Goal: Task Accomplishment & Management: Complete application form

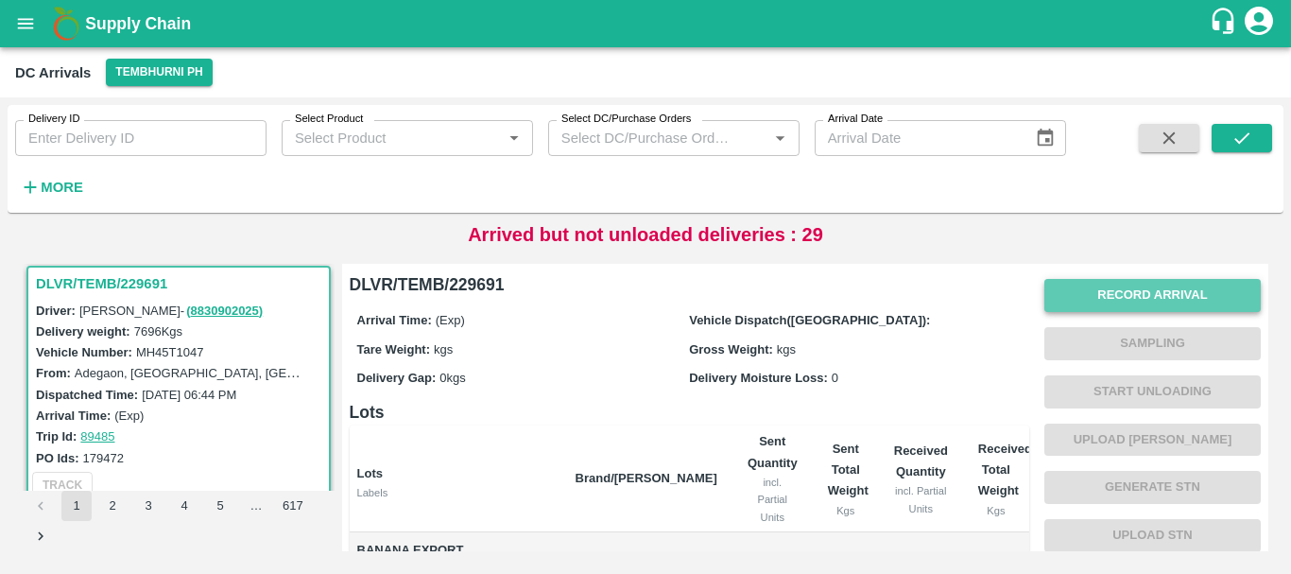
click at [1056, 289] on button "Record Arrival" at bounding box center [1152, 295] width 216 height 33
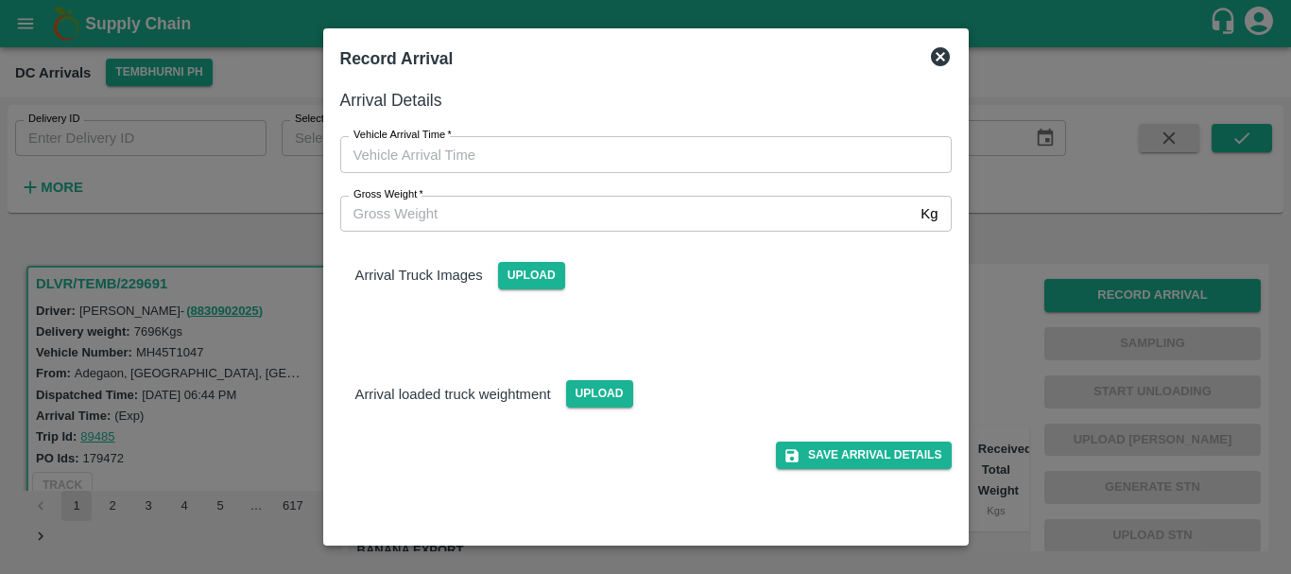
type input "DD/MM/YYYY hh:mm aa"
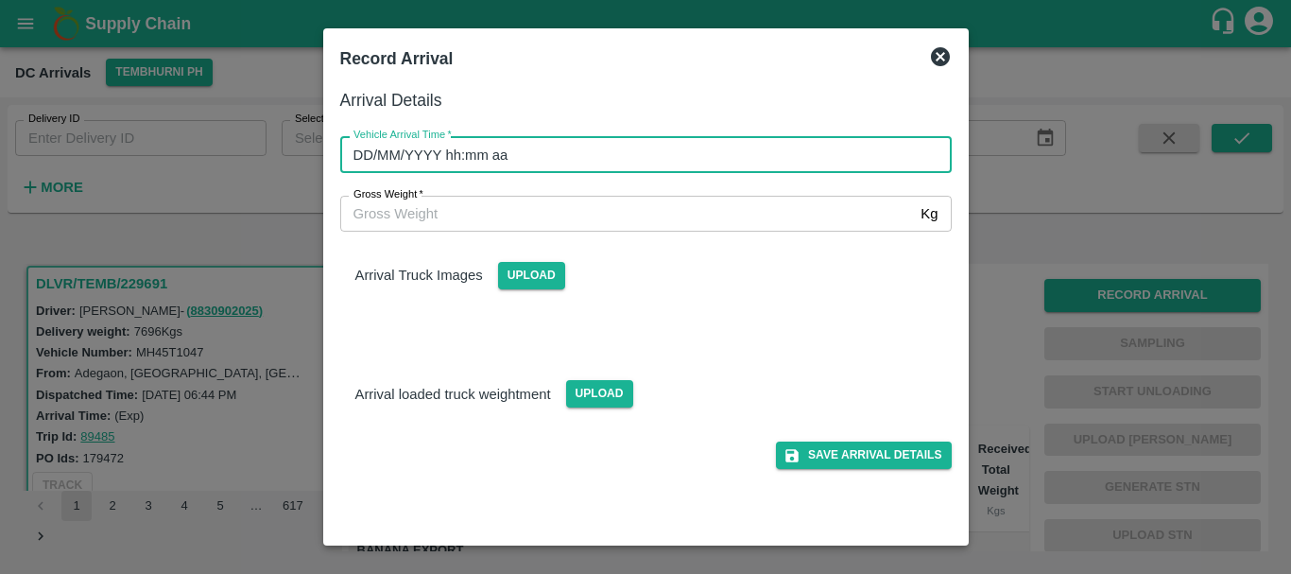
click at [776, 157] on input "DD/MM/YYYY hh:mm aa" at bounding box center [639, 154] width 598 height 36
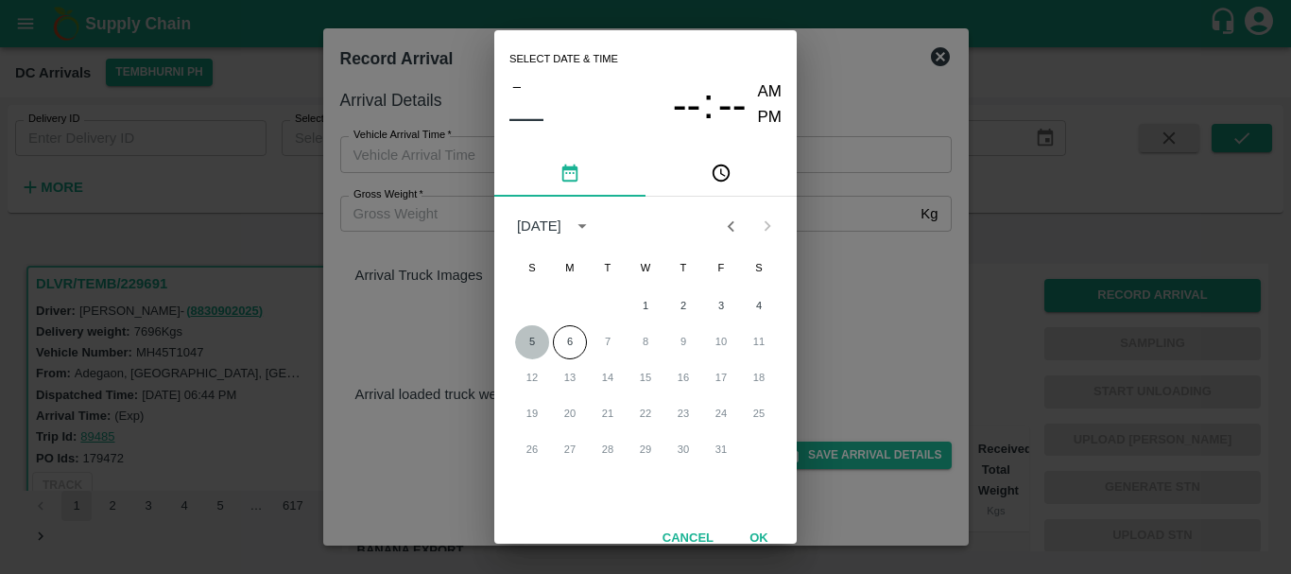
click at [527, 337] on button "5" at bounding box center [532, 342] width 34 height 34
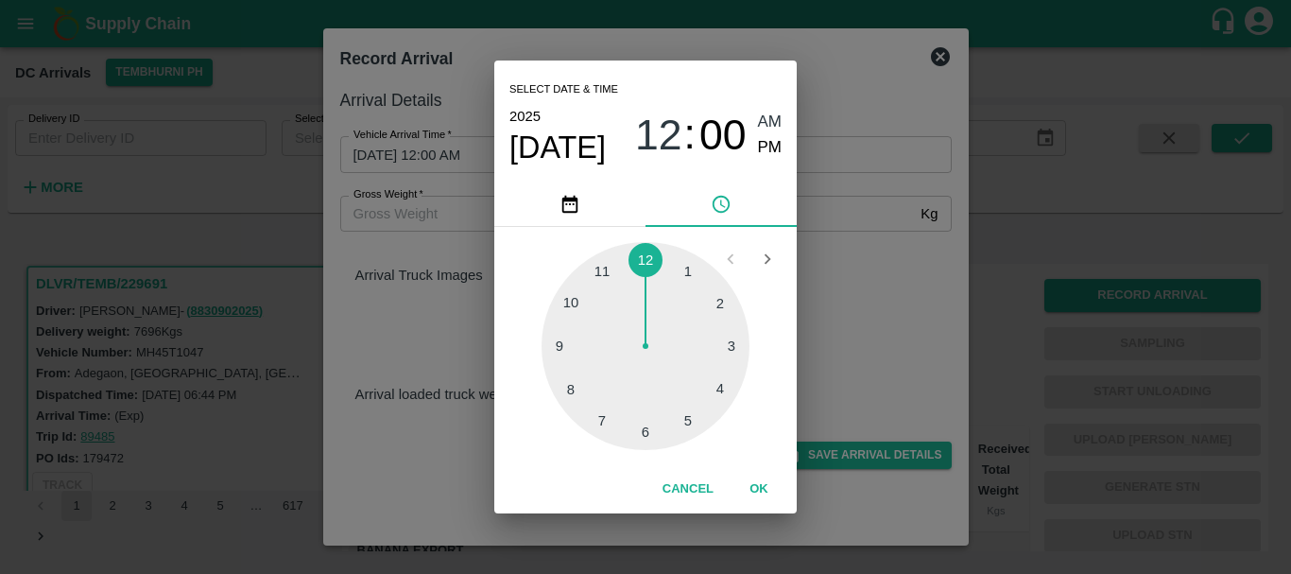
click at [597, 276] on div at bounding box center [645, 346] width 208 height 208
click at [595, 271] on div at bounding box center [645, 346] width 208 height 208
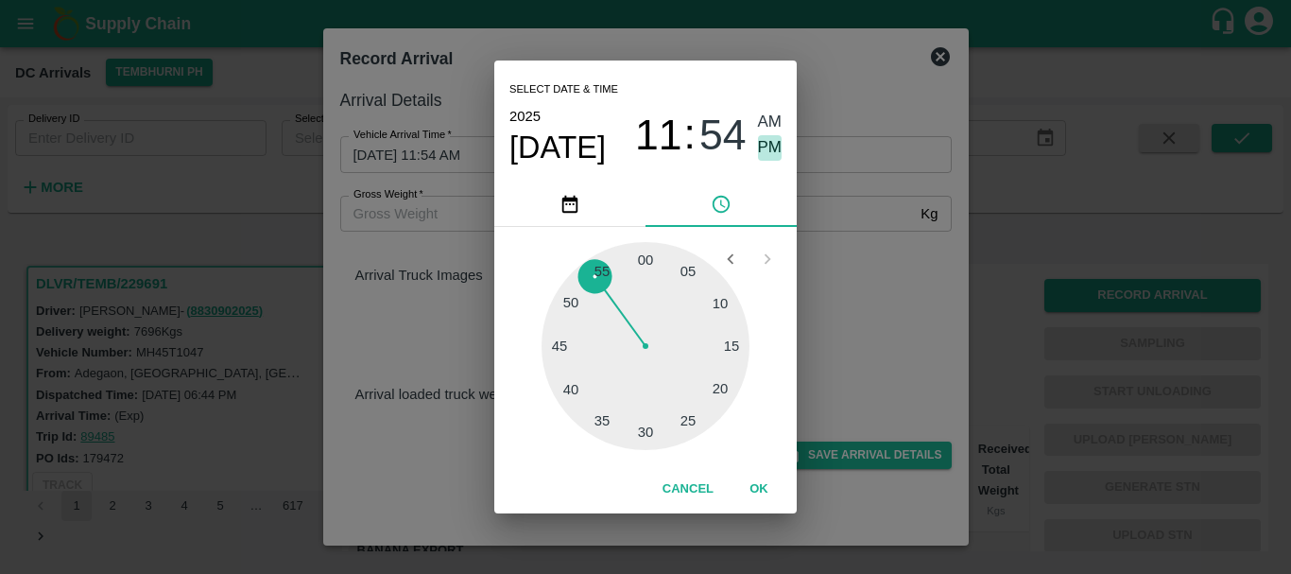
click at [769, 139] on span "PM" at bounding box center [770, 148] width 25 height 26
type input "05/10/2025 11:54 PM"
click at [849, 255] on div "Select date & time 2025 Oct 5 11 : 54 AM PM 05 10 15 20 25 30 35 40 45 50 55 00…" at bounding box center [645, 287] width 1291 height 574
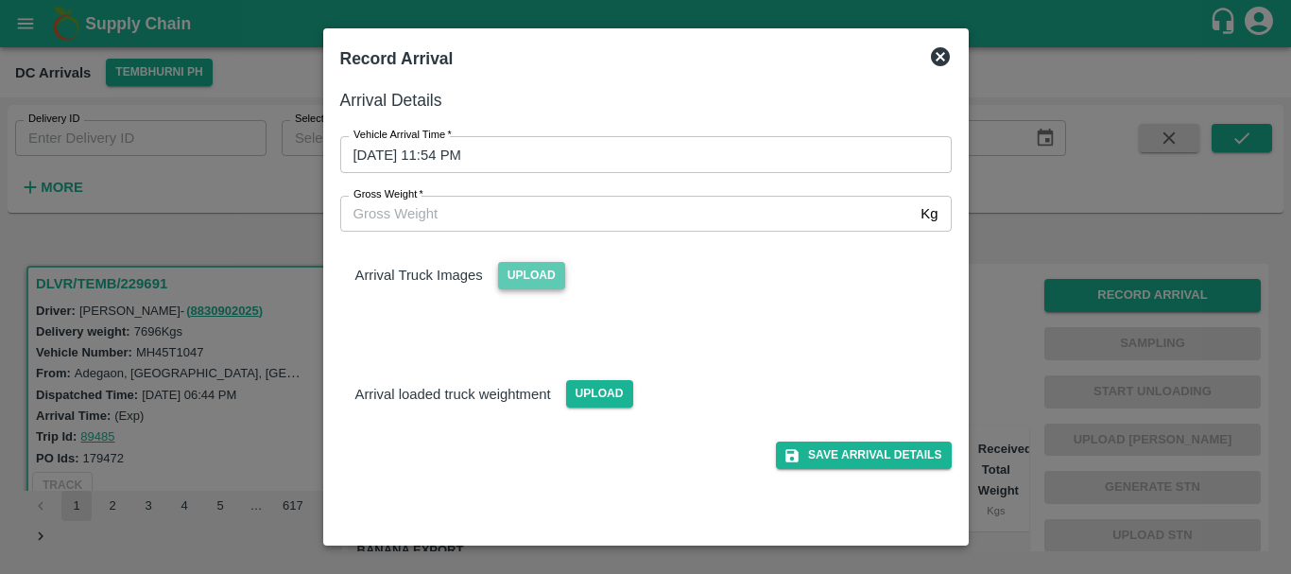
click at [542, 273] on span "Upload" at bounding box center [531, 275] width 67 height 27
click at [0, 0] on input "Upload" at bounding box center [0, 0] width 0 height 0
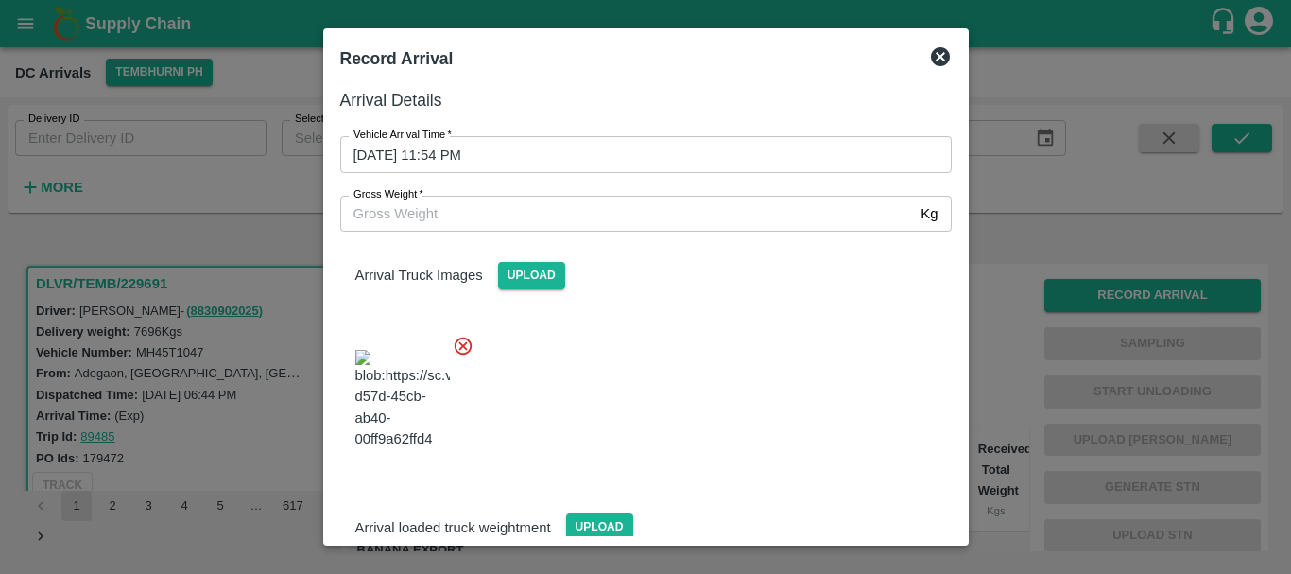
scroll to position [45, 0]
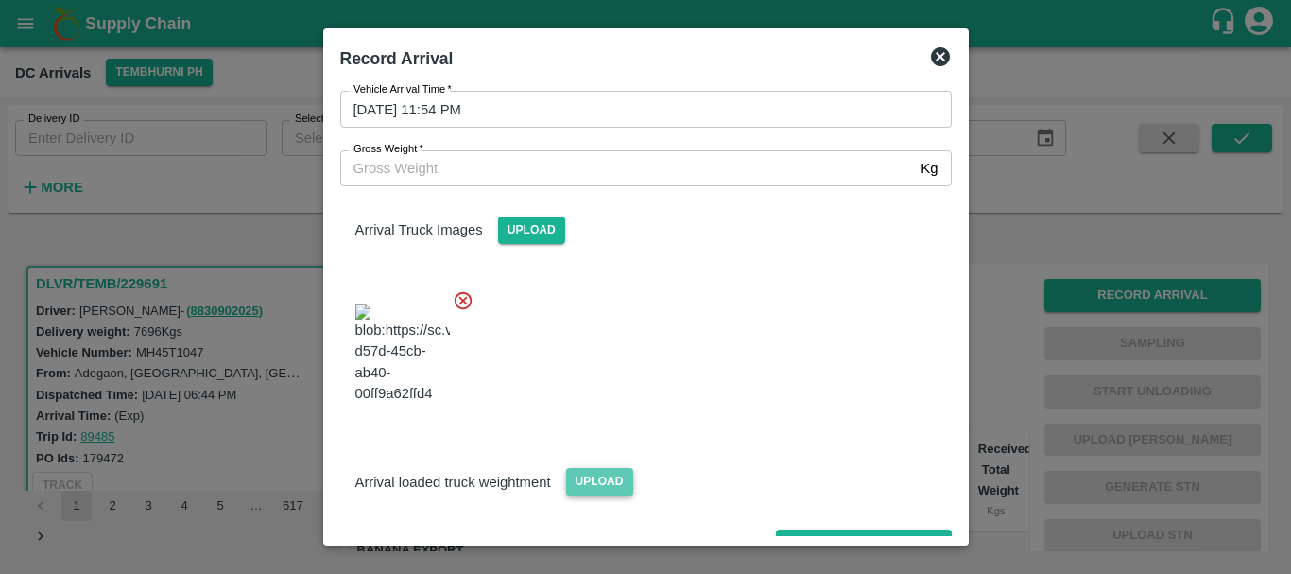
click at [579, 468] on span "Upload" at bounding box center [599, 481] width 67 height 27
click at [0, 0] on input "Upload" at bounding box center [0, 0] width 0 height 0
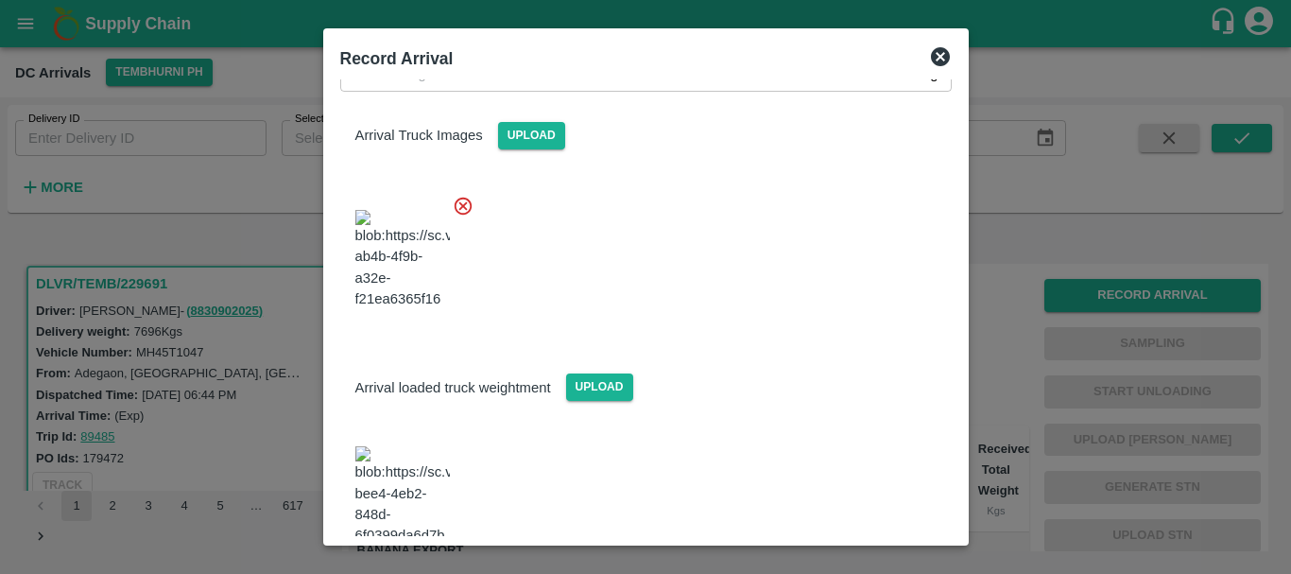
click at [380, 453] on img at bounding box center [402, 495] width 94 height 99
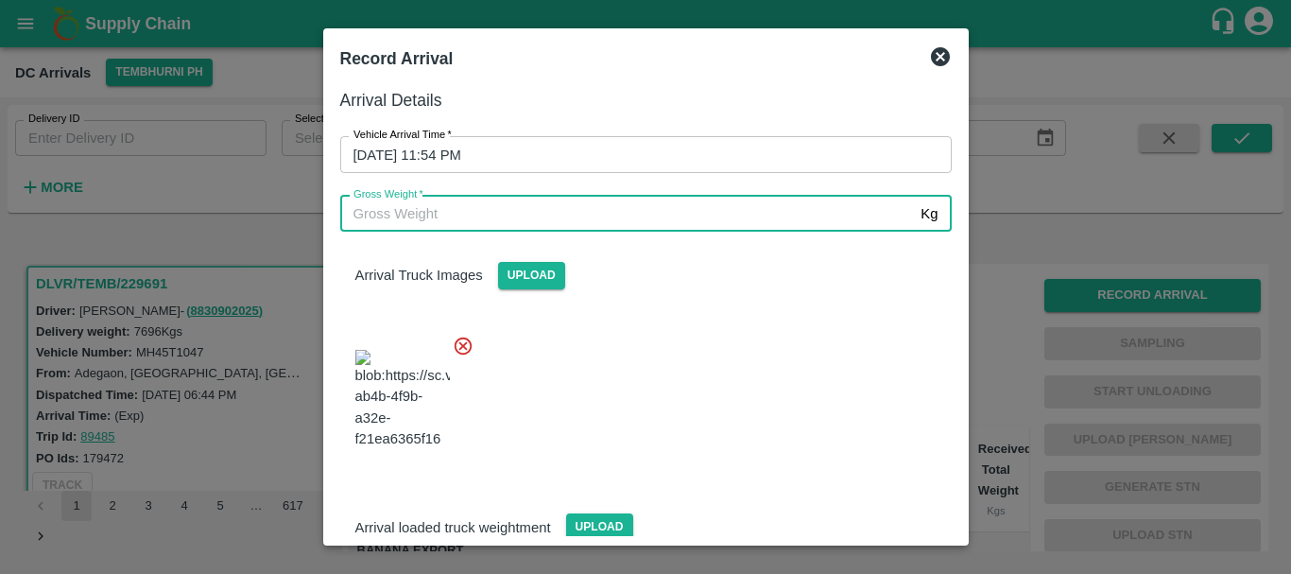
click at [447, 220] on input "Gross Weight   *" at bounding box center [627, 214] width 574 height 36
type input "13860"
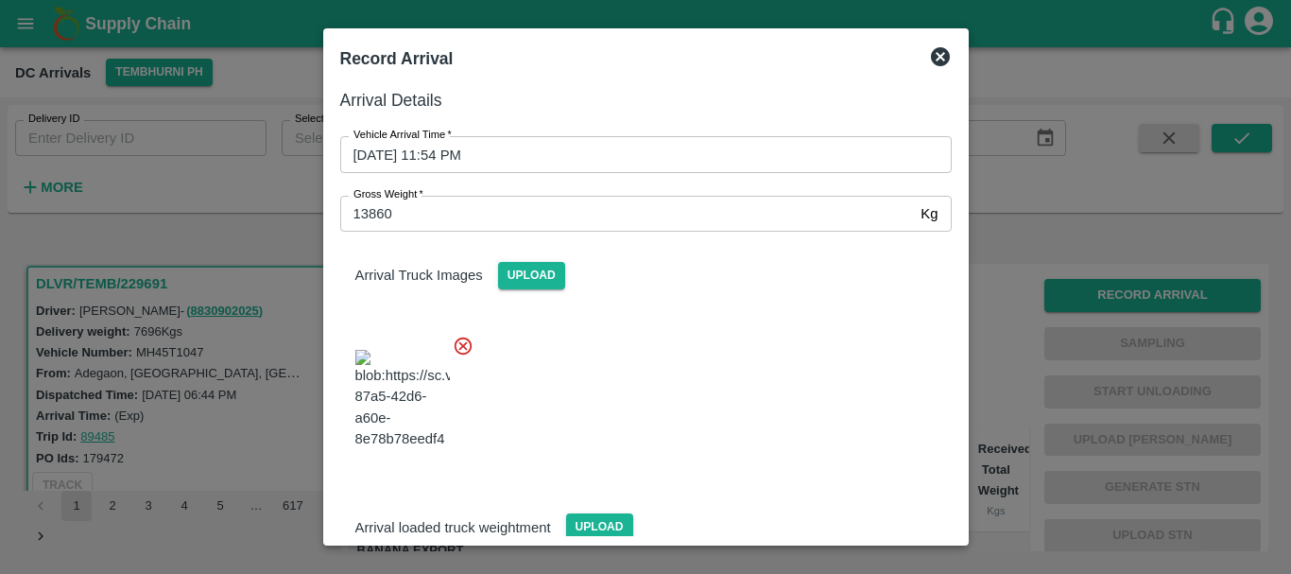
click at [681, 336] on div at bounding box center [638, 393] width 626 height 148
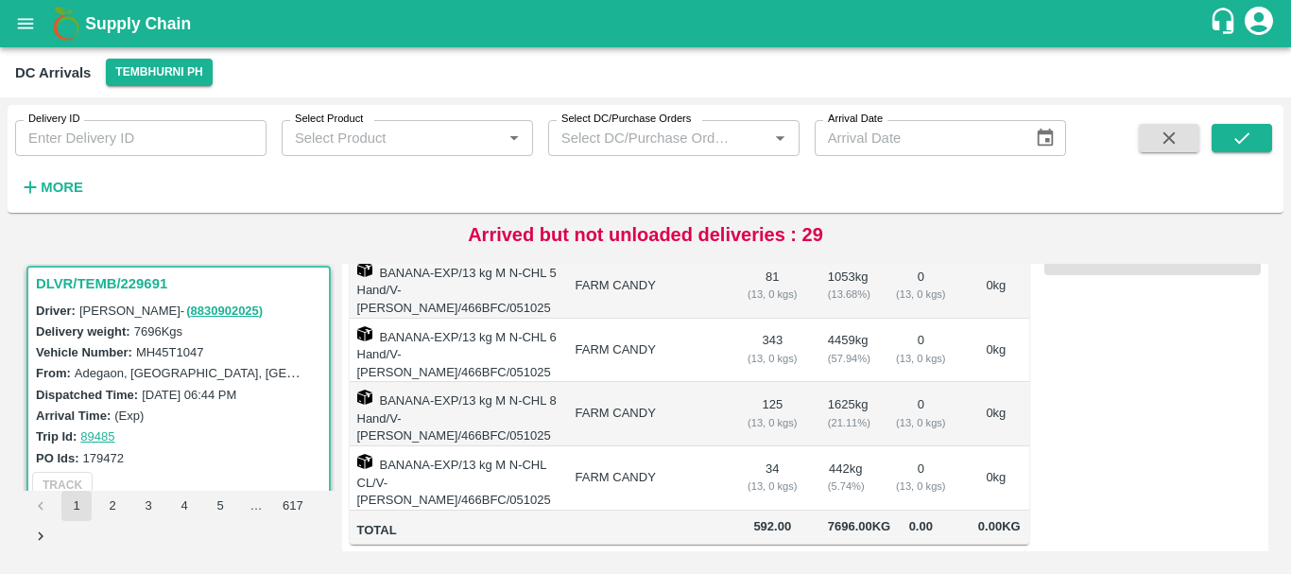
scroll to position [0, 0]
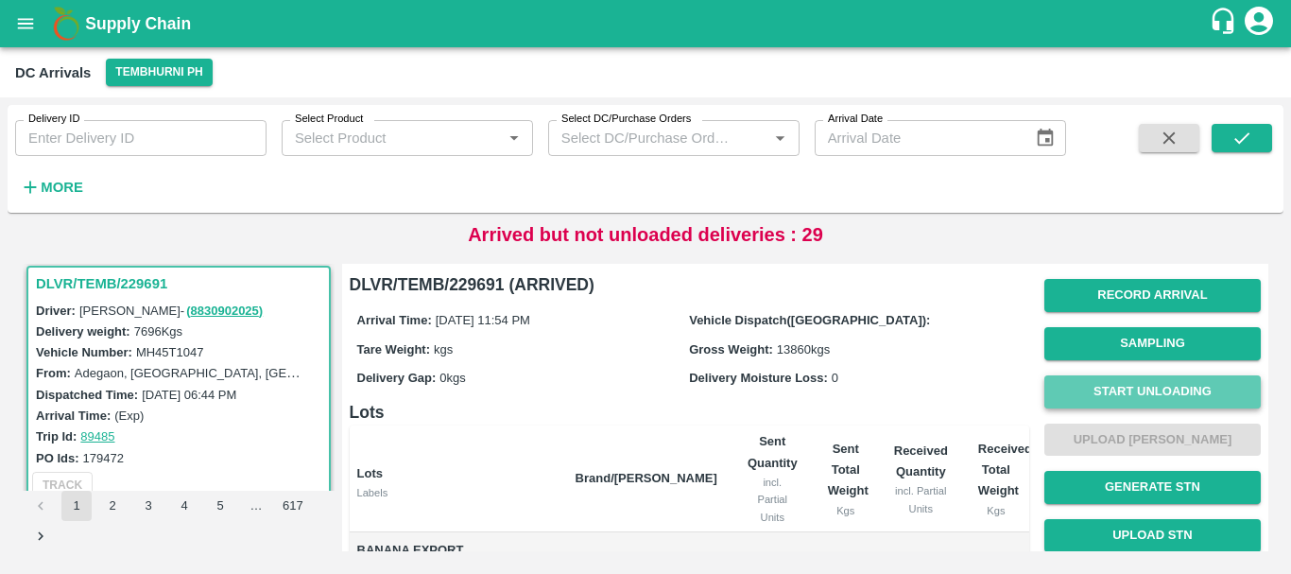
click at [1083, 395] on button "Start Unloading" at bounding box center [1152, 391] width 216 height 33
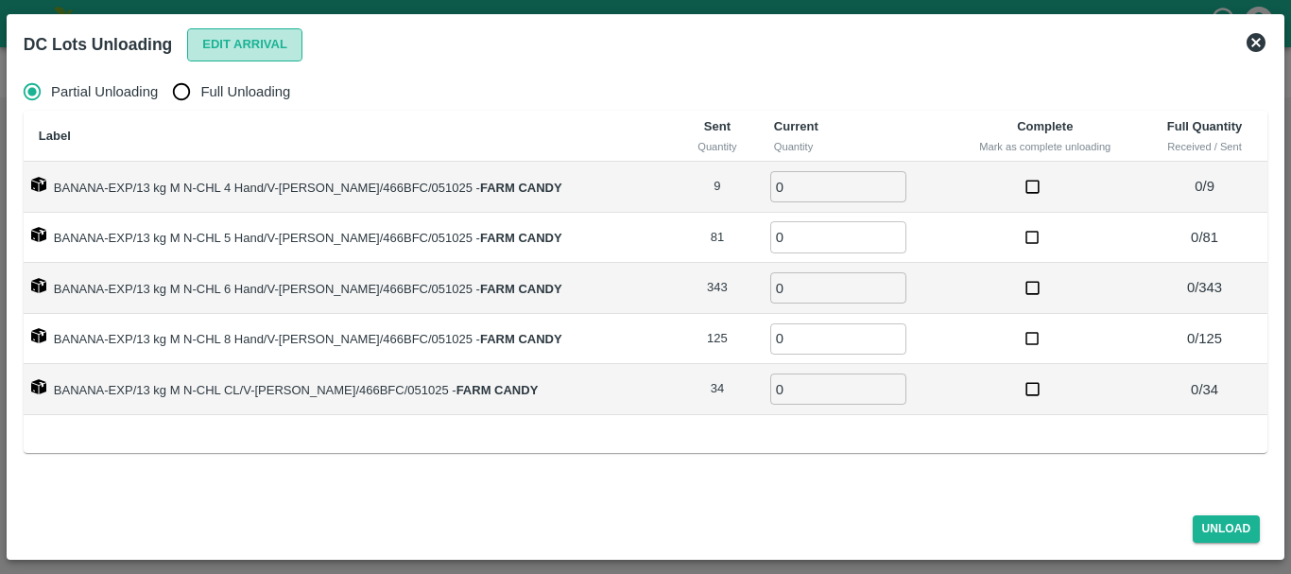
click at [263, 53] on button "Edit Arrival" at bounding box center [244, 44] width 115 height 33
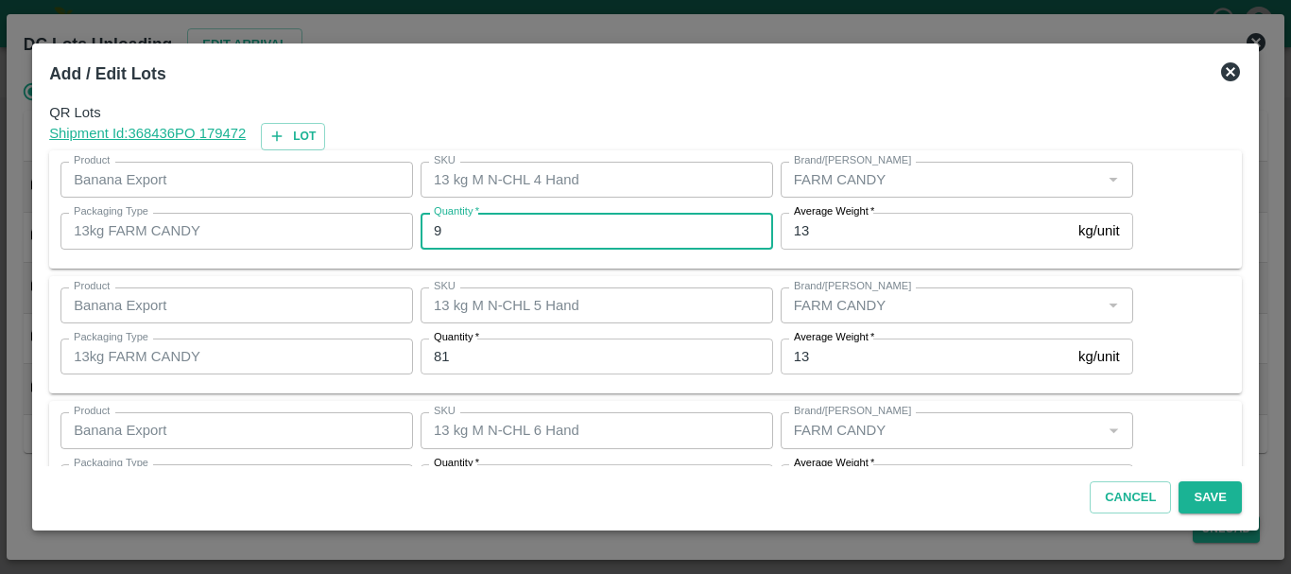
click at [463, 233] on input "9" at bounding box center [596, 231] width 352 height 36
click at [467, 232] on input "9" at bounding box center [596, 231] width 352 height 36
type input "8"
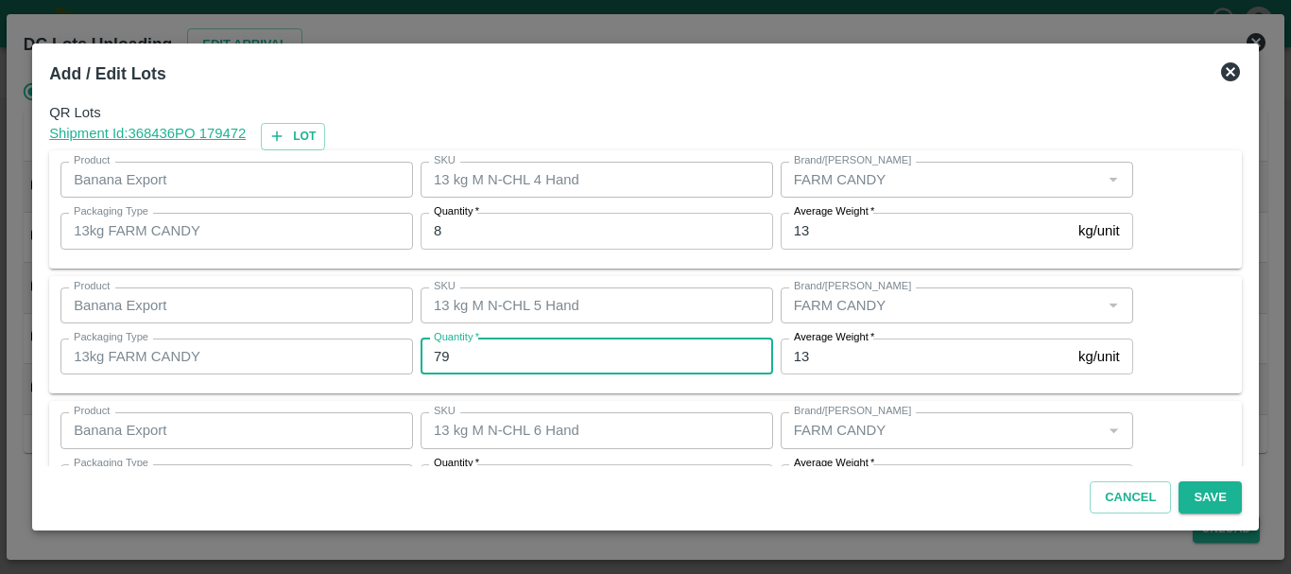
type input "79"
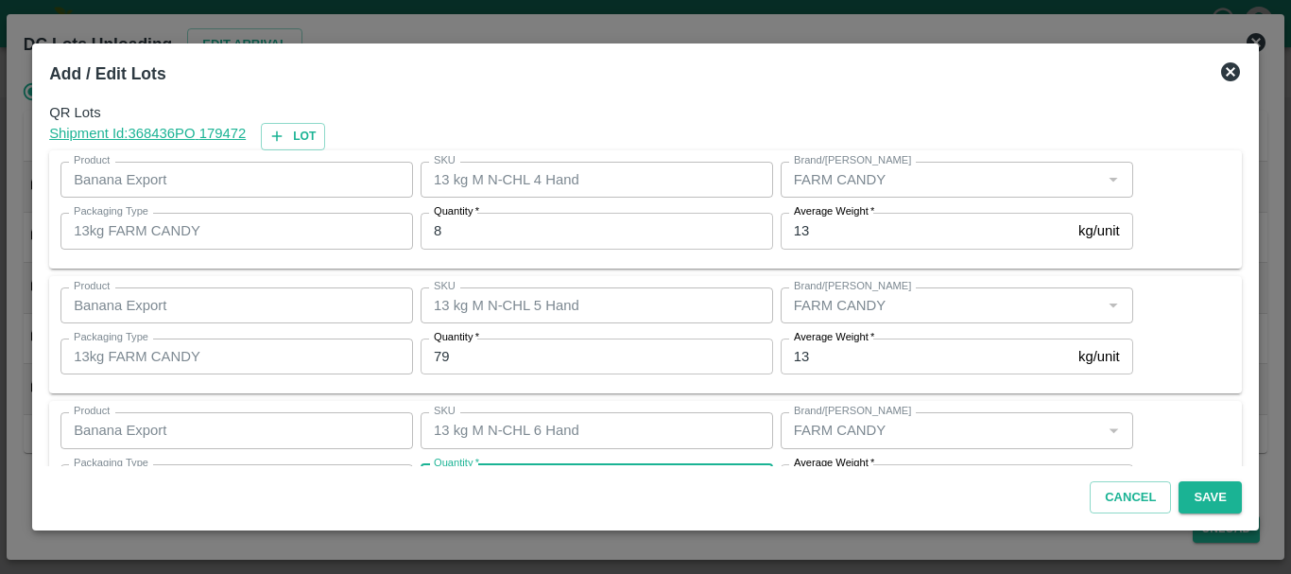
scroll to position [34, 0]
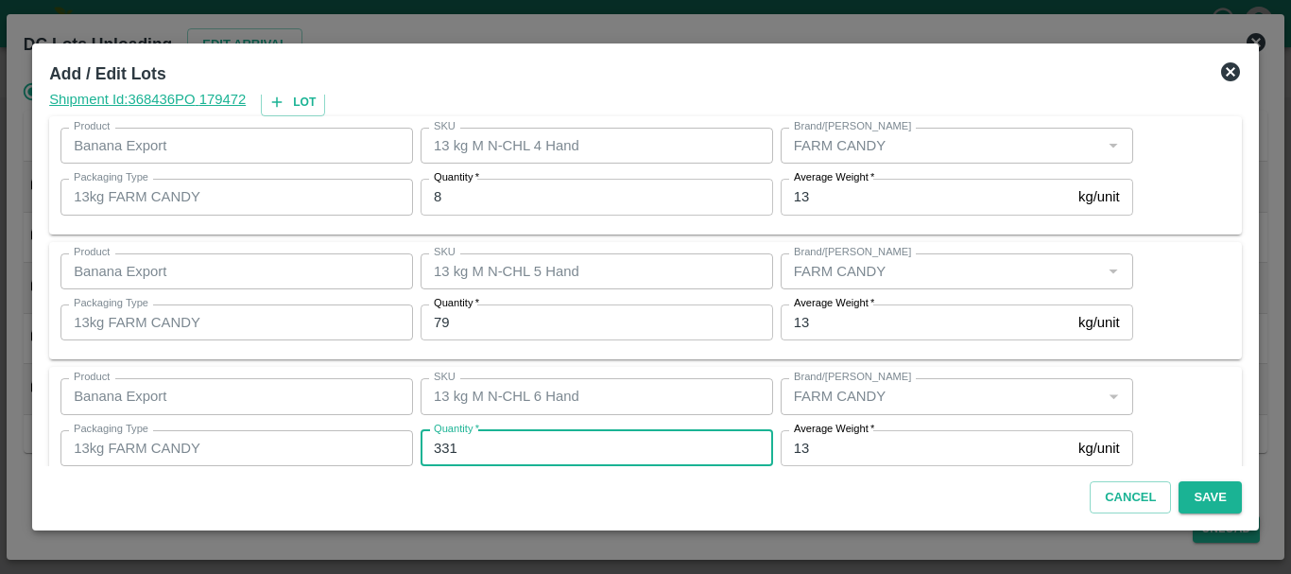
type input "331"
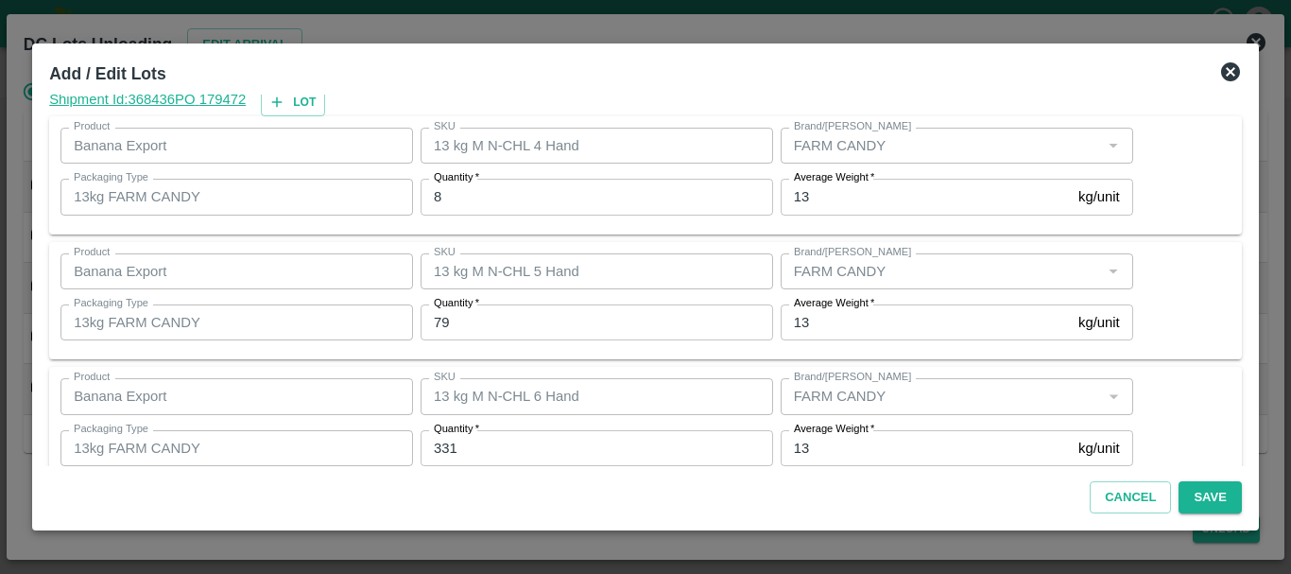
scroll to position [319, 0]
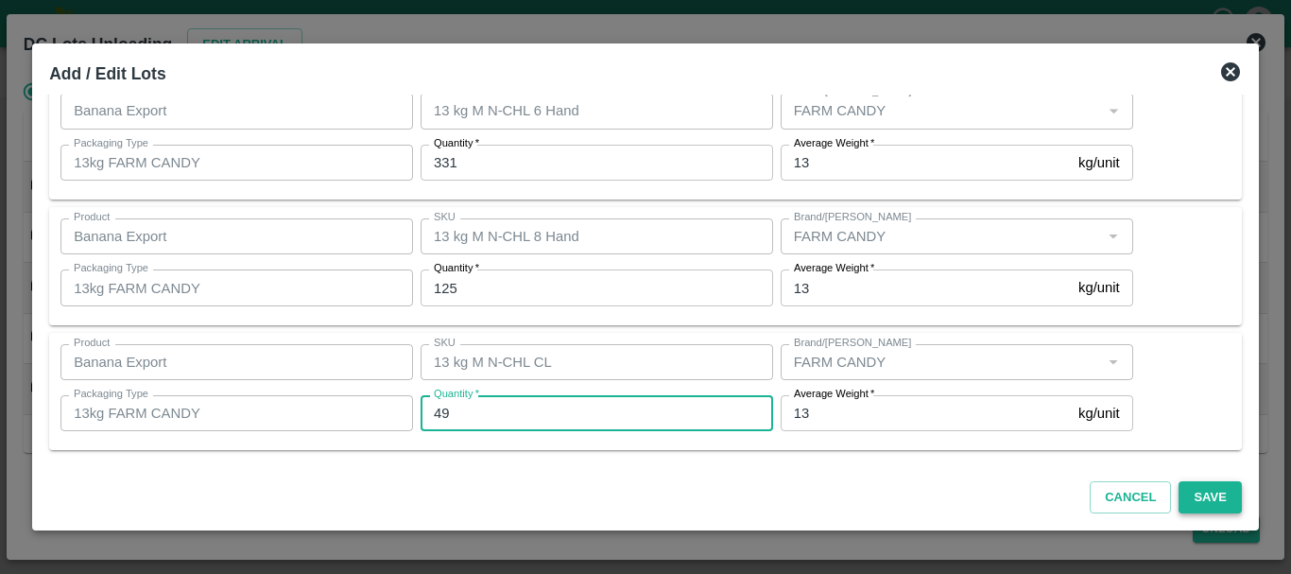
type input "49"
click at [1211, 504] on button "Save" at bounding box center [1209, 497] width 62 height 33
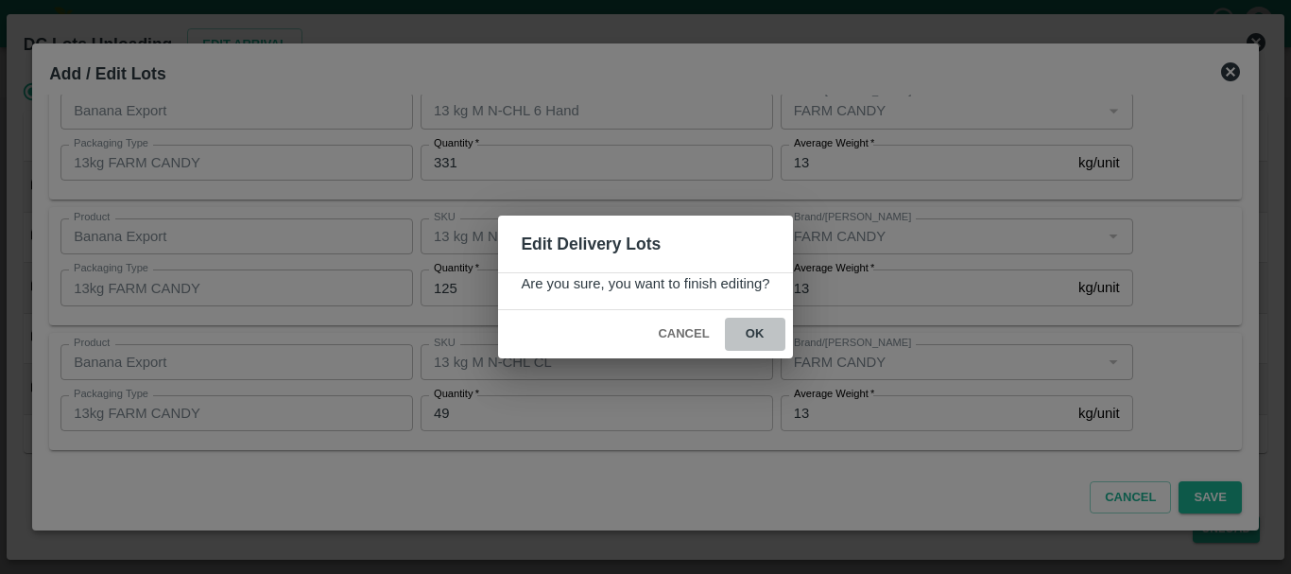
click at [772, 325] on button "ok" at bounding box center [755, 333] width 60 height 33
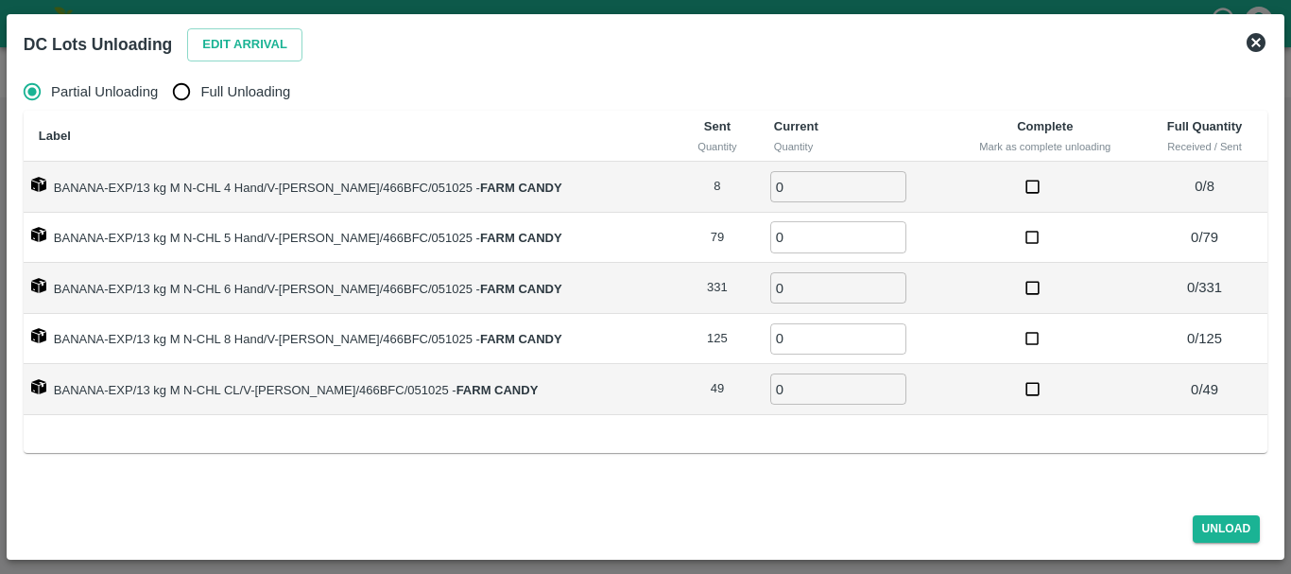
click at [209, 95] on span "Full Unloading" at bounding box center [245, 91] width 90 height 21
click at [200, 95] on input "Full Unloading" at bounding box center [182, 92] width 38 height 38
radio input "true"
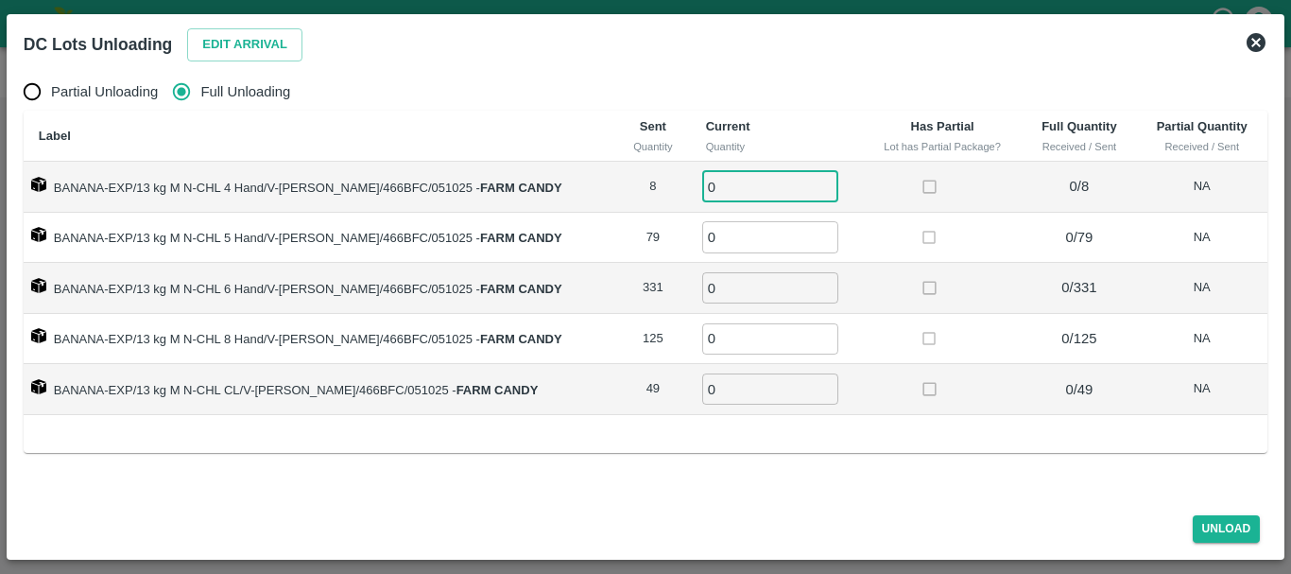
click at [745, 180] on input "0" at bounding box center [770, 186] width 136 height 31
type input "08"
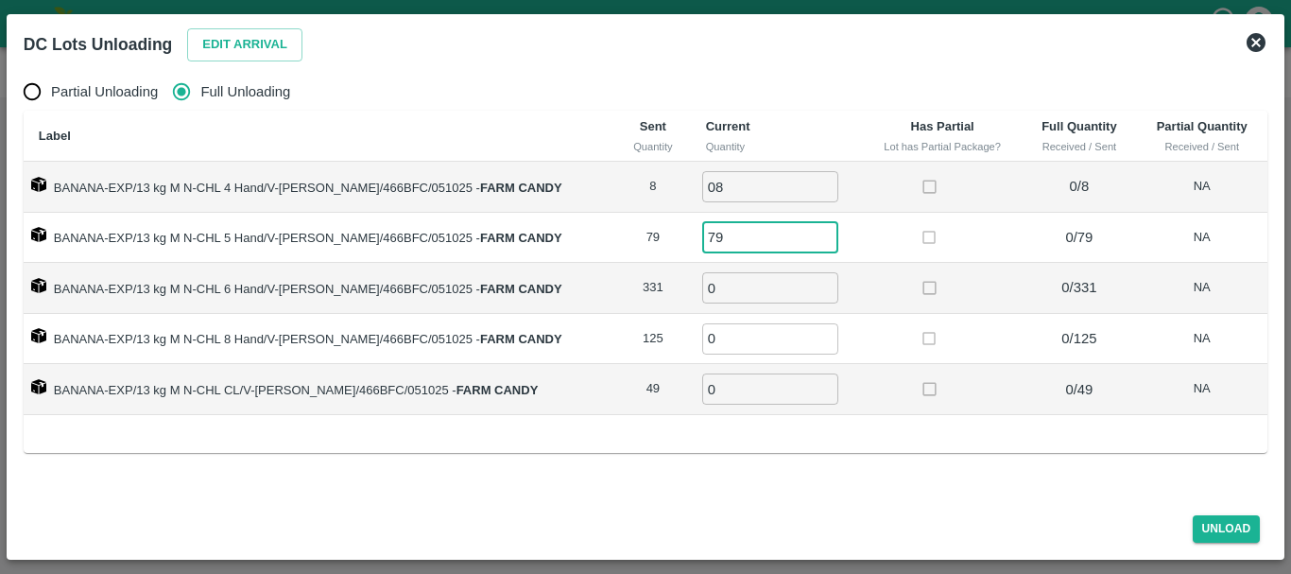
type input "79"
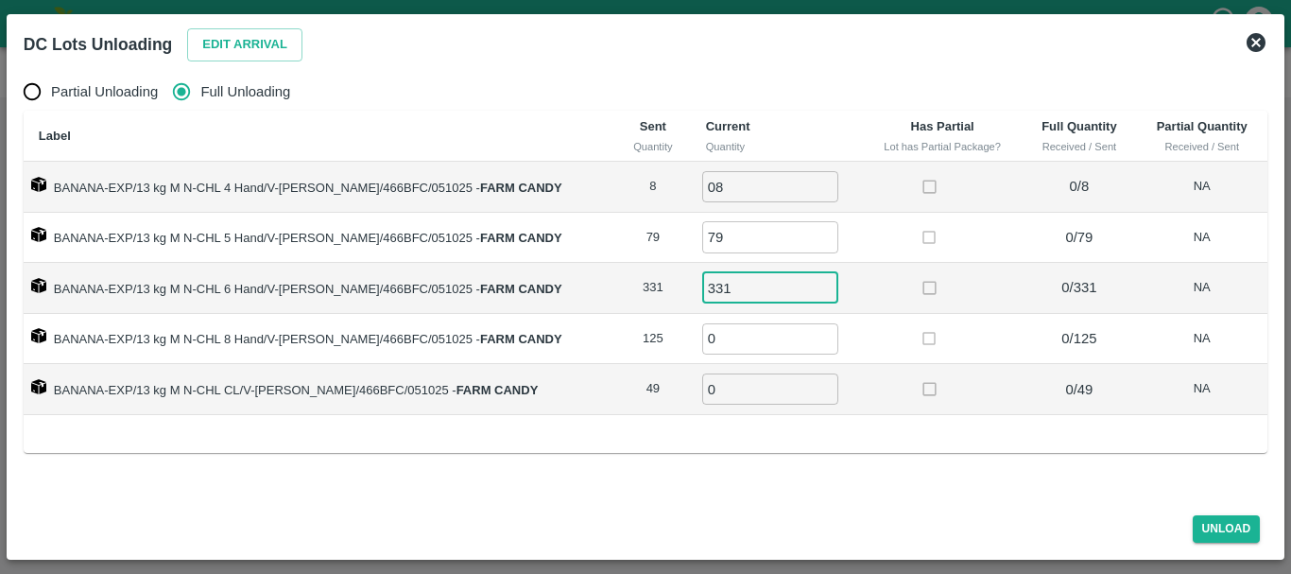
type input "331"
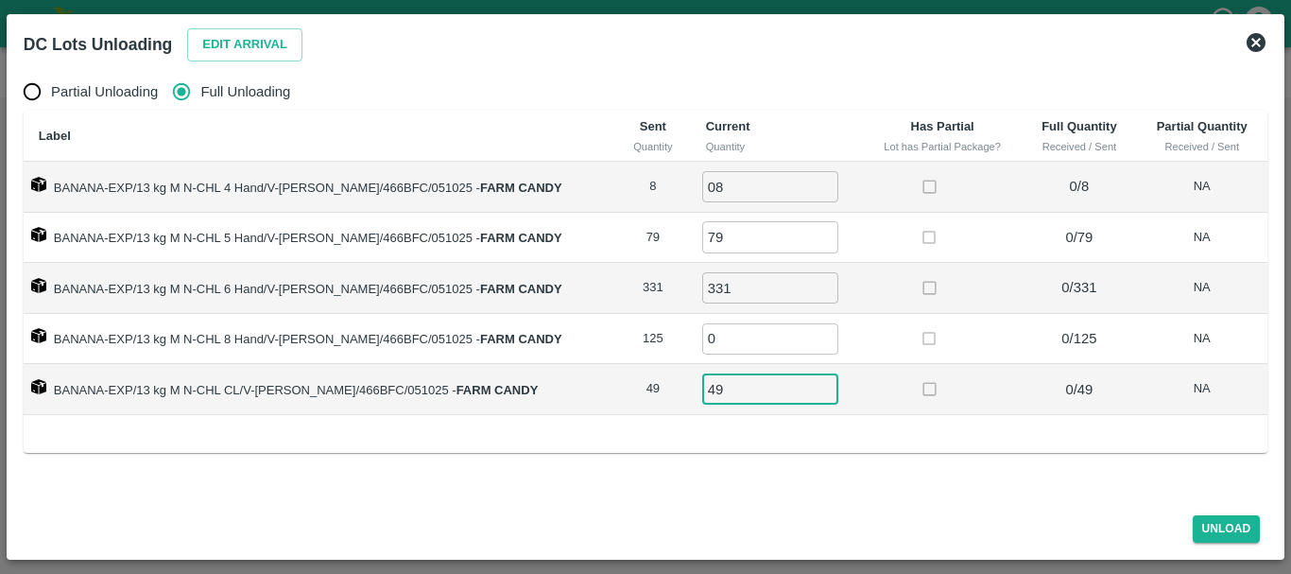
type input "49"
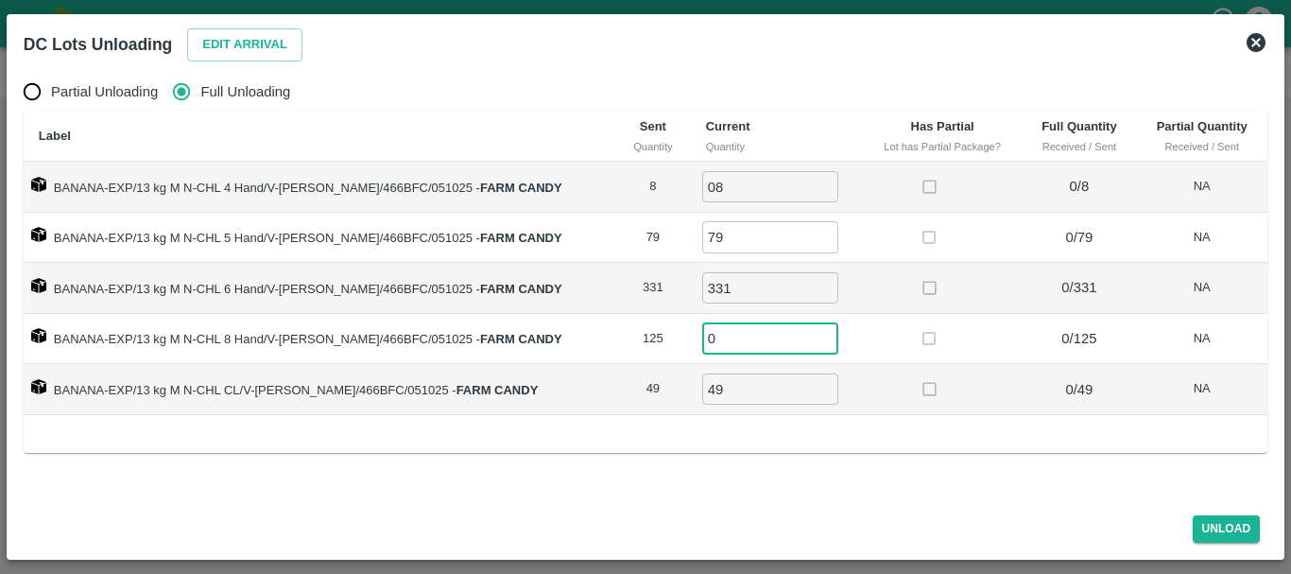
click at [729, 341] on input "0" at bounding box center [770, 338] width 136 height 31
type input "125"
click at [892, 368] on td at bounding box center [943, 389] width 160 height 51
click at [1211, 534] on button "Unload" at bounding box center [1227, 528] width 68 height 27
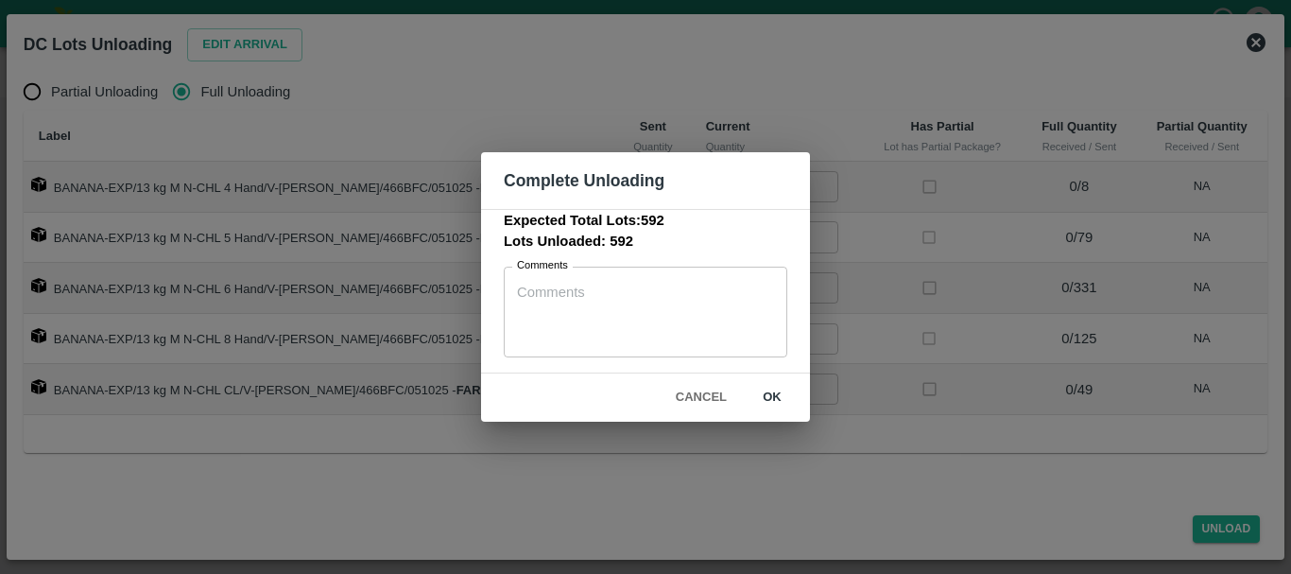
click at [782, 390] on button "ok" at bounding box center [772, 397] width 60 height 33
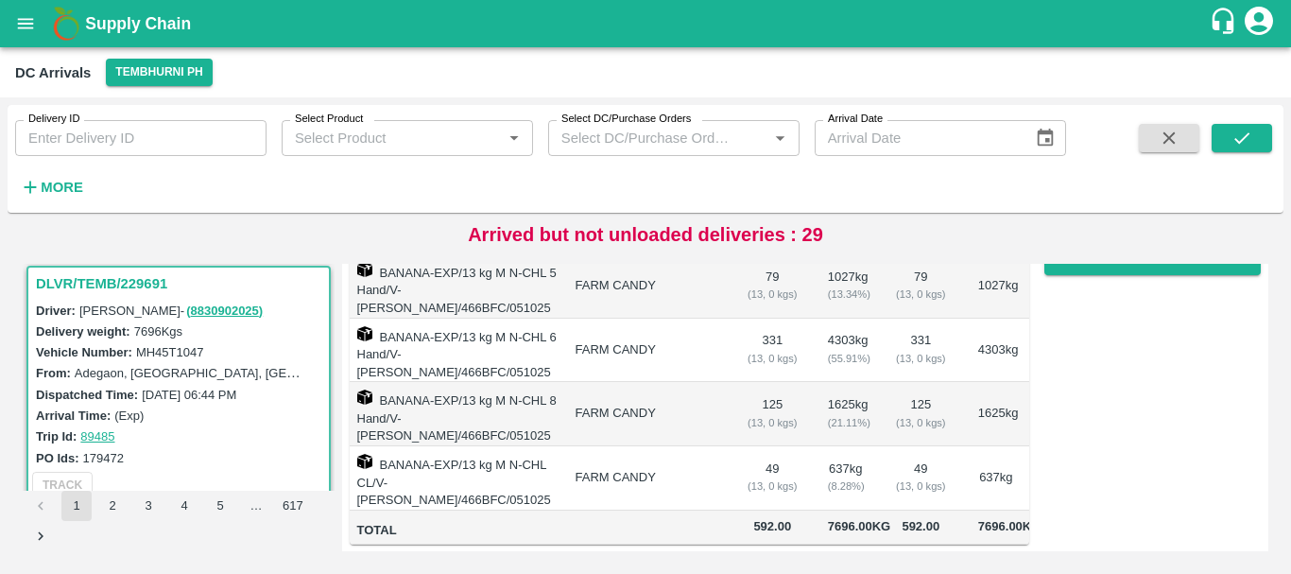
scroll to position [0, 0]
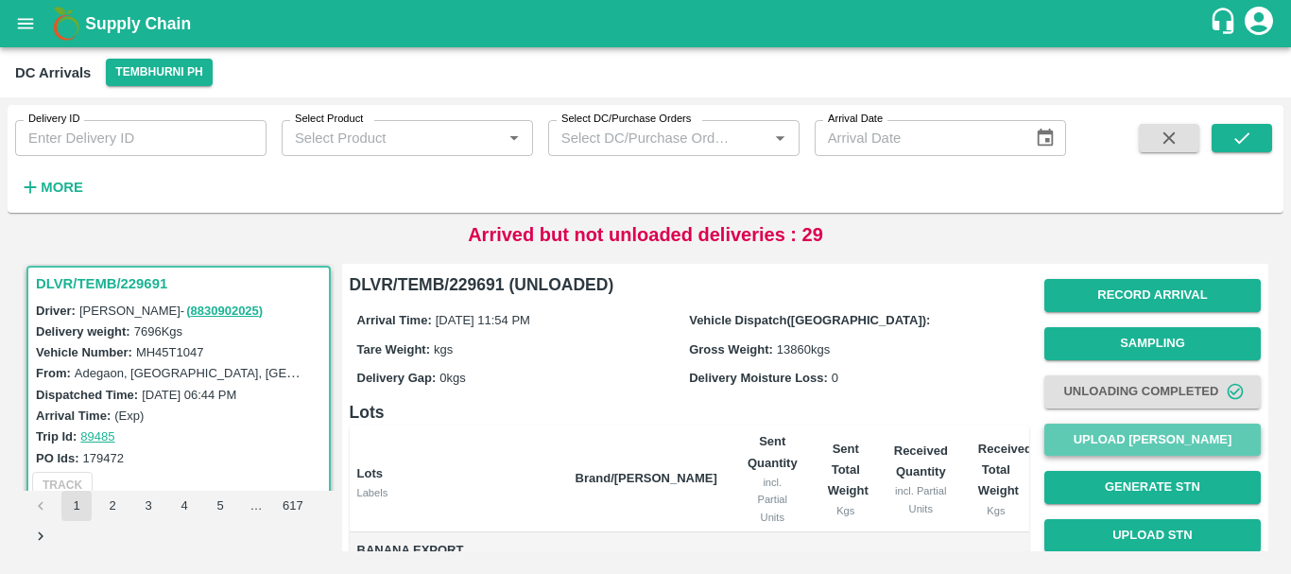
click at [1094, 436] on button "Upload Tare Weight" at bounding box center [1152, 439] width 216 height 33
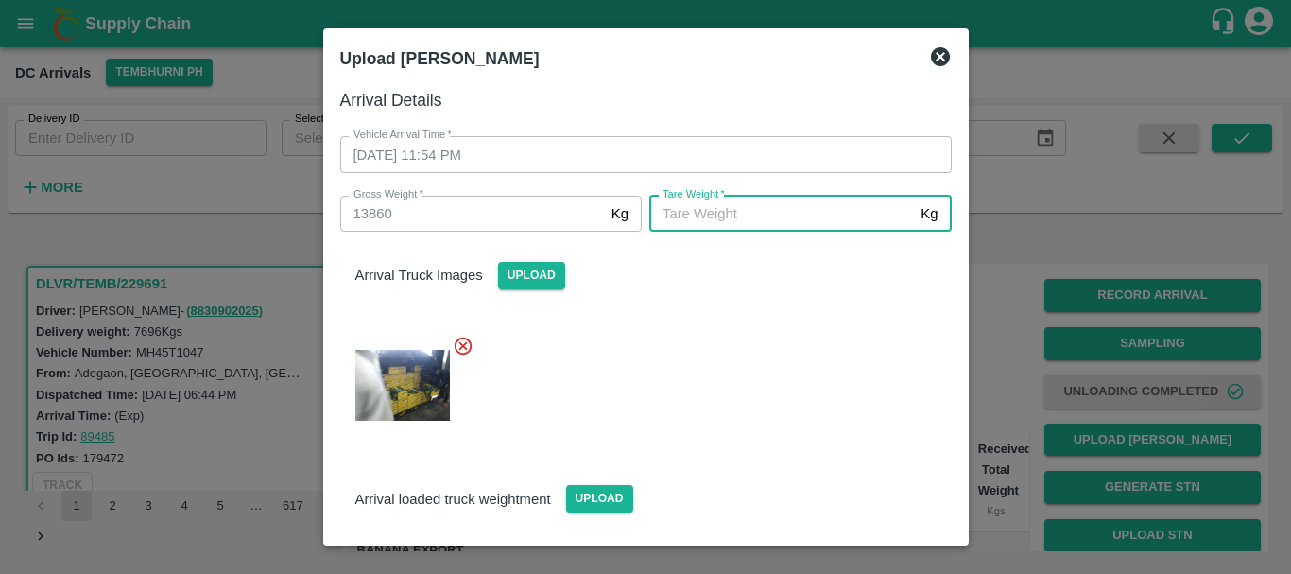
click at [712, 212] on input "Tare Weight   *" at bounding box center [781, 214] width 264 height 36
type input "5500"
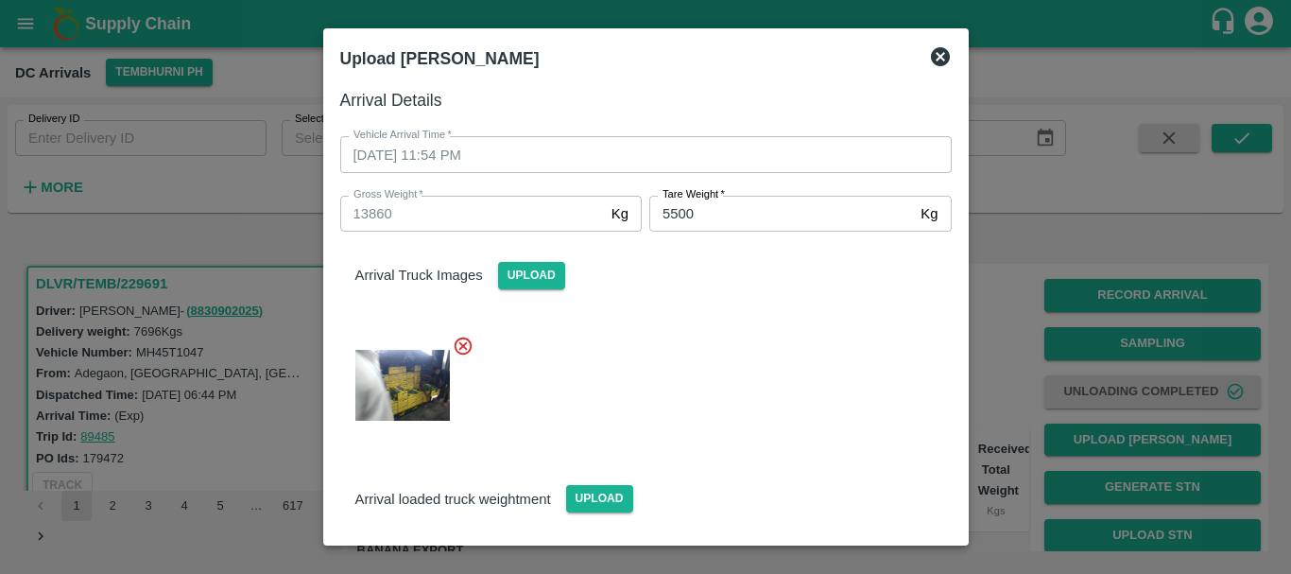
click at [683, 322] on div at bounding box center [638, 379] width 626 height 120
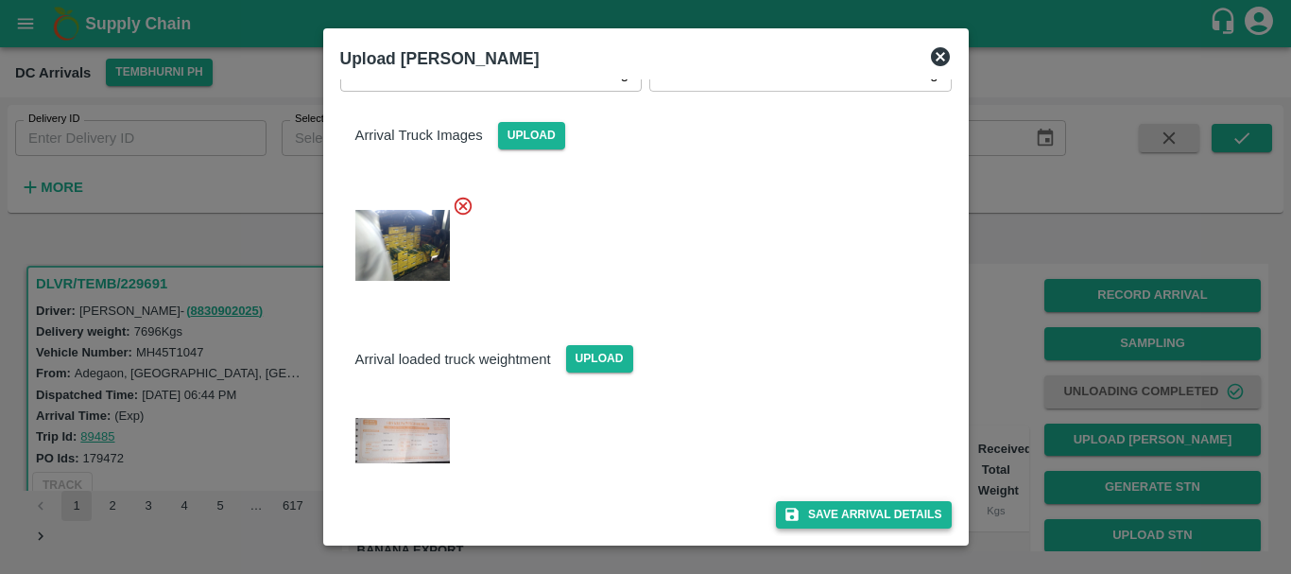
click at [810, 514] on button "Save Arrival Details" at bounding box center [863, 514] width 175 height 27
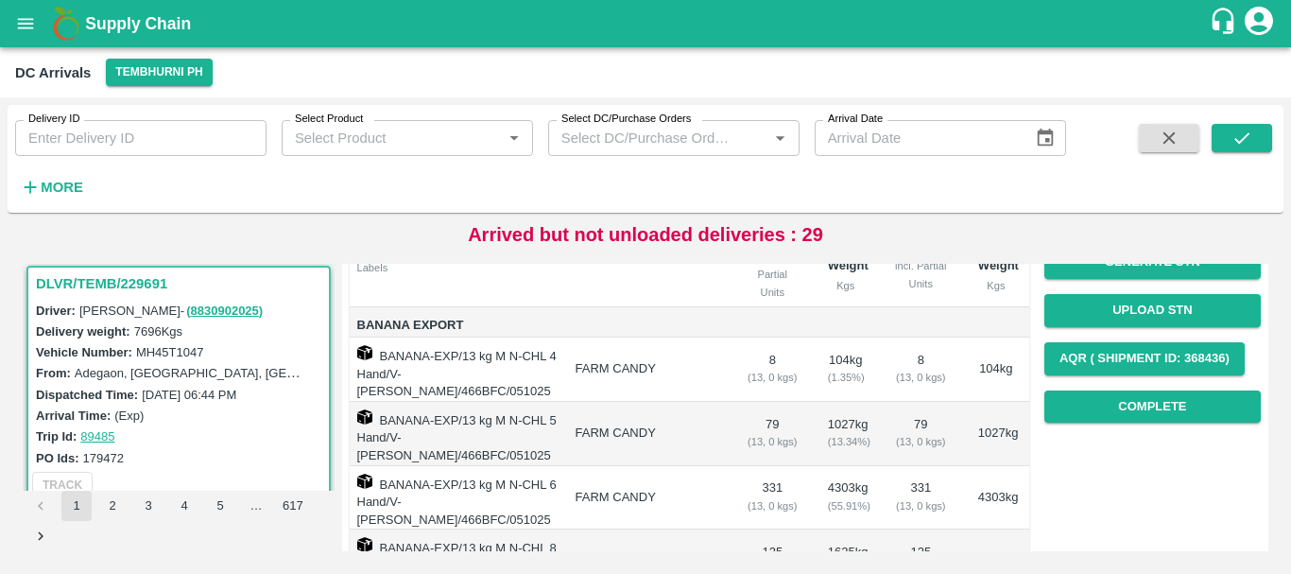
scroll to position [222, 0]
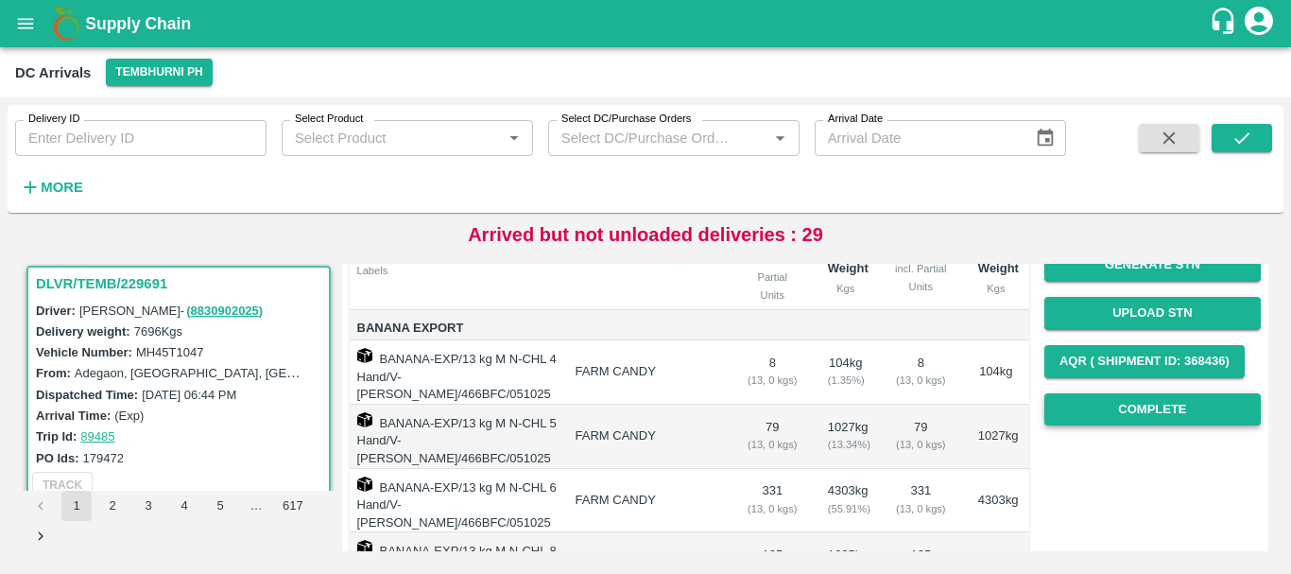
click at [1115, 406] on button "Complete" at bounding box center [1152, 409] width 216 height 33
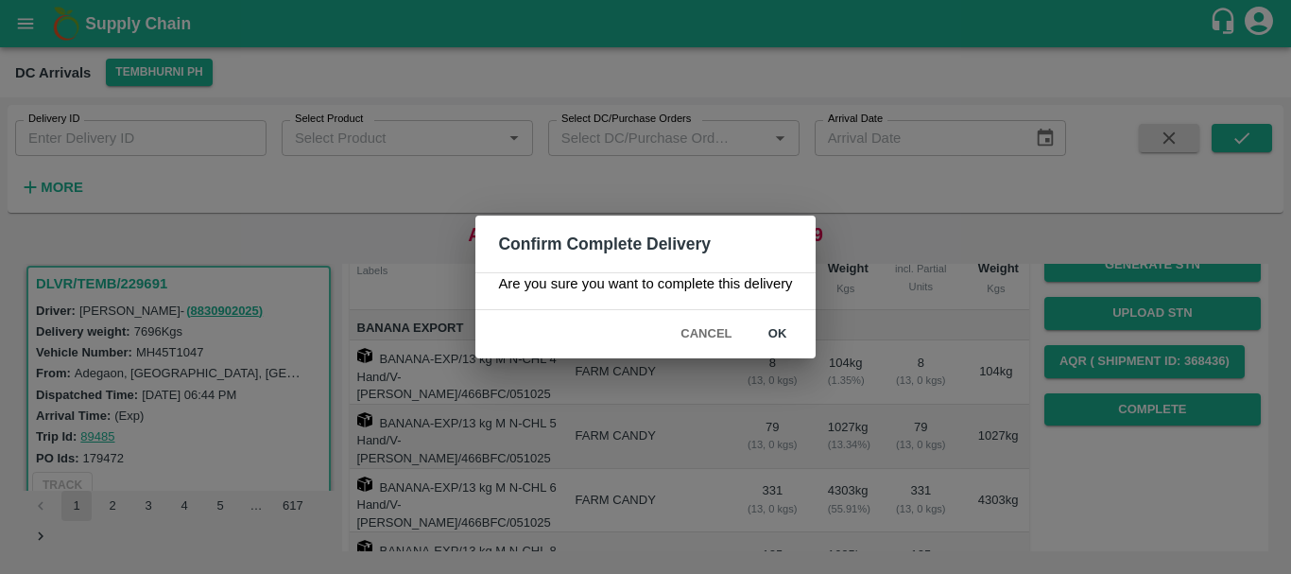
click at [771, 341] on button "ok" at bounding box center [777, 333] width 60 height 33
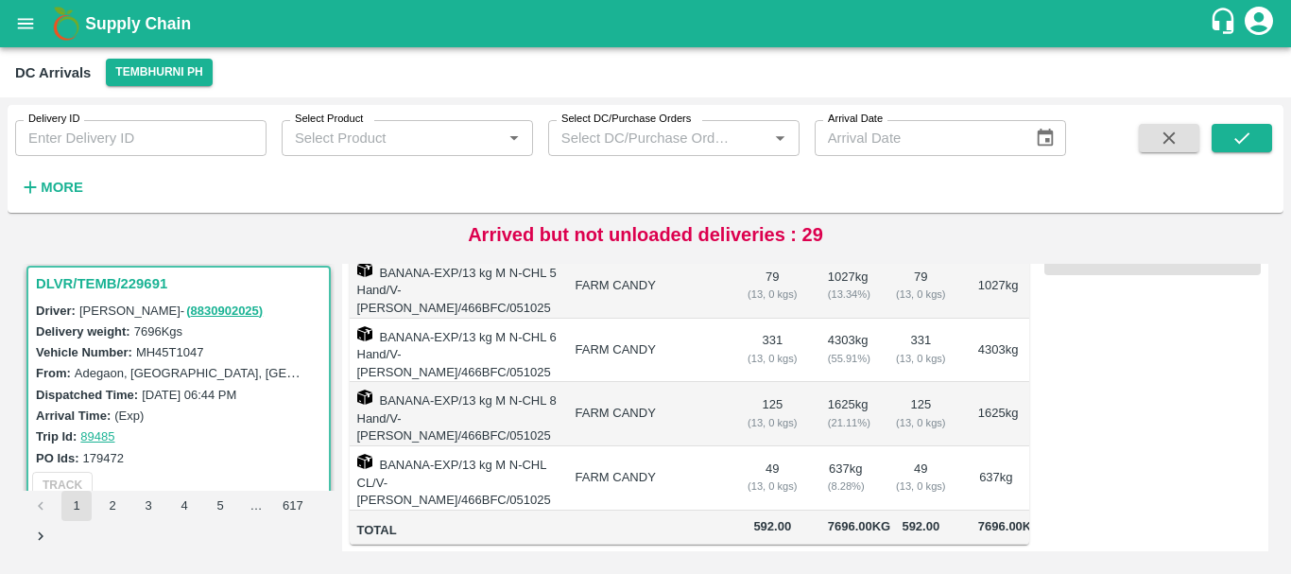
scroll to position [392, 0]
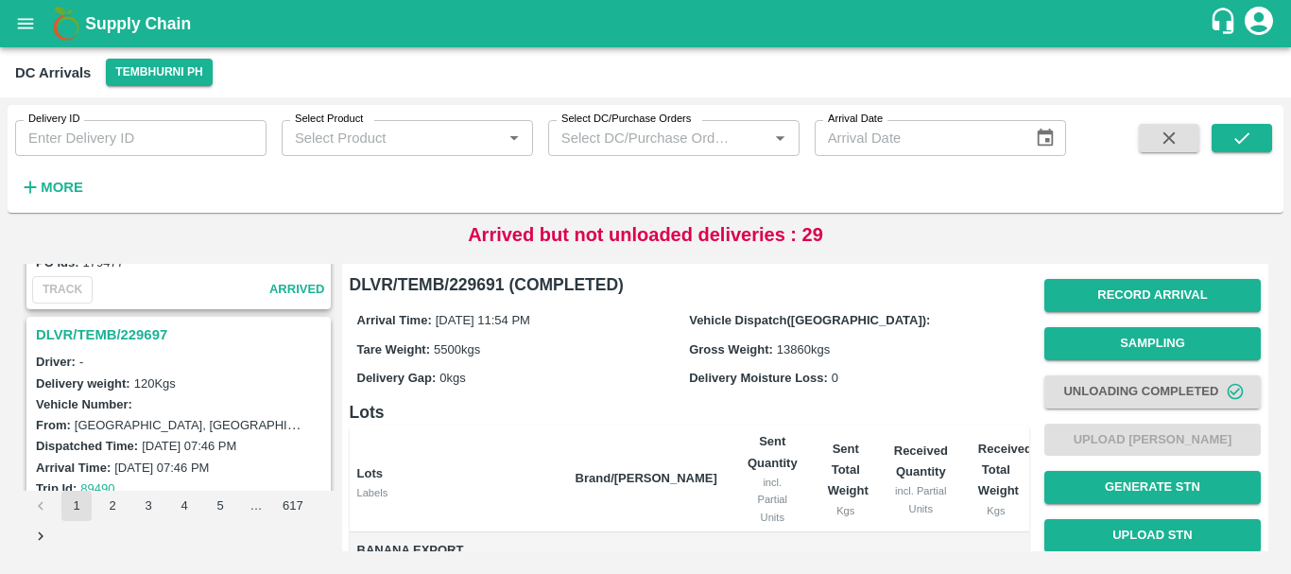
click at [150, 329] on h3 "DLVR/TEMB/229697" at bounding box center [181, 334] width 291 height 25
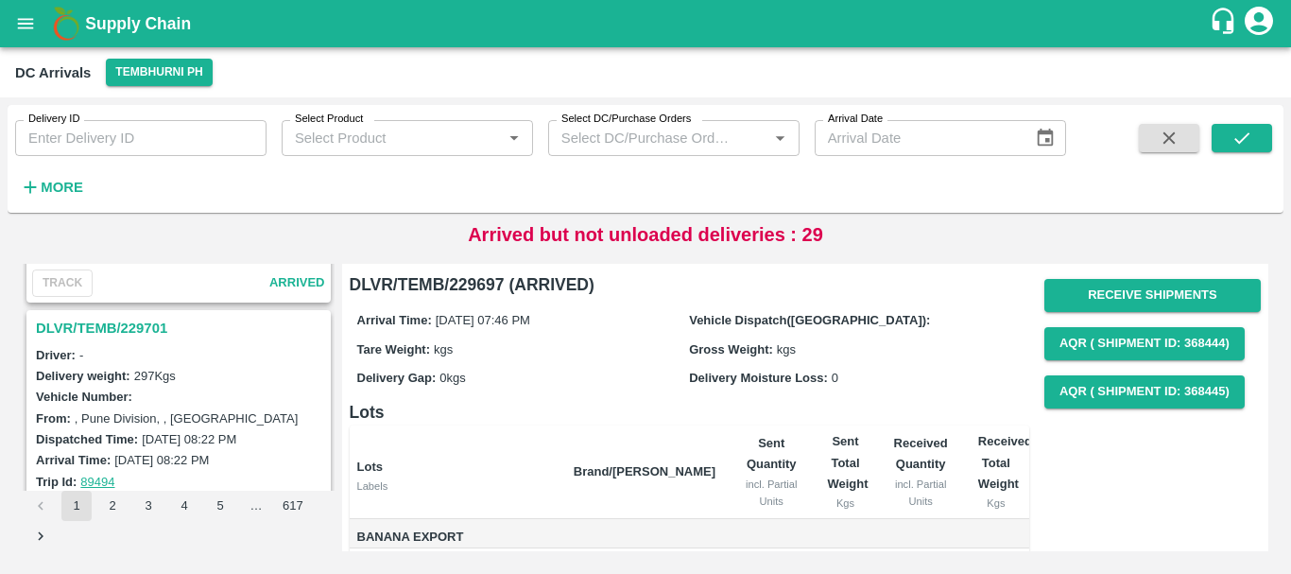
click at [132, 326] on h3 "DLVR/TEMB/229701" at bounding box center [181, 328] width 291 height 25
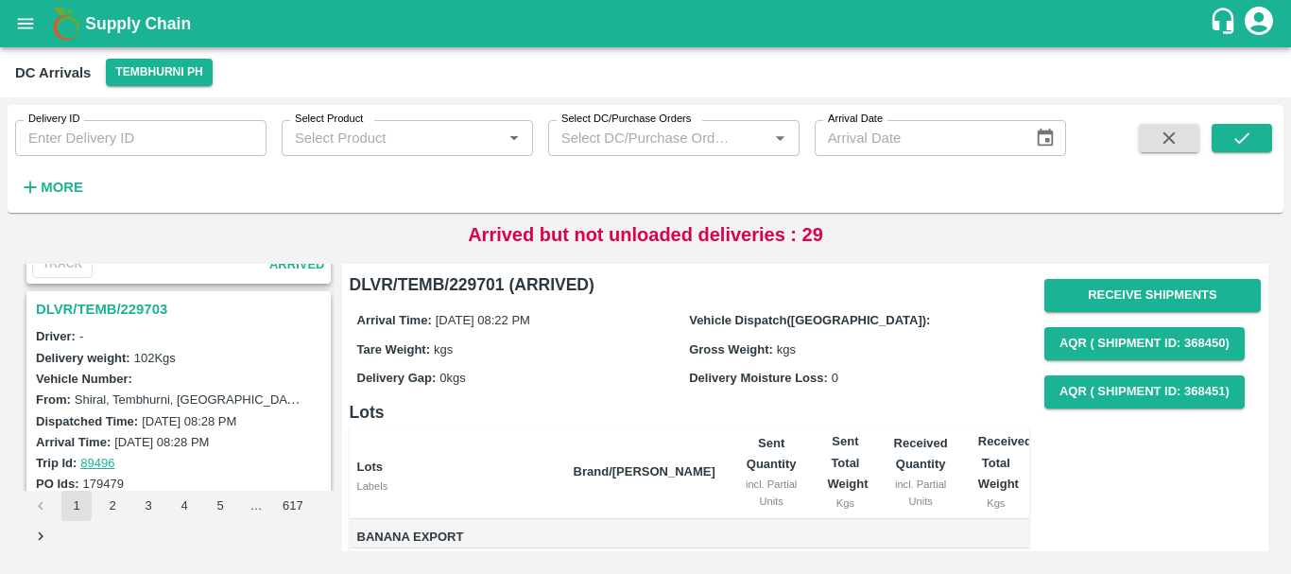
click at [130, 311] on h3 "DLVR/TEMB/229703" at bounding box center [181, 309] width 291 height 25
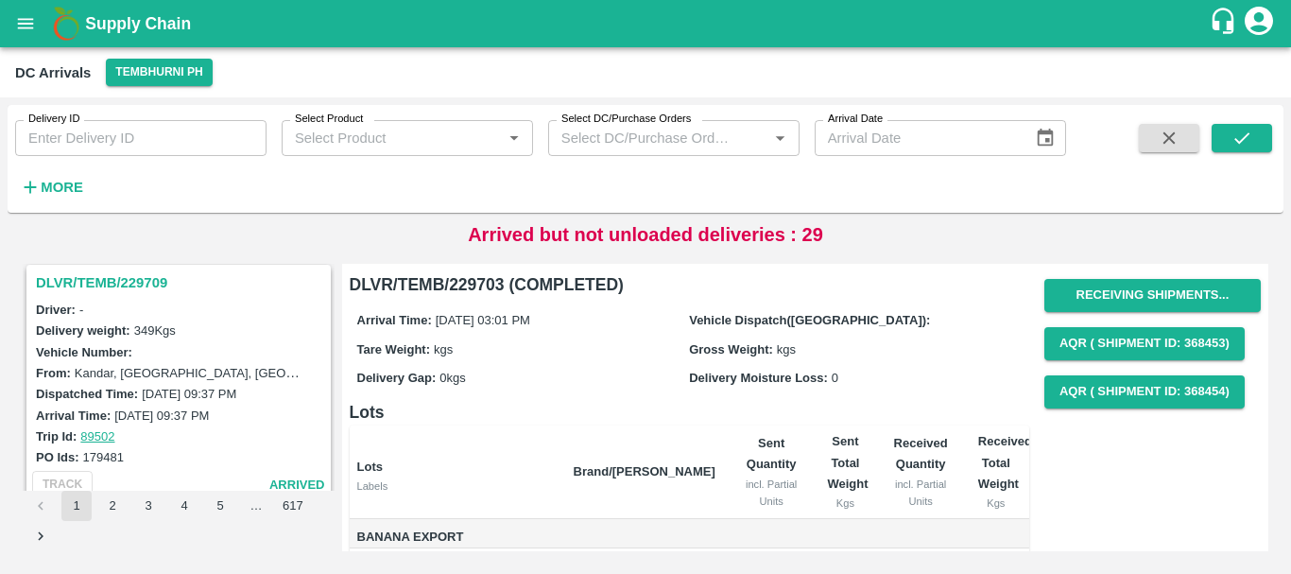
click at [164, 281] on h3 "DLVR/TEMB/229709" at bounding box center [181, 282] width 291 height 25
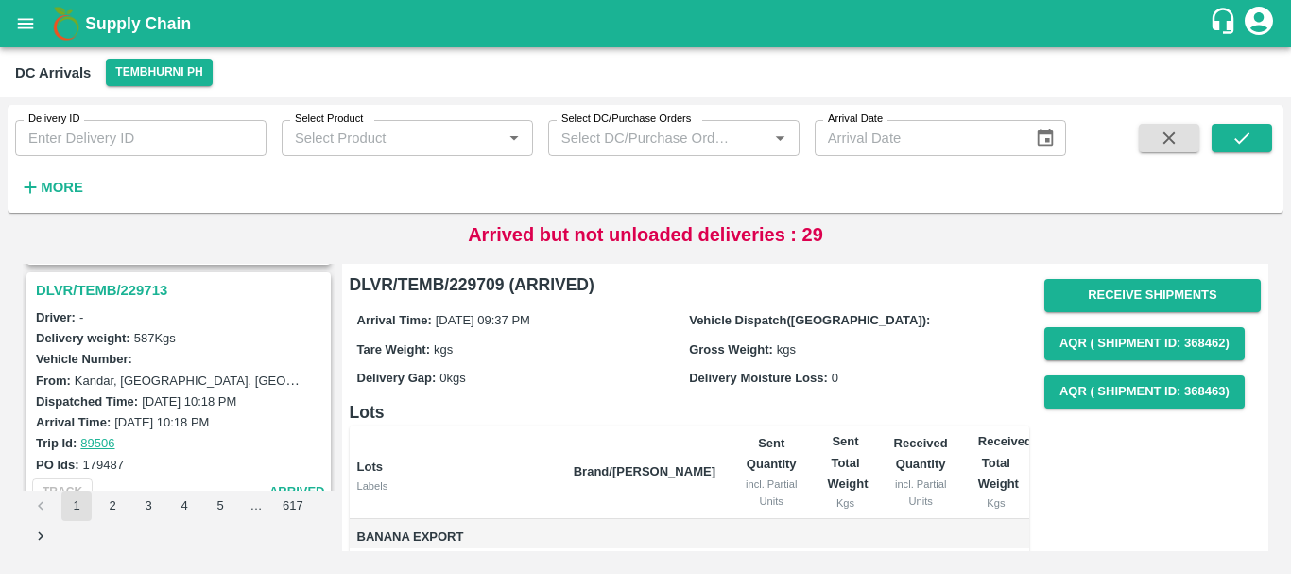
click at [131, 293] on h3 "DLVR/TEMB/229713" at bounding box center [181, 290] width 291 height 25
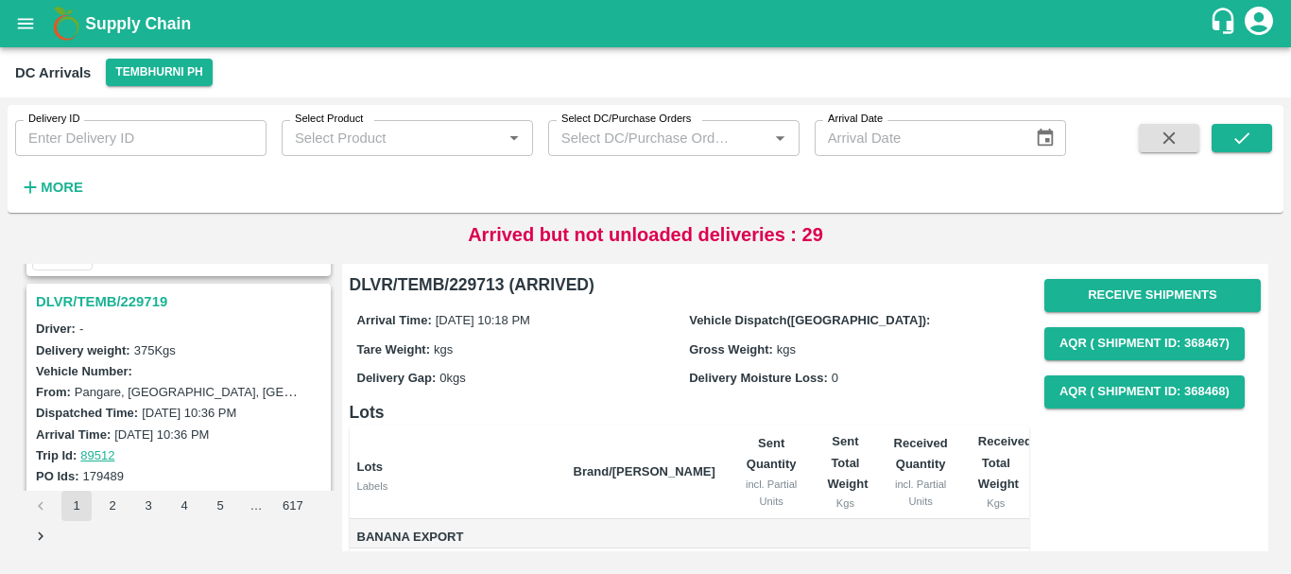
click at [146, 294] on h3 "DLVR/TEMB/229719" at bounding box center [181, 301] width 291 height 25
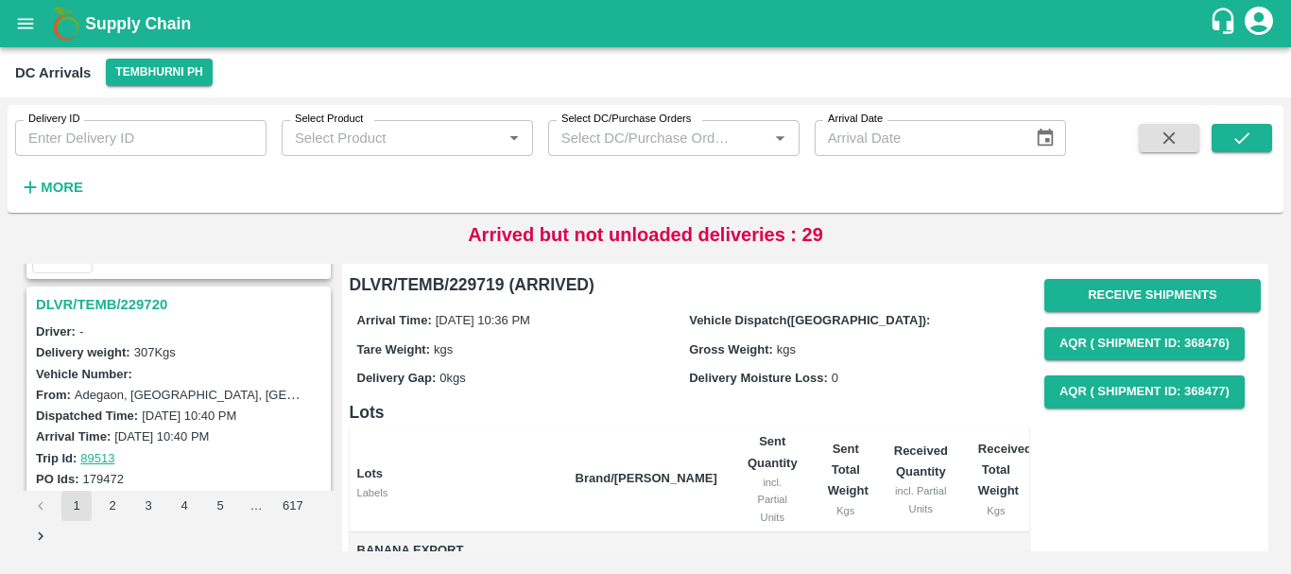
click at [135, 302] on h3 "DLVR/TEMB/229720" at bounding box center [181, 304] width 291 height 25
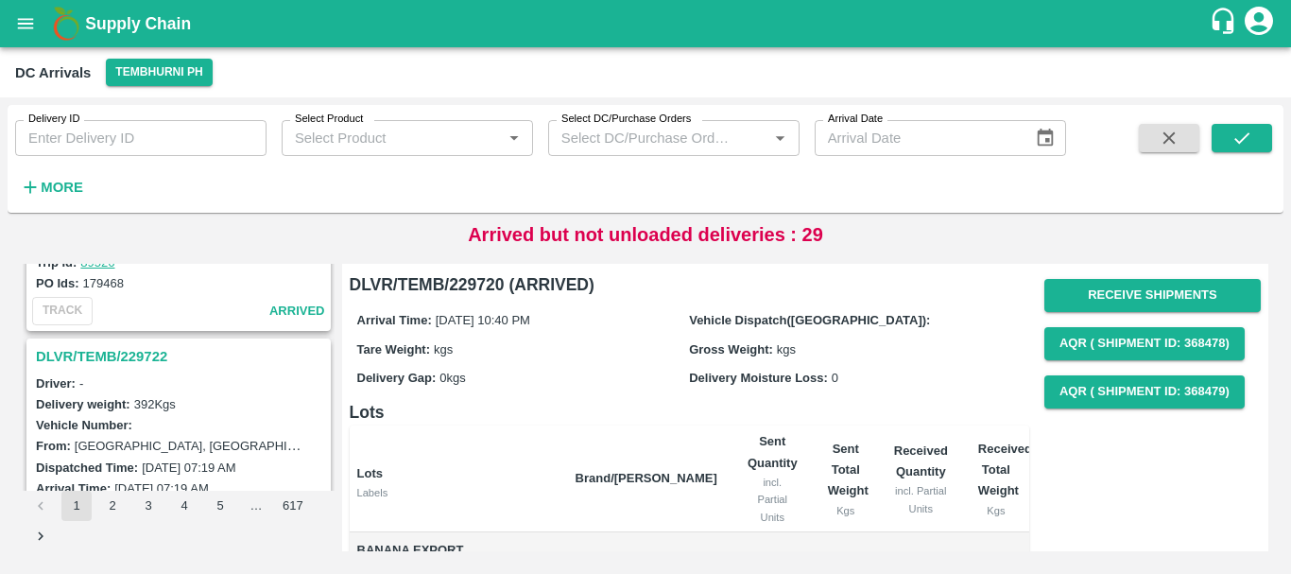
click at [146, 348] on h3 "DLVR/TEMB/229722" at bounding box center [181, 356] width 291 height 25
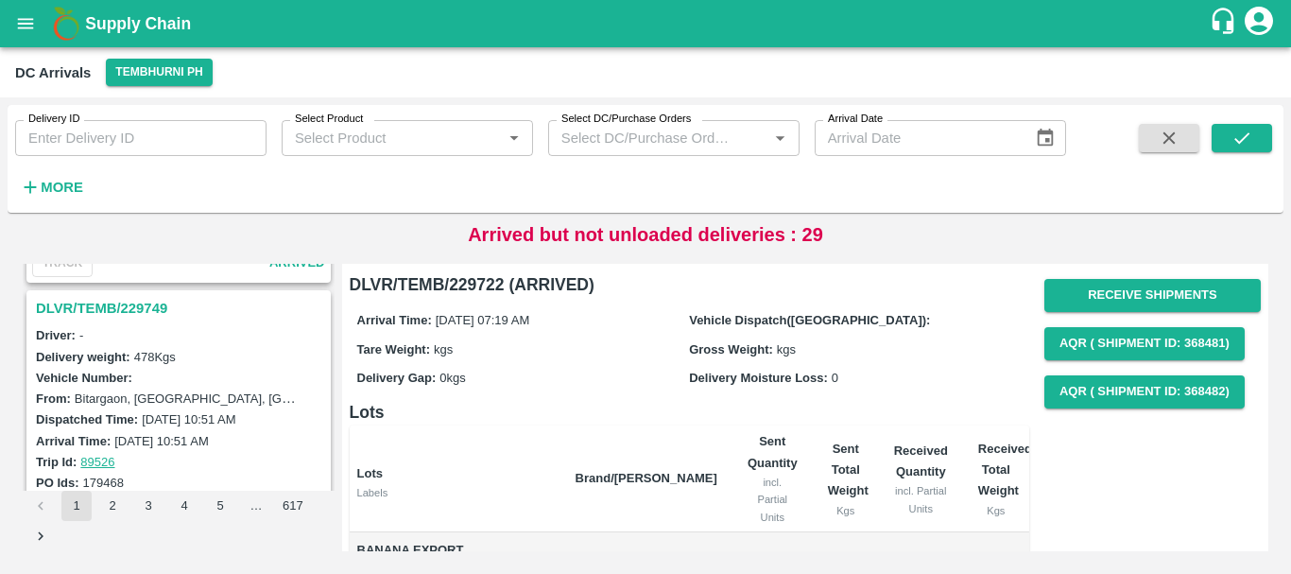
click at [119, 307] on h3 "DLVR/TEMB/229749" at bounding box center [181, 308] width 291 height 25
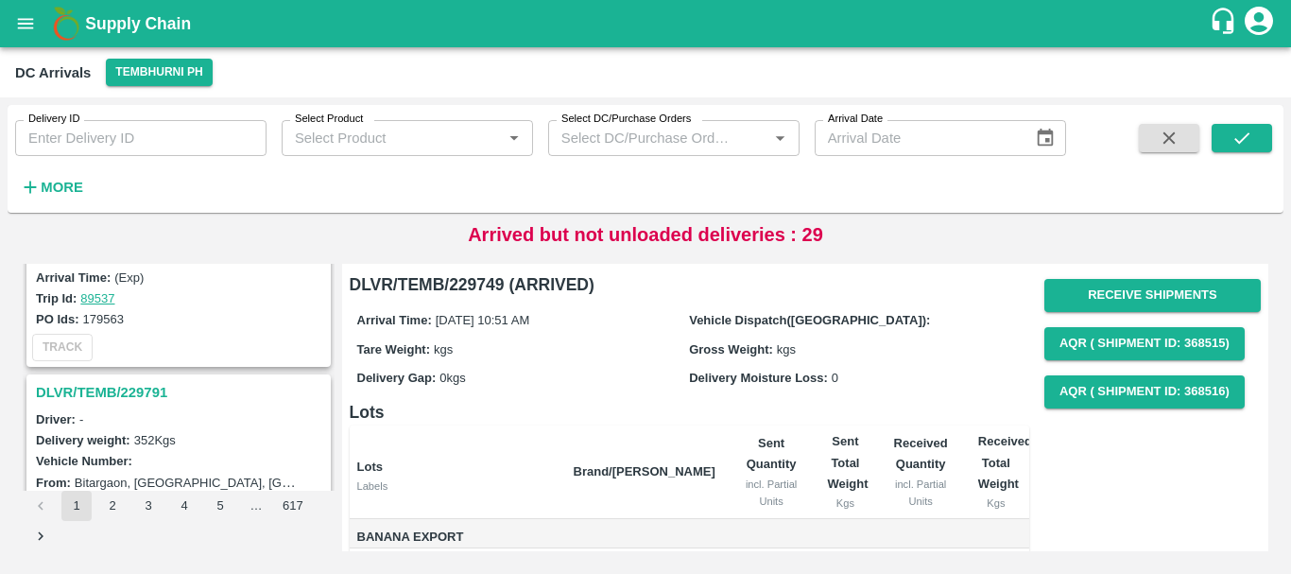
click at [146, 386] on h3 "DLVR/TEMB/229791" at bounding box center [181, 392] width 291 height 25
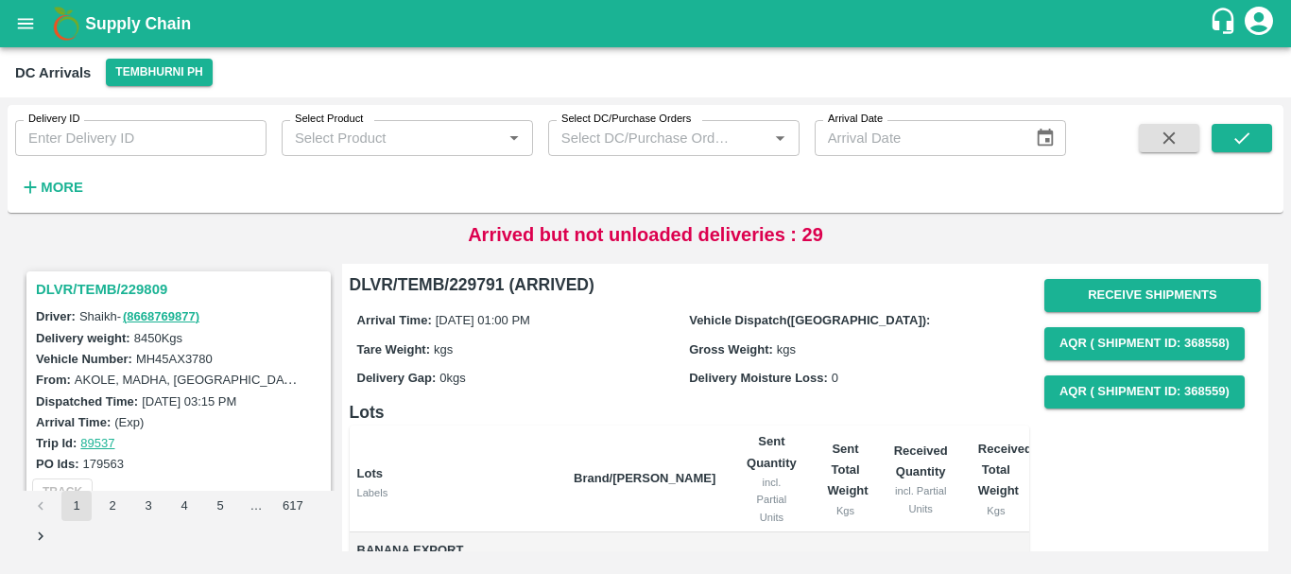
click at [123, 291] on h3 "DLVR/TEMB/229809" at bounding box center [181, 289] width 291 height 25
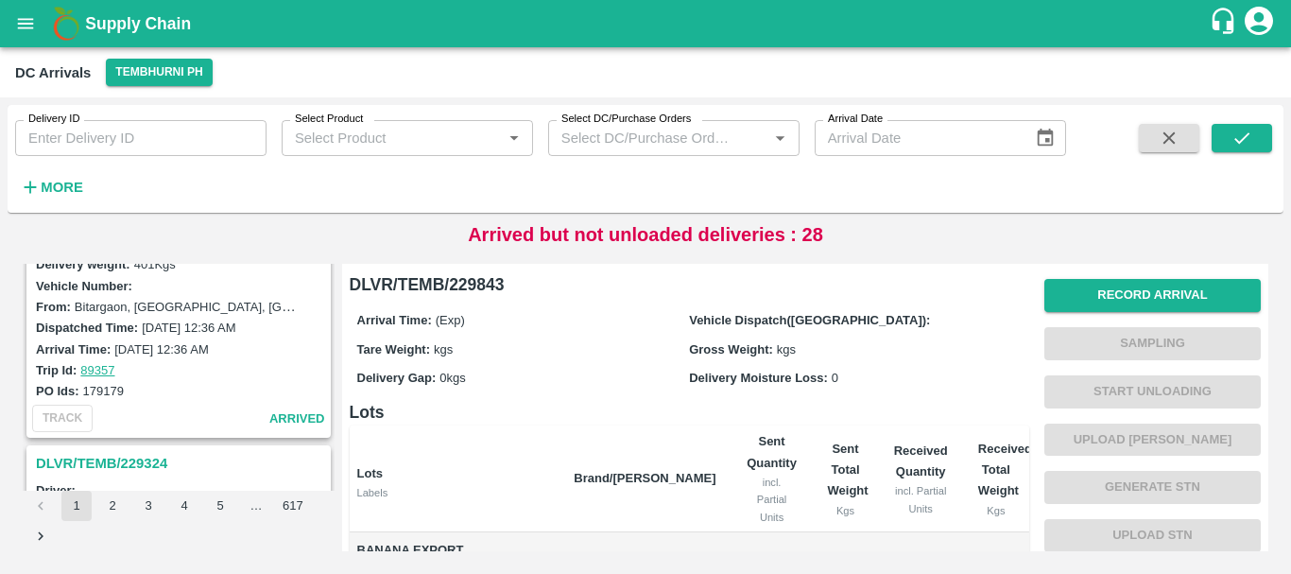
scroll to position [5955, 0]
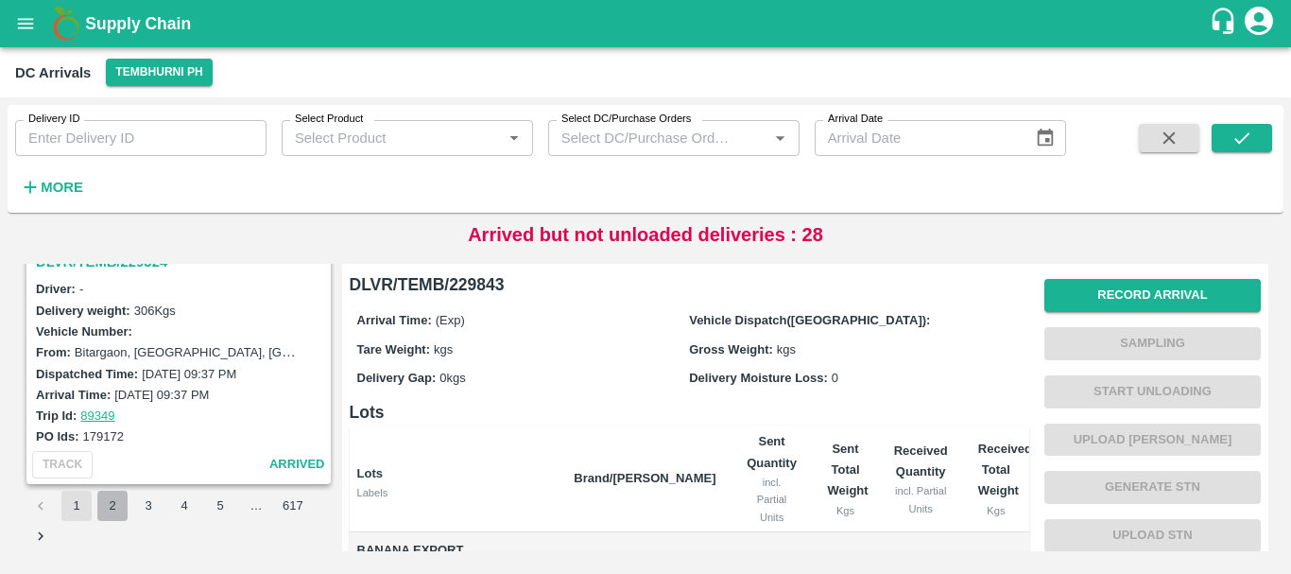
click at [103, 514] on button "2" at bounding box center [112, 505] width 30 height 30
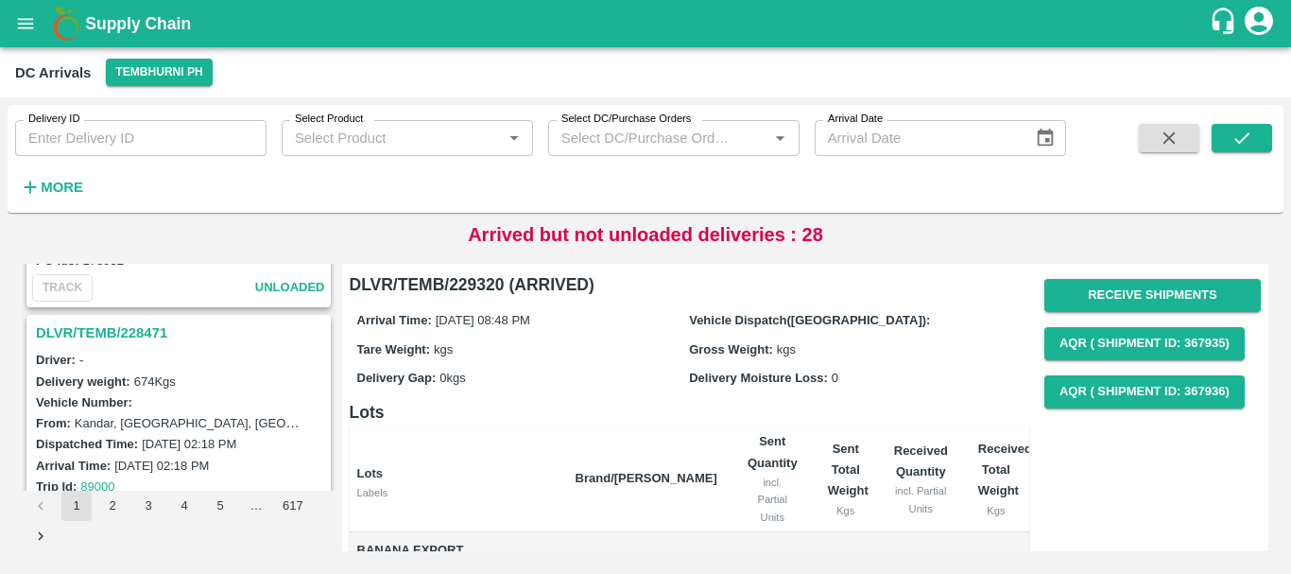
scroll to position [1191, 0]
click at [139, 323] on h3 "DLVR/TEMB/228471" at bounding box center [181, 333] width 291 height 25
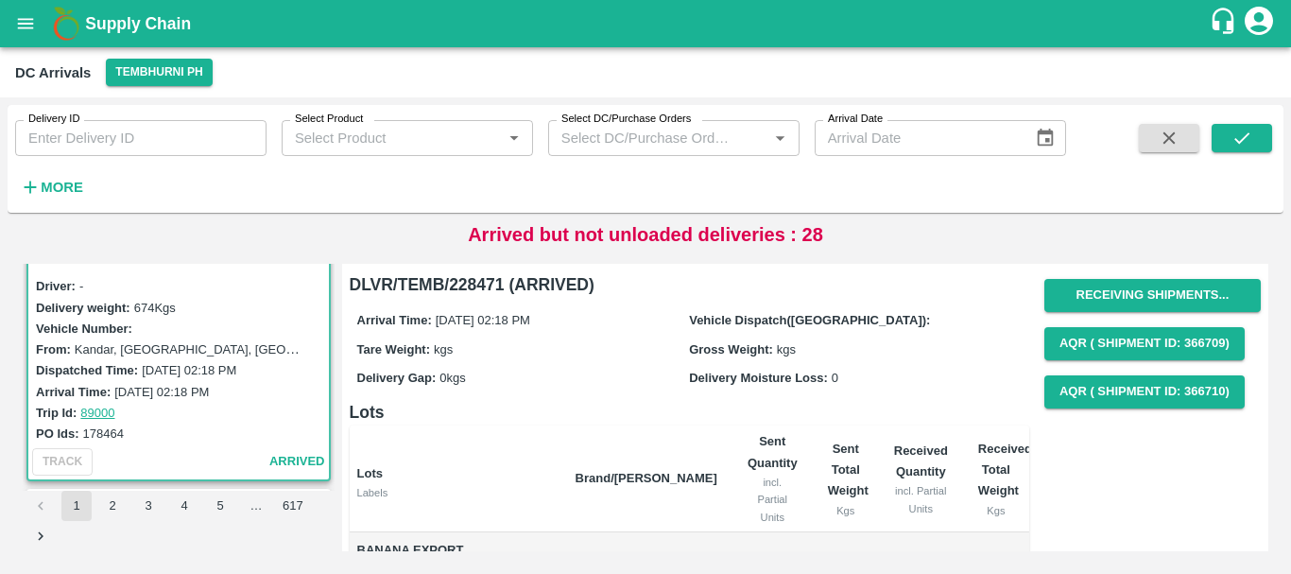
scroll to position [1267, 0]
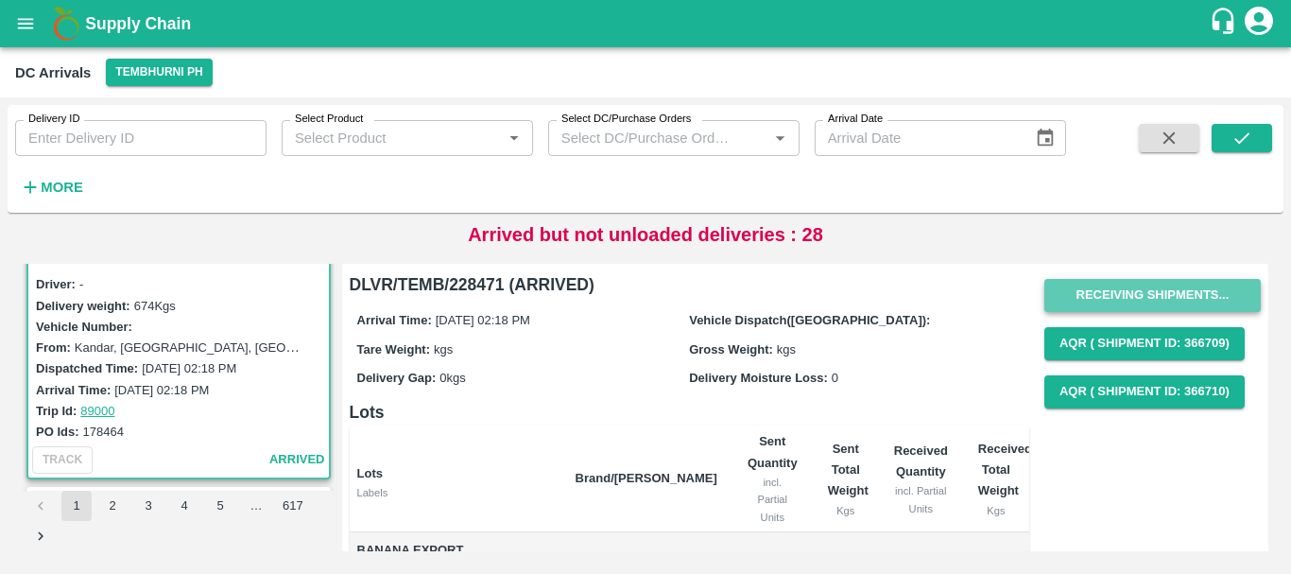
click at [1127, 284] on button "Receiving Shipments..." at bounding box center [1152, 295] width 216 height 33
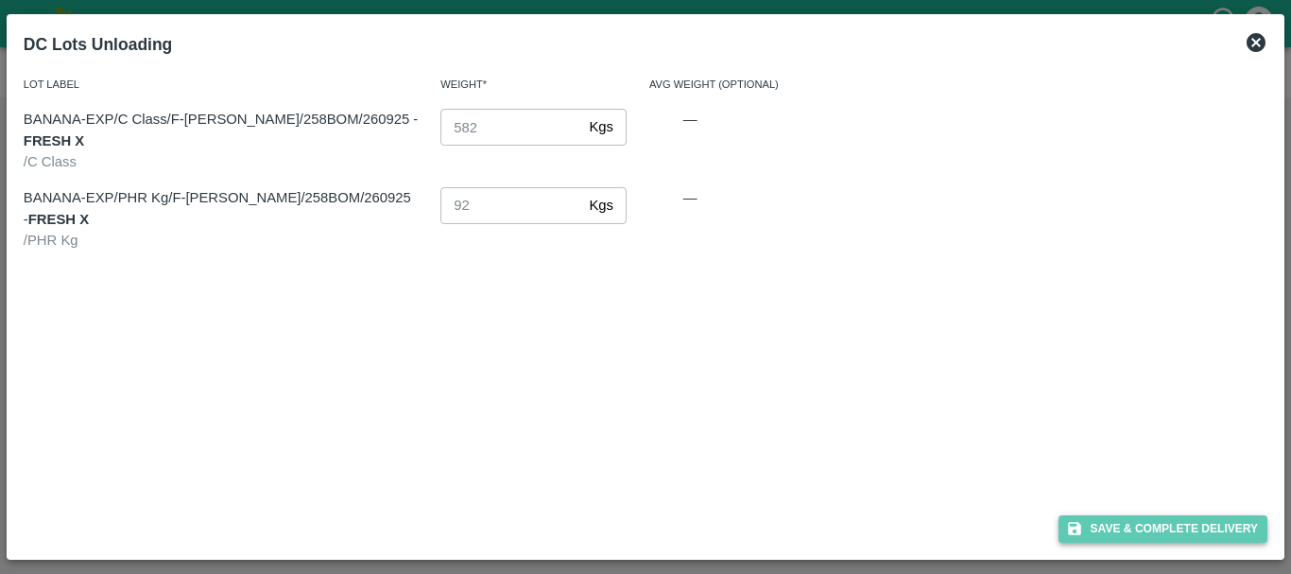
click at [1150, 517] on button "Save & Complete Delivery" at bounding box center [1163, 528] width 210 height 27
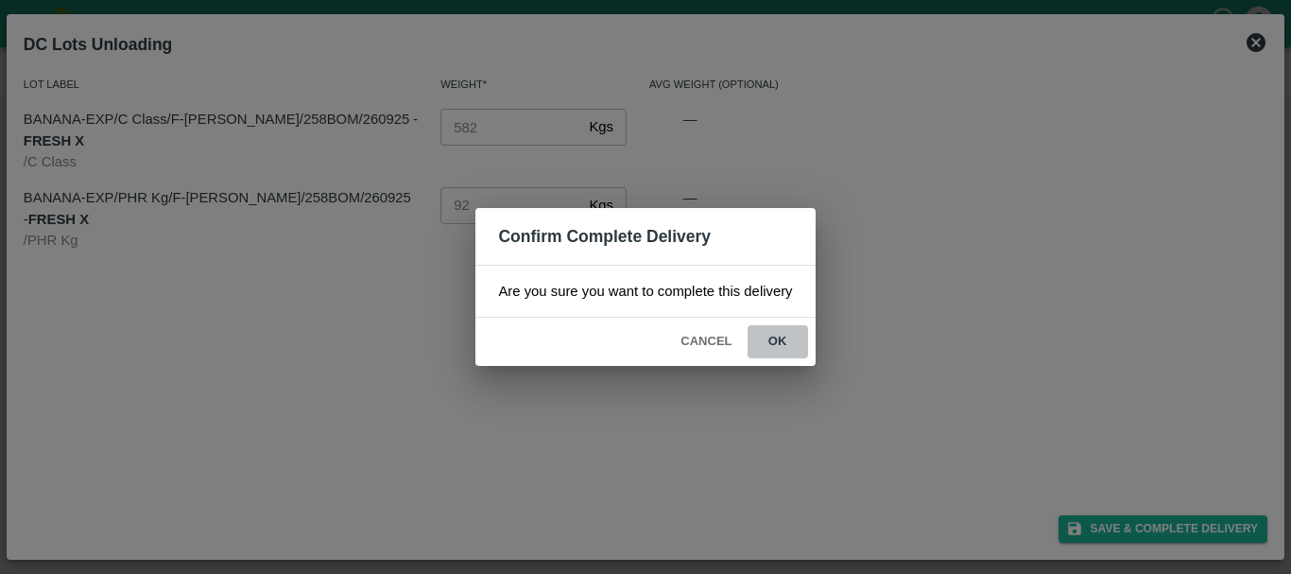
click at [766, 339] on button "ok" at bounding box center [777, 341] width 60 height 33
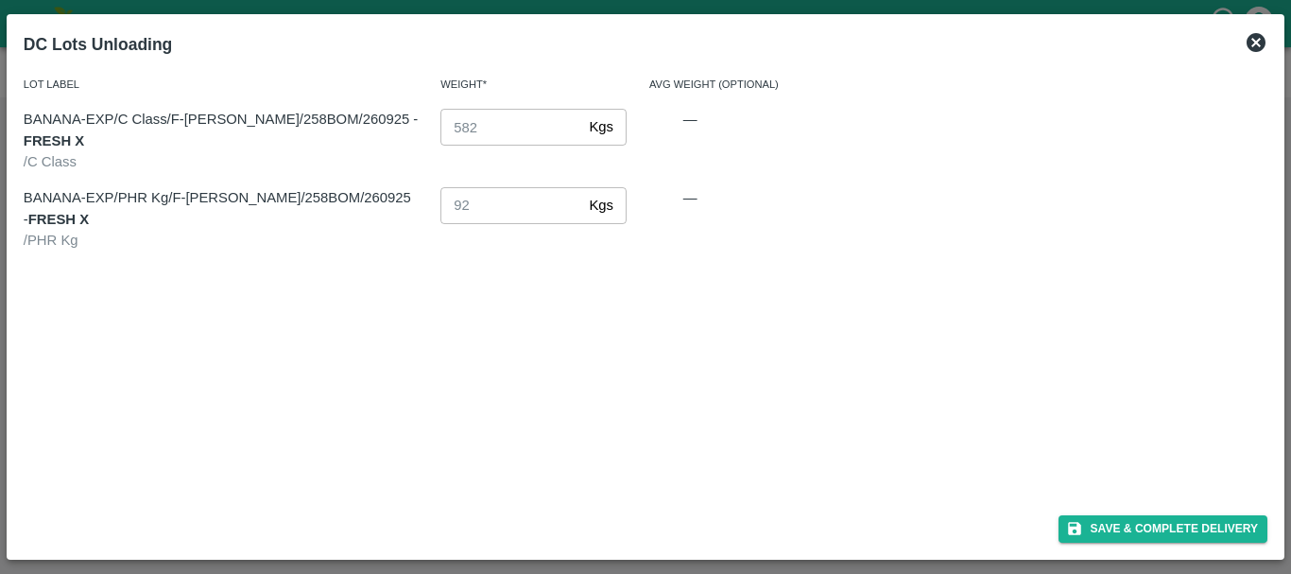
click at [1258, 38] on icon at bounding box center [1255, 42] width 19 height 19
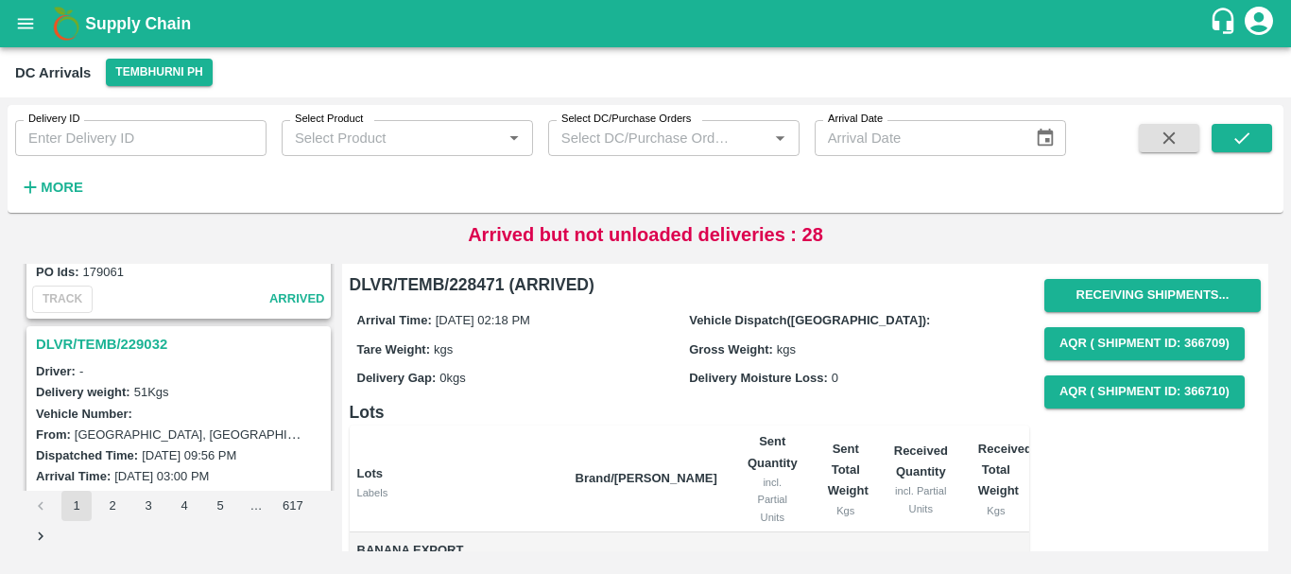
scroll to position [933, 0]
click at [149, 338] on h3 "DLVR/TEMB/229032" at bounding box center [181, 345] width 291 height 25
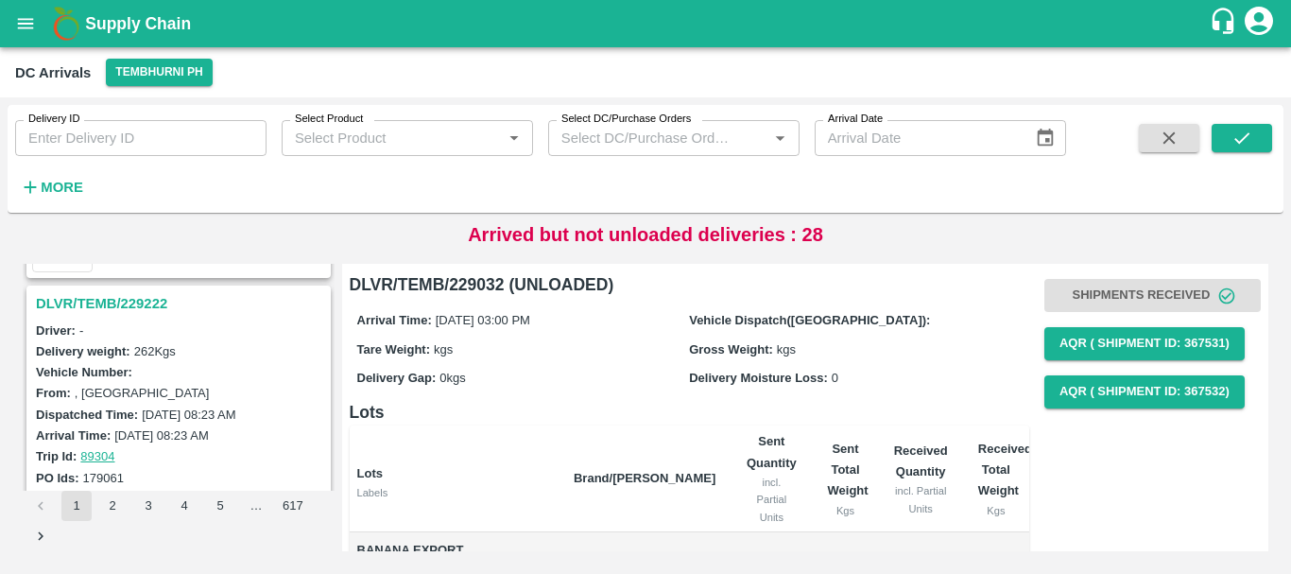
scroll to position [725, 0]
click at [143, 309] on h3 "DLVR/TEMB/229222" at bounding box center [181, 306] width 291 height 25
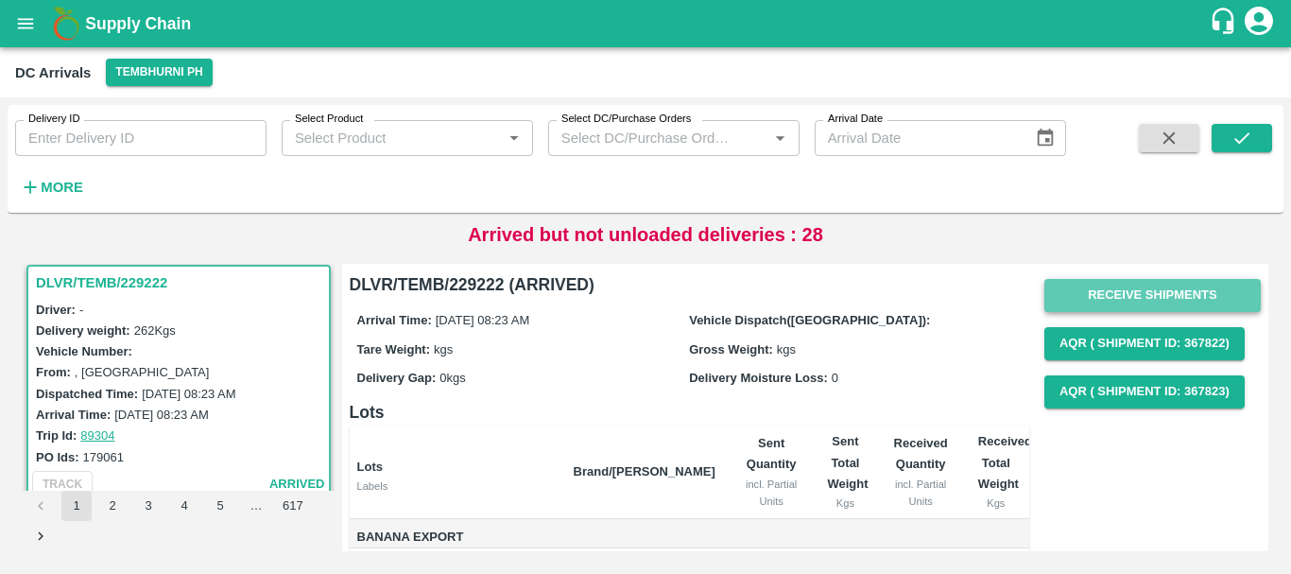
click at [1104, 296] on button "Receive Shipments" at bounding box center [1152, 295] width 216 height 33
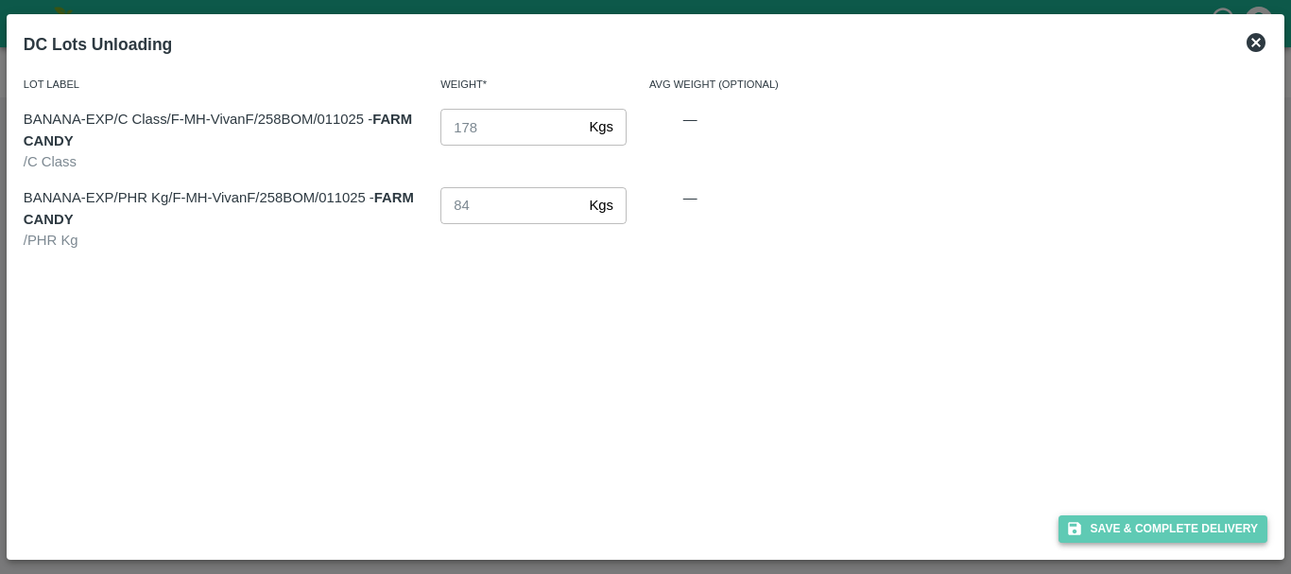
click at [1136, 519] on button "Save & Complete Delivery" at bounding box center [1163, 528] width 210 height 27
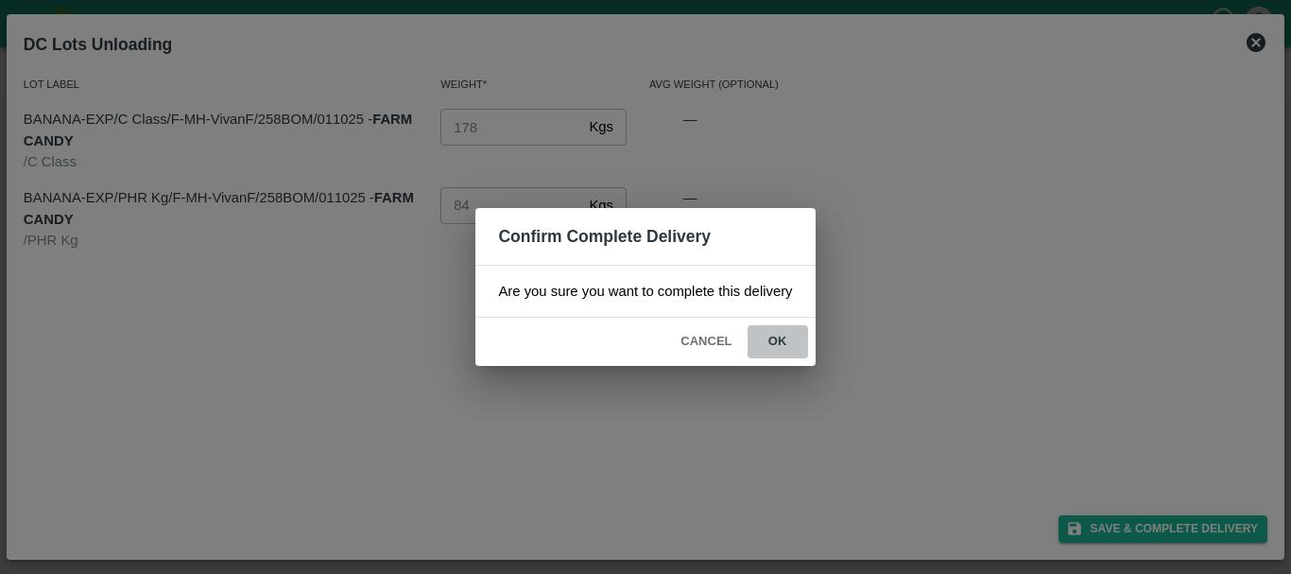
click at [778, 344] on button "ok" at bounding box center [777, 341] width 60 height 33
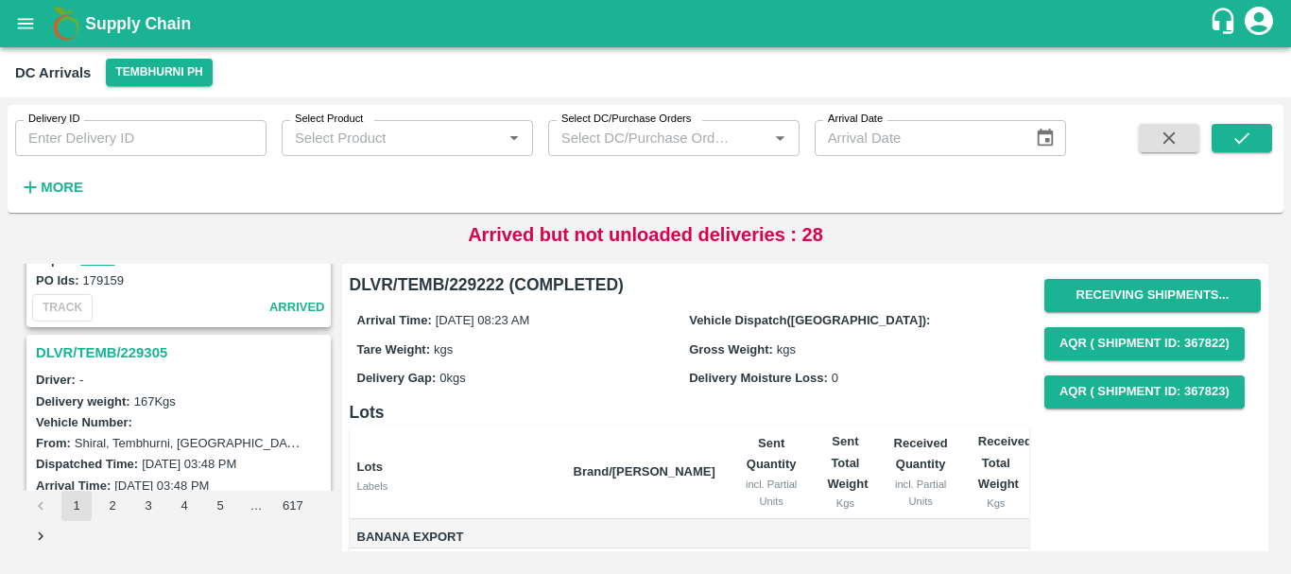
click at [141, 357] on h3 "DLVR/TEMB/229305" at bounding box center [181, 352] width 291 height 25
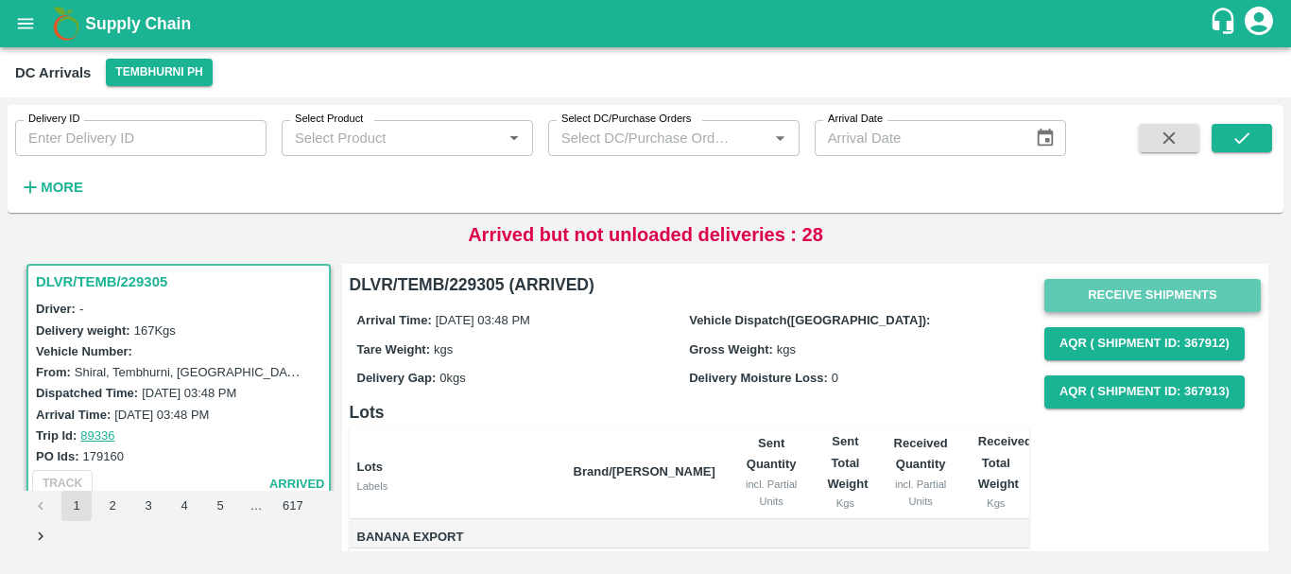
click at [1128, 290] on button "Receive Shipments" at bounding box center [1152, 295] width 216 height 33
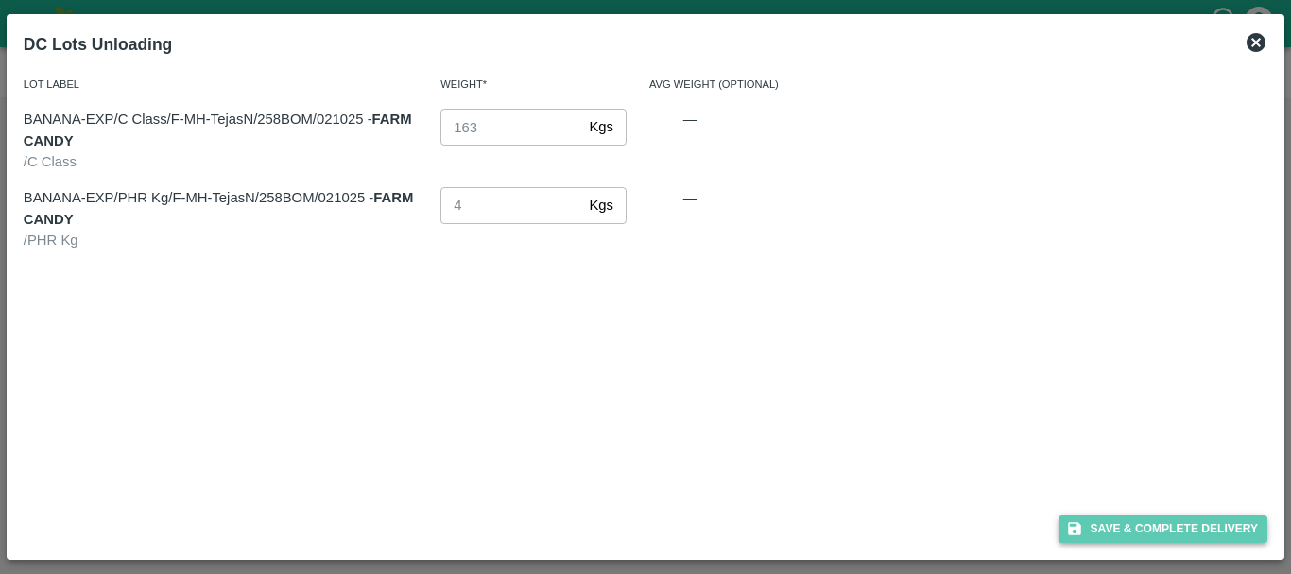
click at [1122, 532] on button "Save & Complete Delivery" at bounding box center [1163, 528] width 210 height 27
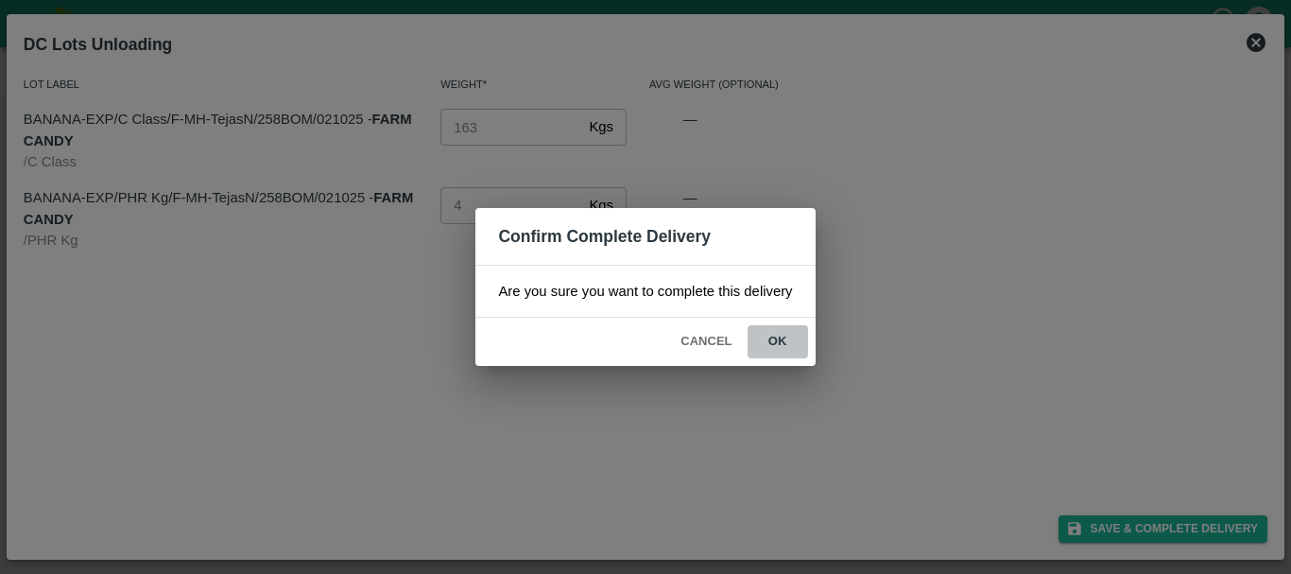
click at [784, 357] on button "ok" at bounding box center [777, 341] width 60 height 33
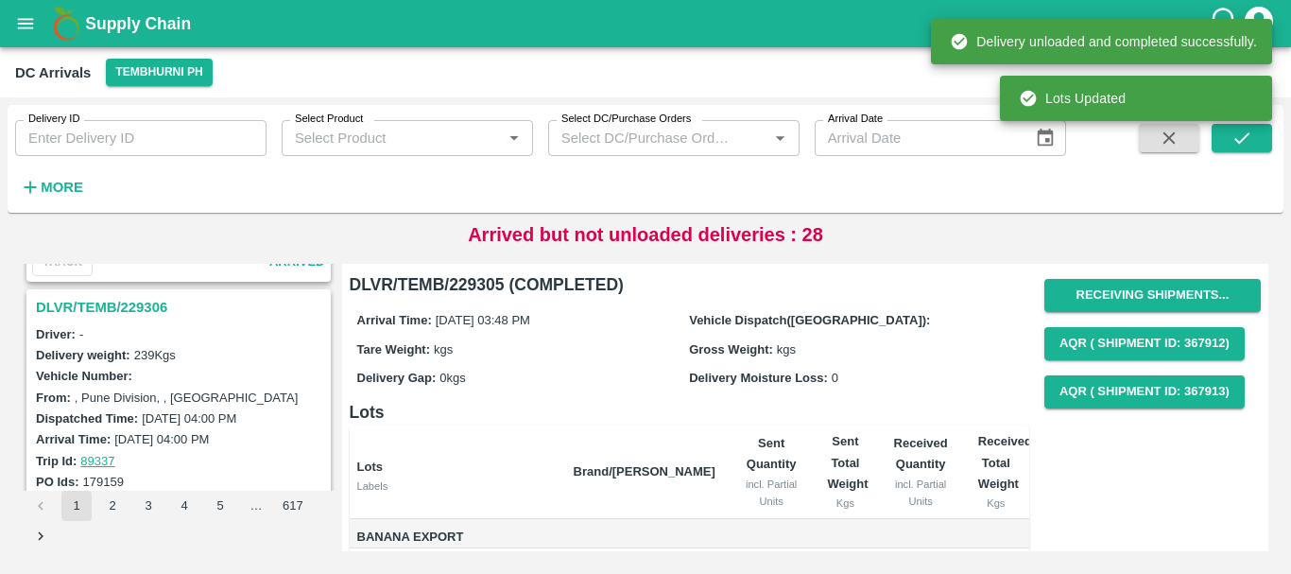
scroll to position [227, 0]
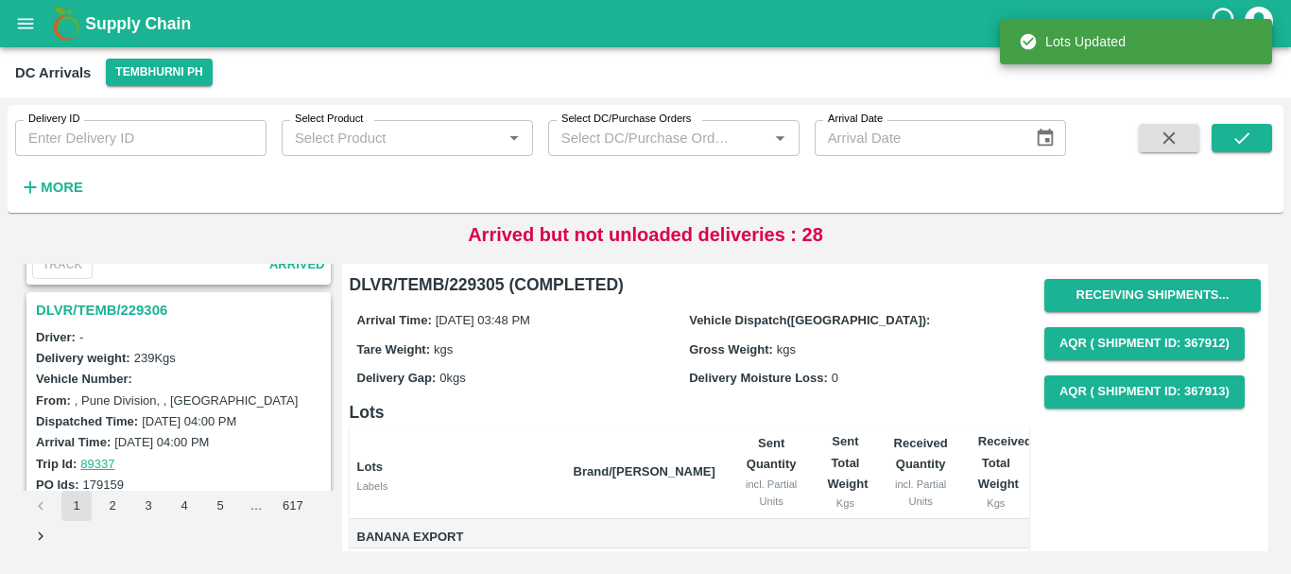
click at [124, 303] on h3 "DLVR/TEMB/229306" at bounding box center [181, 310] width 291 height 25
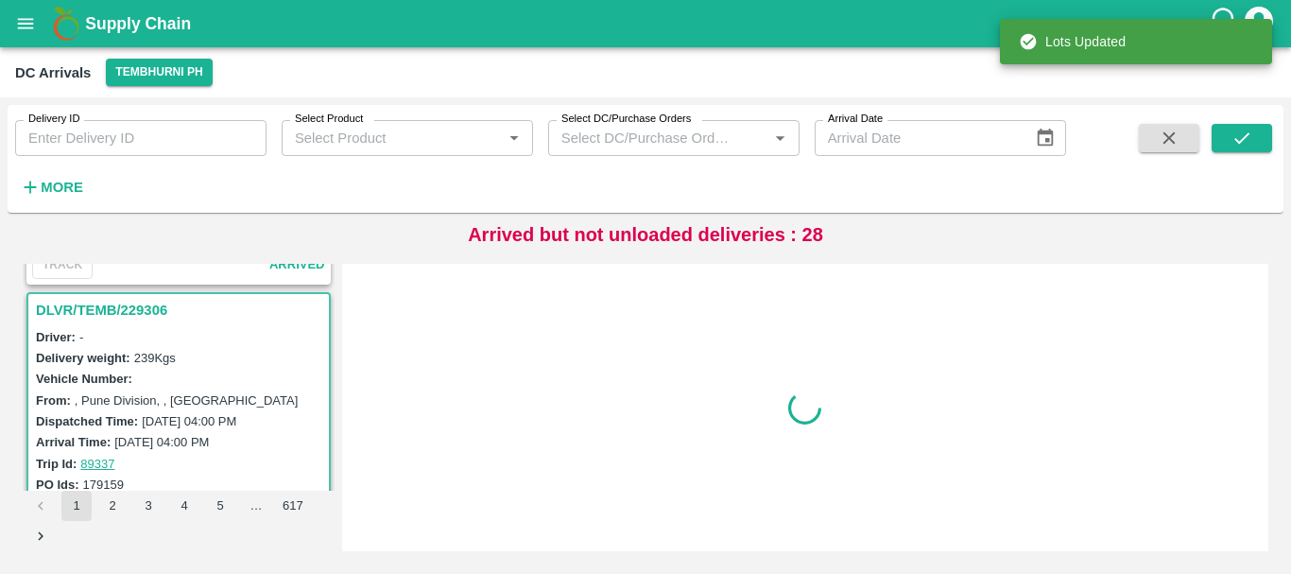
scroll to position [254, 0]
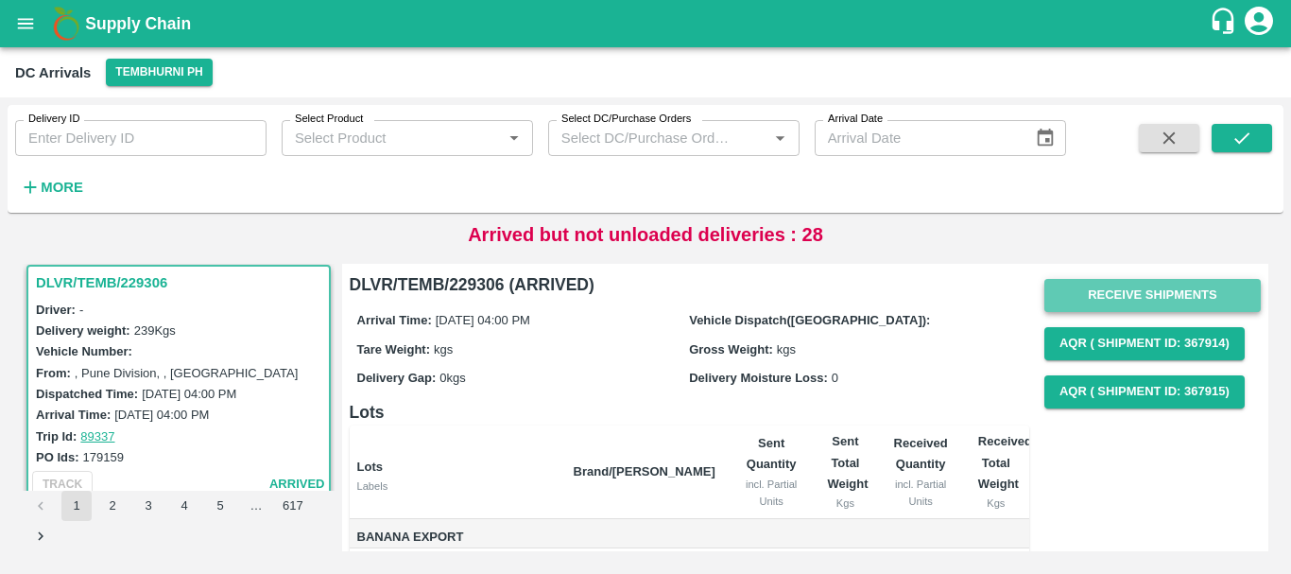
click at [1141, 284] on button "Receive Shipments" at bounding box center [1152, 295] width 216 height 33
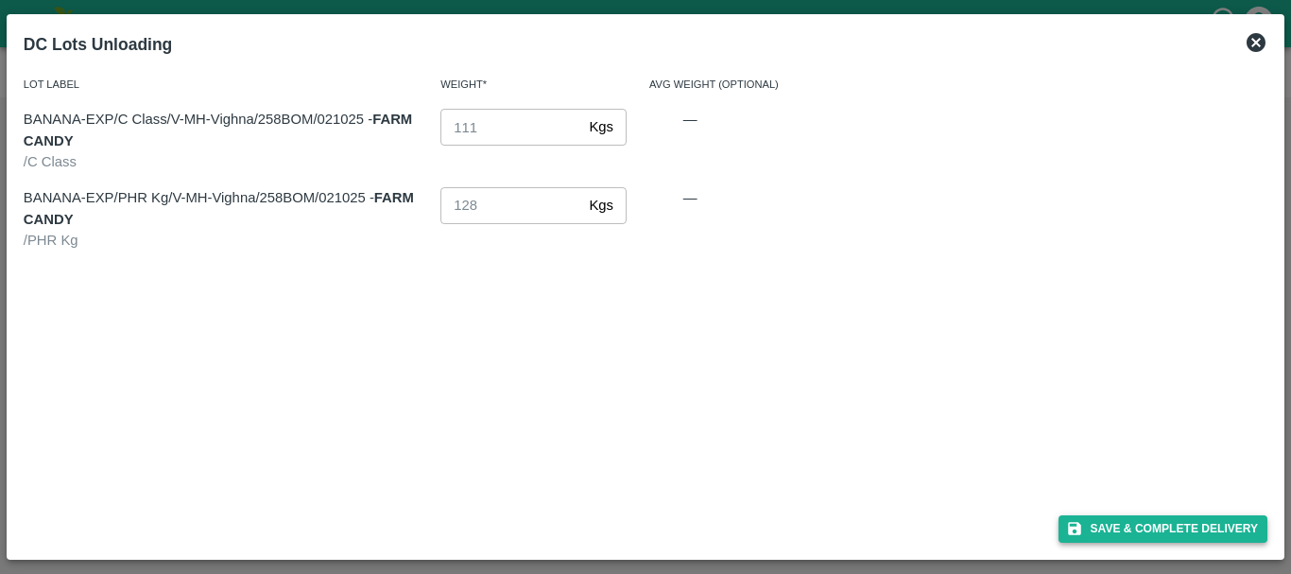
click at [1116, 523] on button "Save & Complete Delivery" at bounding box center [1163, 528] width 210 height 27
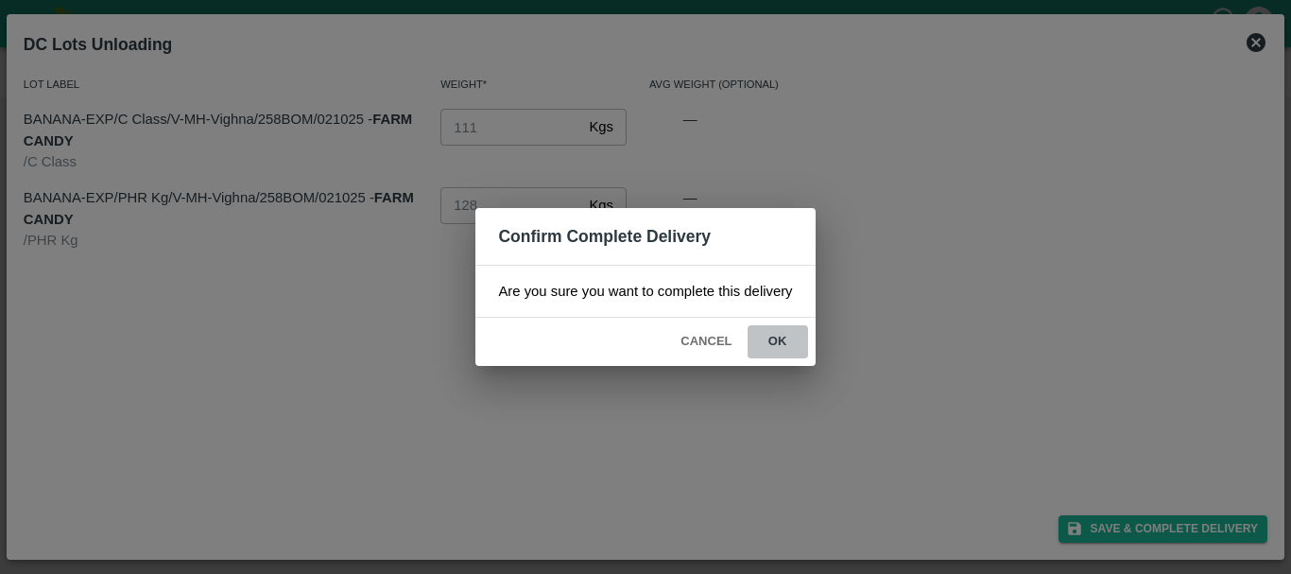
click at [761, 341] on button "ok" at bounding box center [777, 341] width 60 height 33
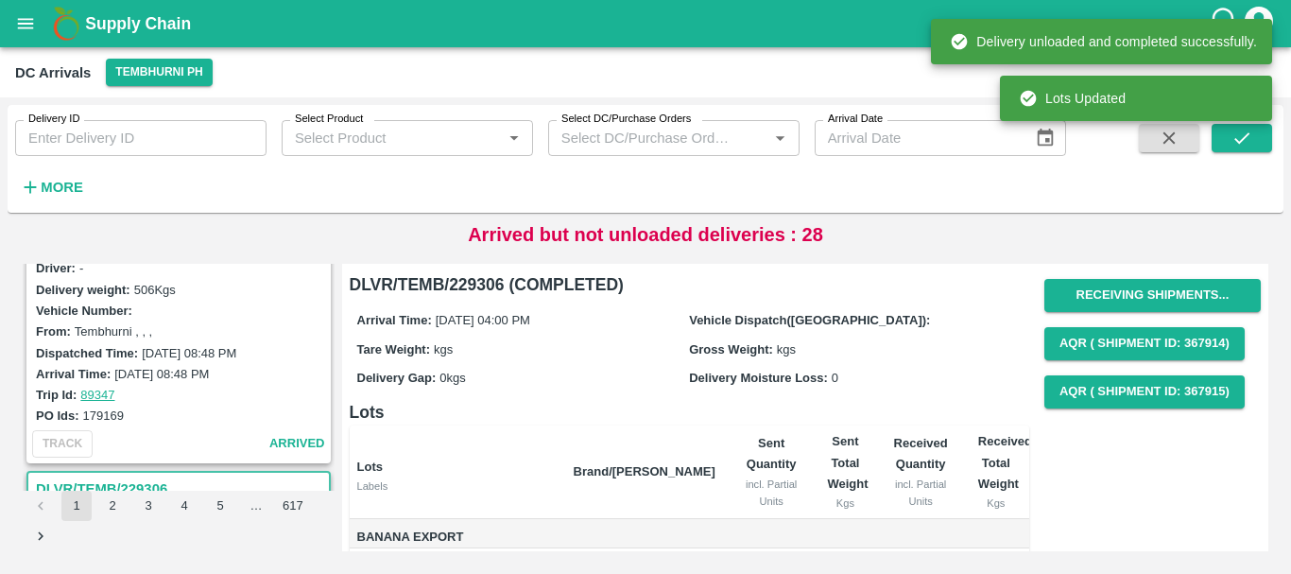
scroll to position [0, 0]
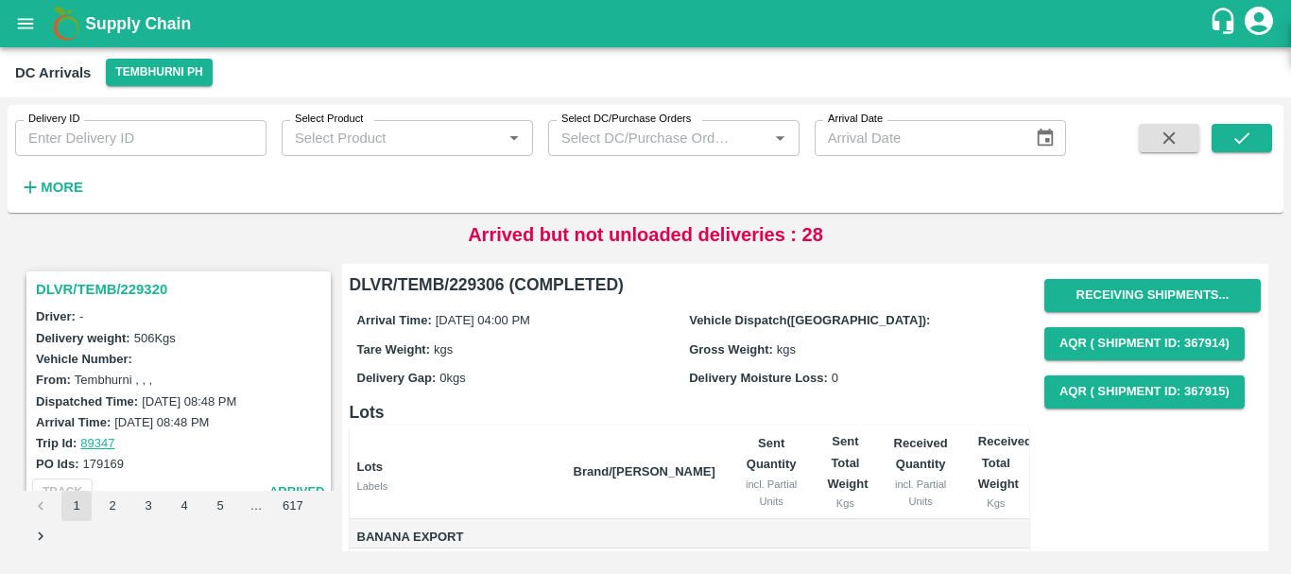
click at [128, 290] on h3 "DLVR/TEMB/229320" at bounding box center [181, 289] width 291 height 25
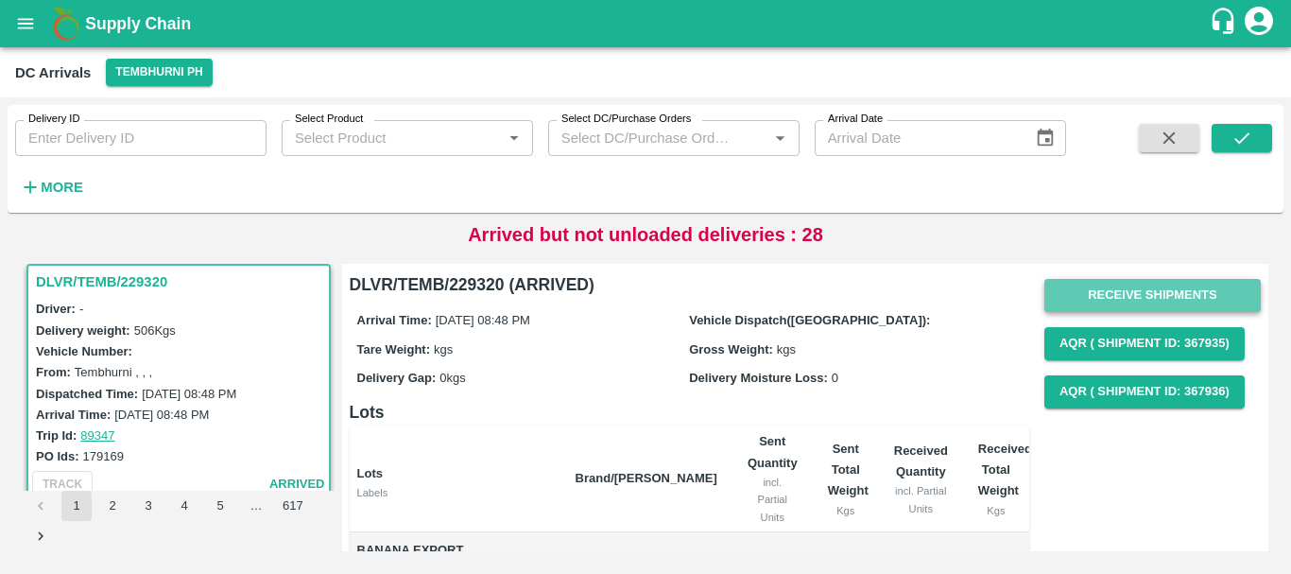
click at [1167, 289] on button "Receive Shipments" at bounding box center [1152, 295] width 216 height 33
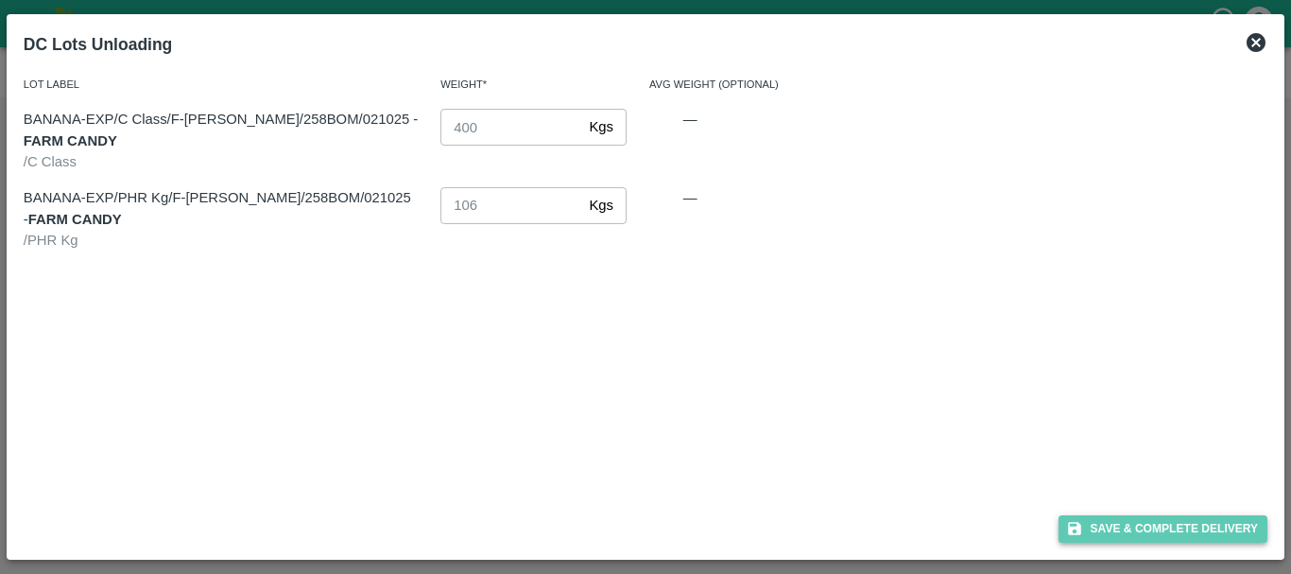
click at [1140, 520] on button "Save & Complete Delivery" at bounding box center [1163, 528] width 210 height 27
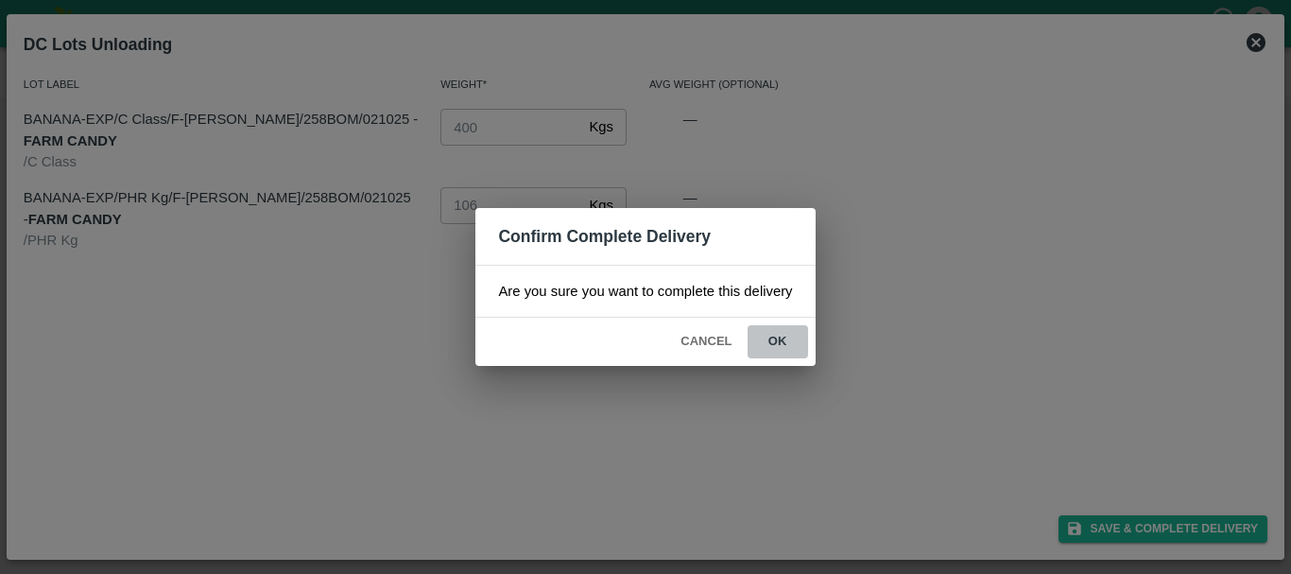
click at [800, 346] on button "ok" at bounding box center [777, 341] width 60 height 33
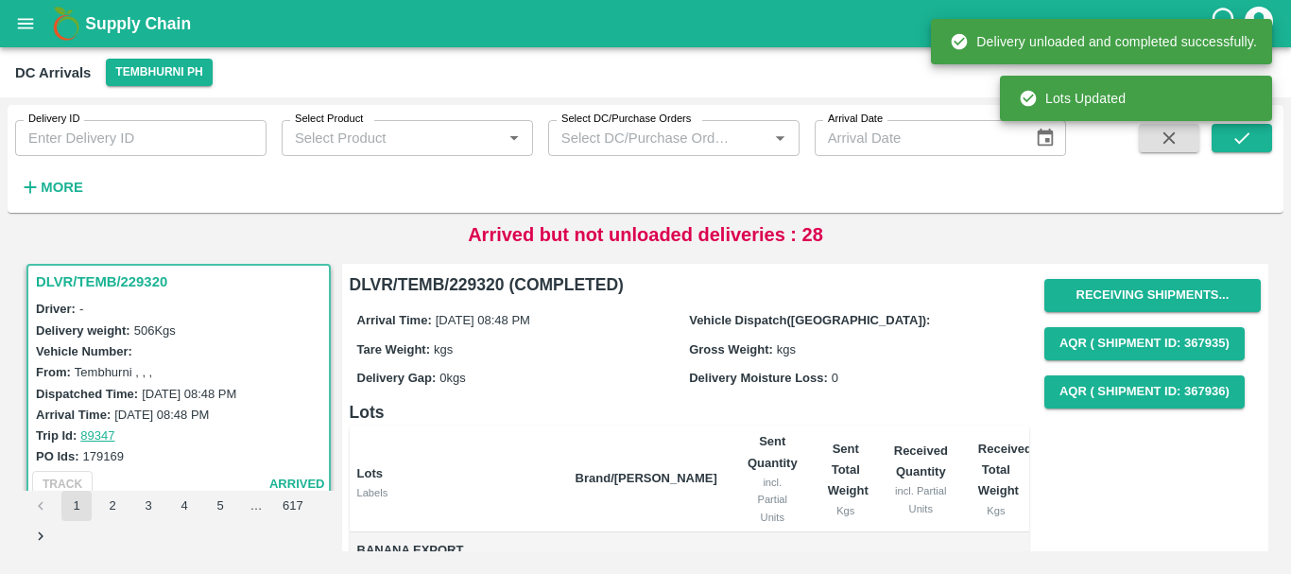
scroll to position [0, 0]
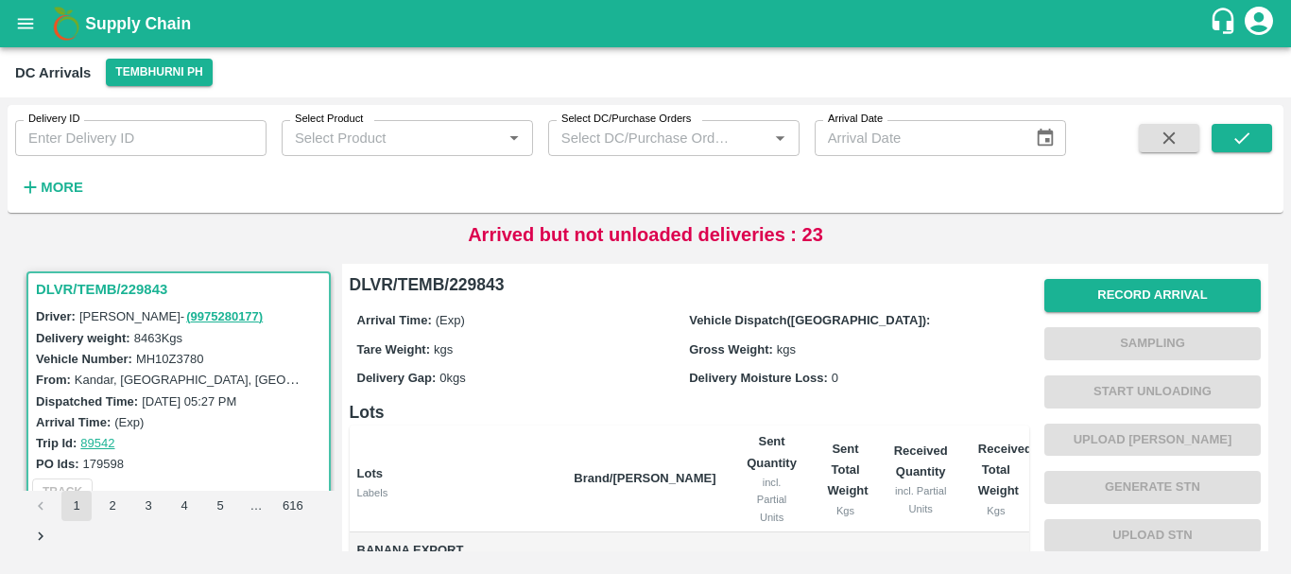
click at [124, 496] on button "2" at bounding box center [112, 505] width 30 height 30
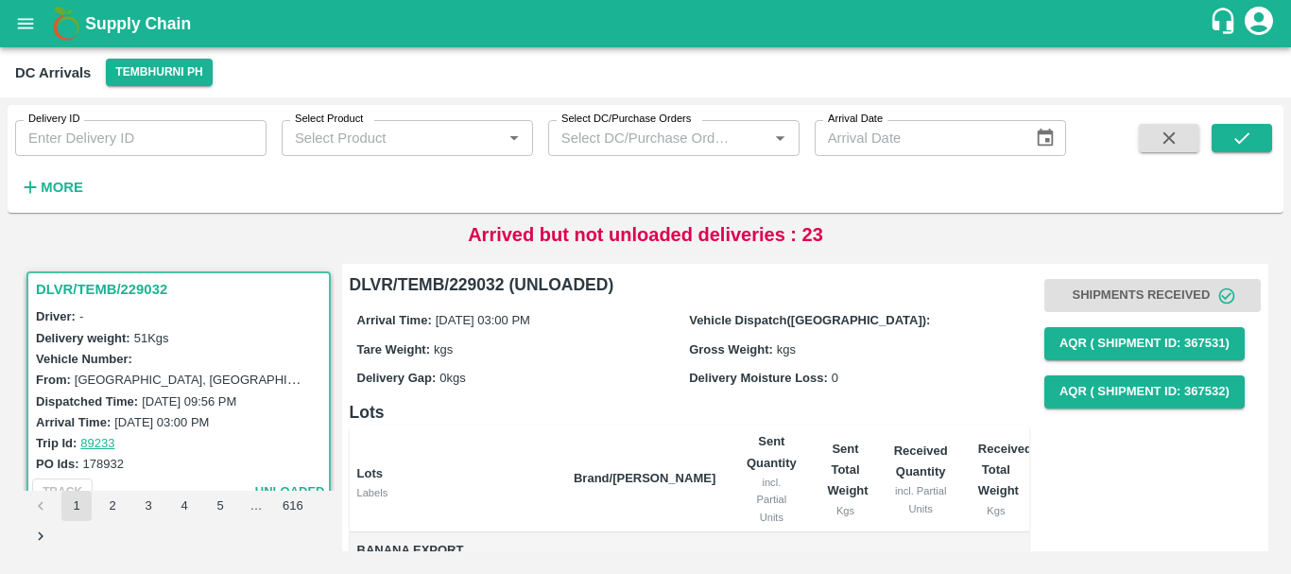
click at [92, 503] on li "1" at bounding box center [77, 505] width 36 height 30
click at [86, 504] on button "1" at bounding box center [76, 505] width 30 height 30
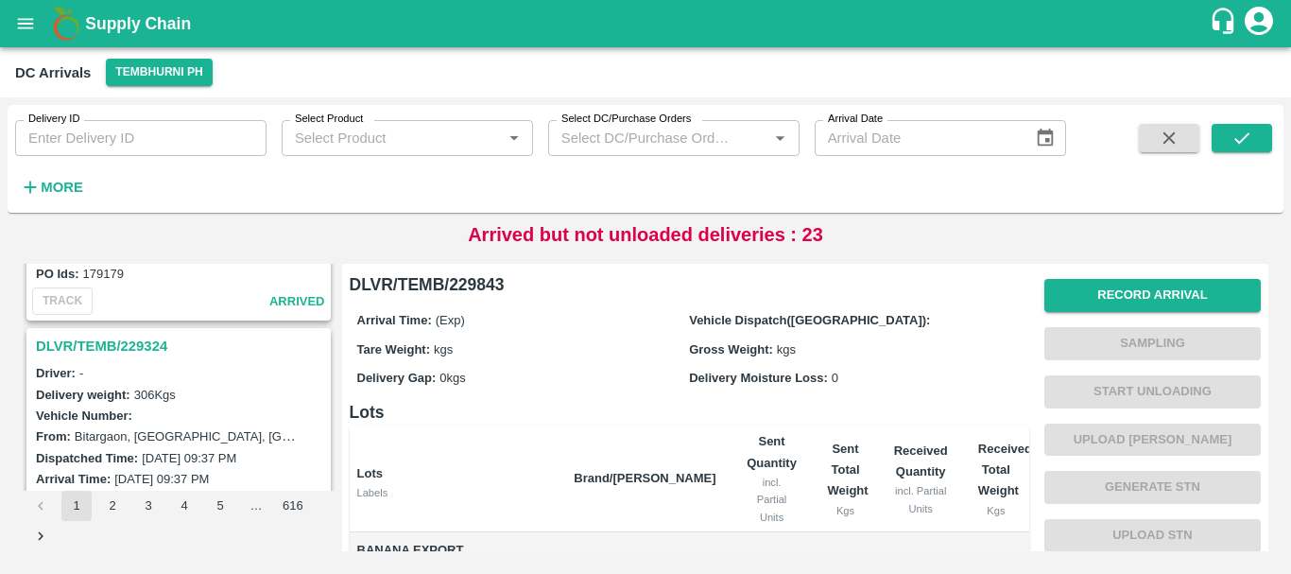
click at [139, 352] on h3 "DLVR/TEMB/229324" at bounding box center [181, 346] width 291 height 25
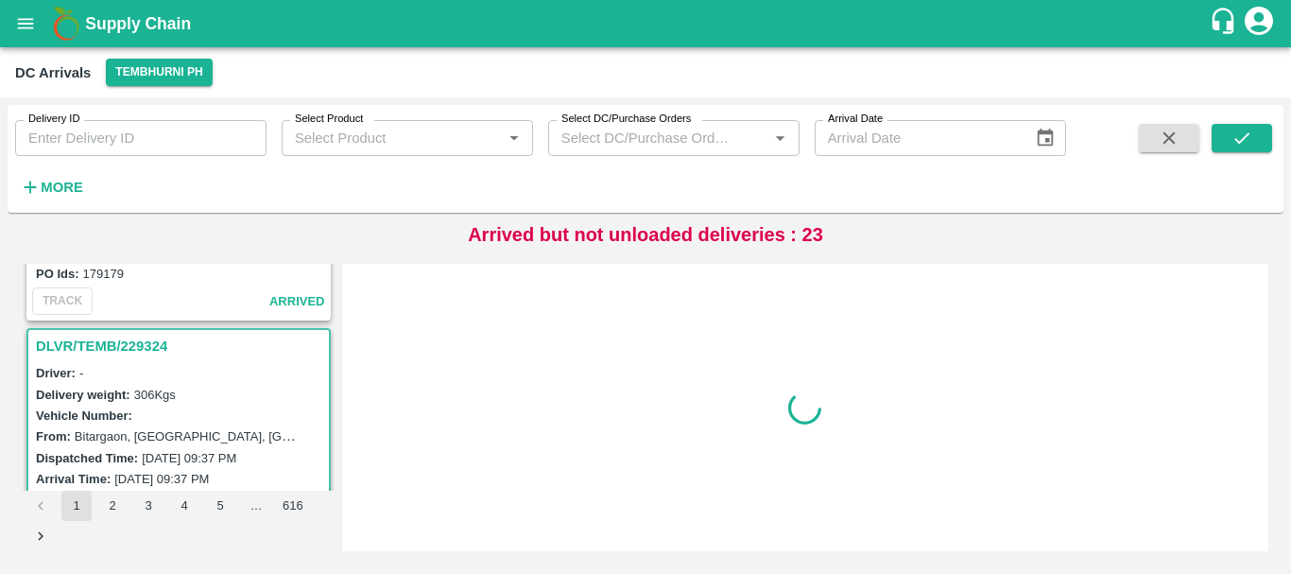
scroll to position [5935, 0]
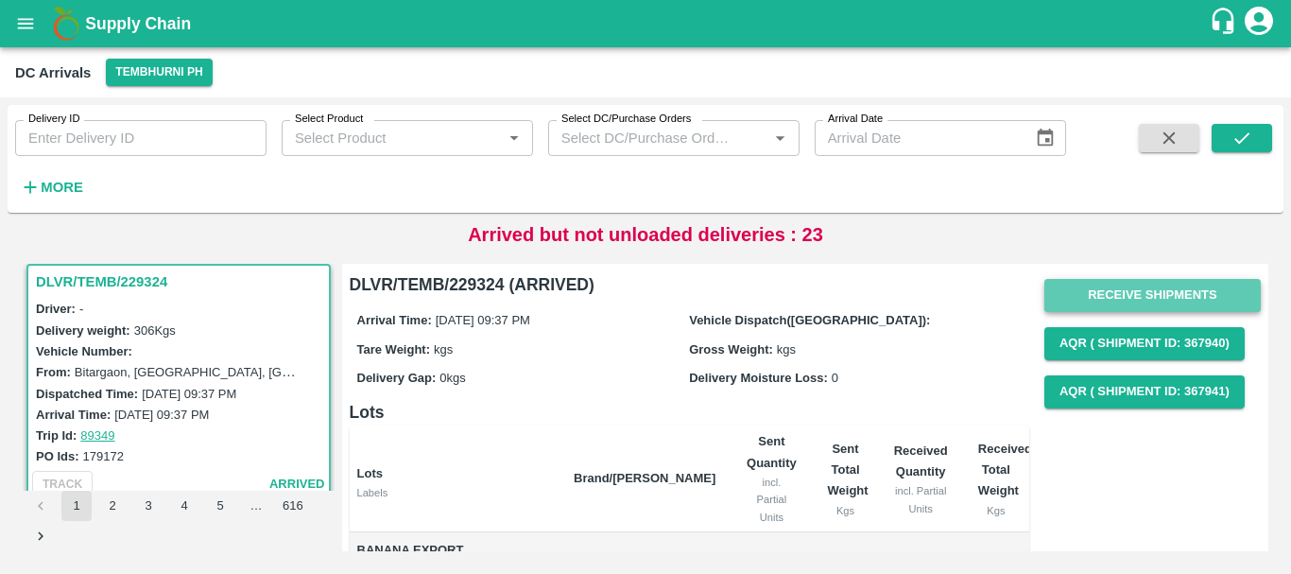
click at [1055, 294] on button "Receive Shipments" at bounding box center [1152, 295] width 216 height 33
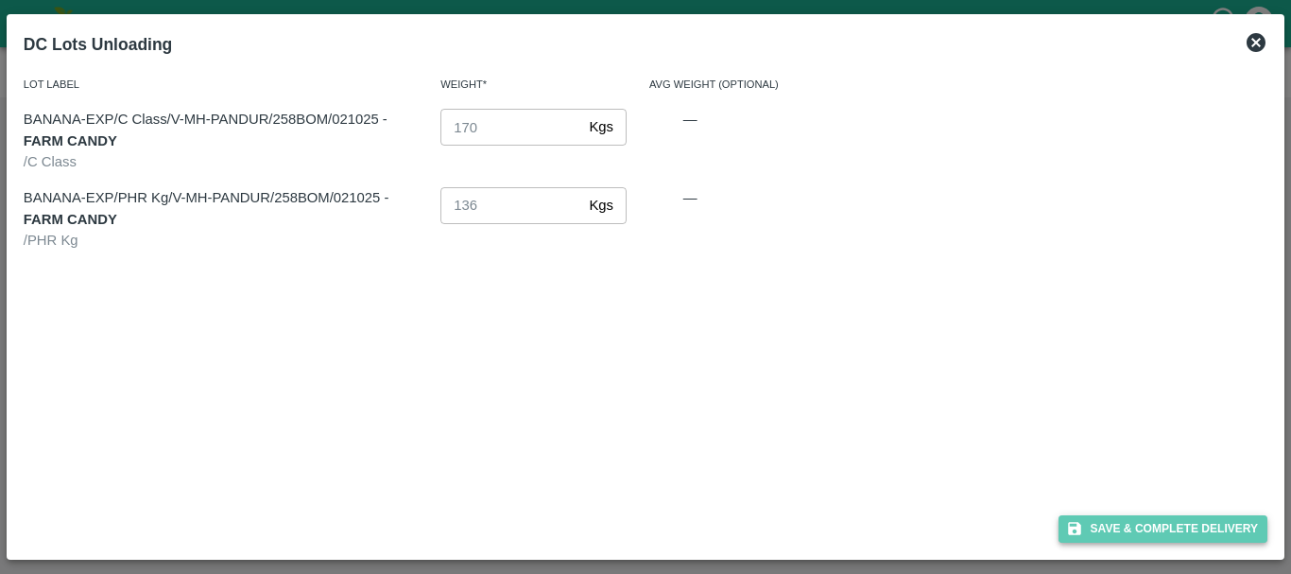
click at [1092, 529] on button "Save & Complete Delivery" at bounding box center [1163, 528] width 210 height 27
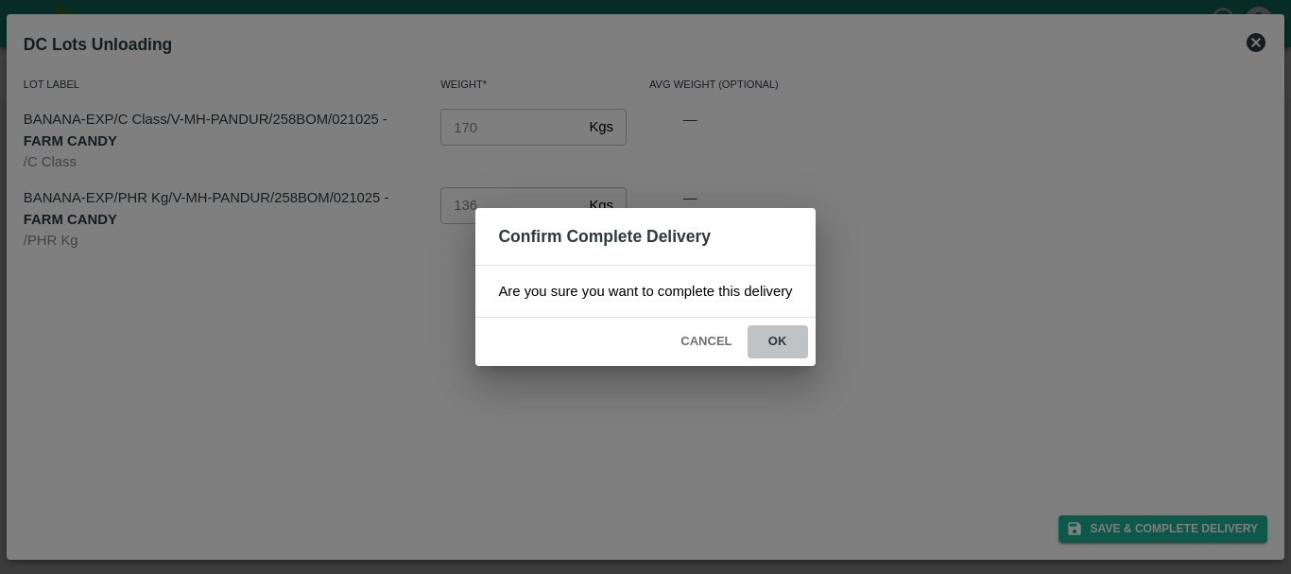
click at [783, 356] on button "ok" at bounding box center [777, 341] width 60 height 33
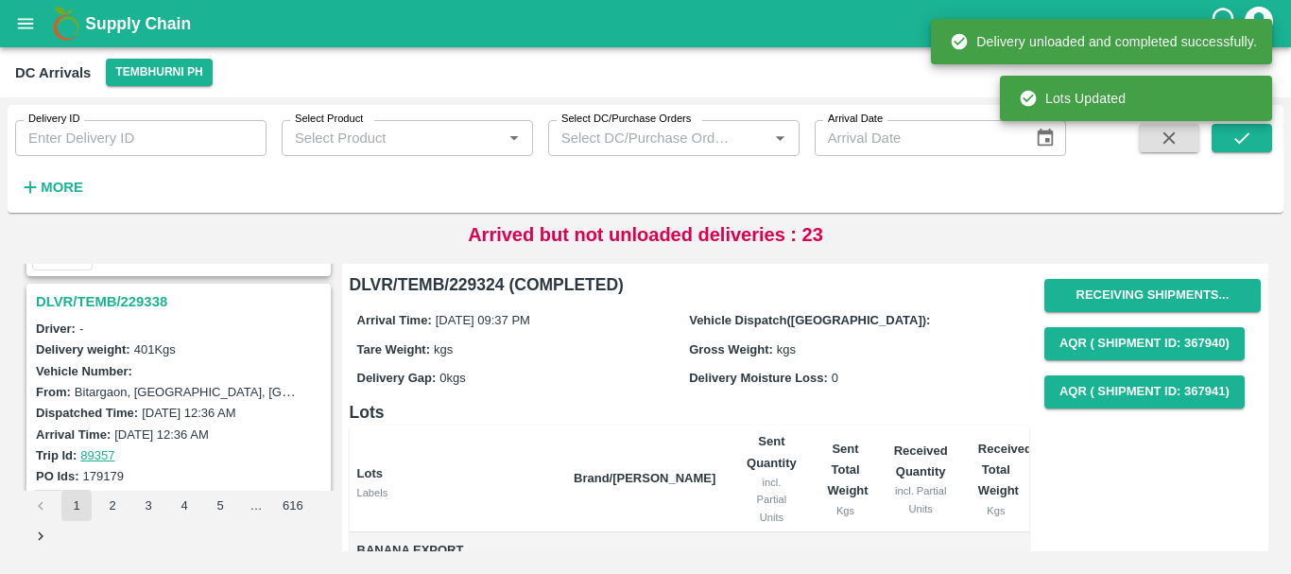
scroll to position [5663, 0]
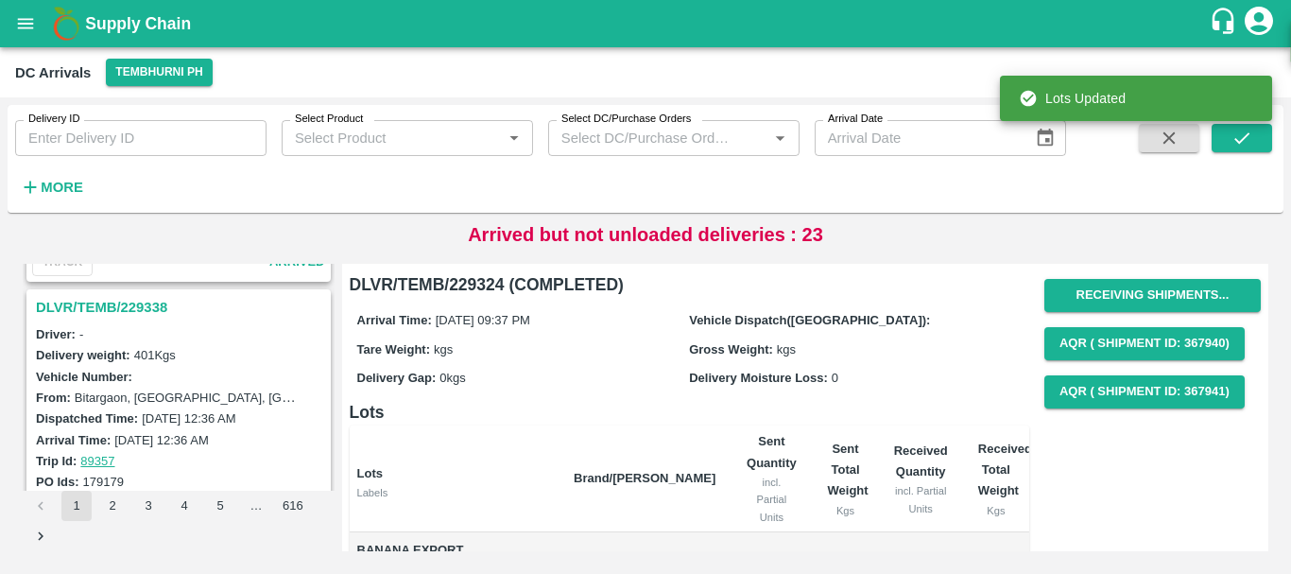
click at [132, 306] on h3 "DLVR/TEMB/229338" at bounding box center [181, 307] width 291 height 25
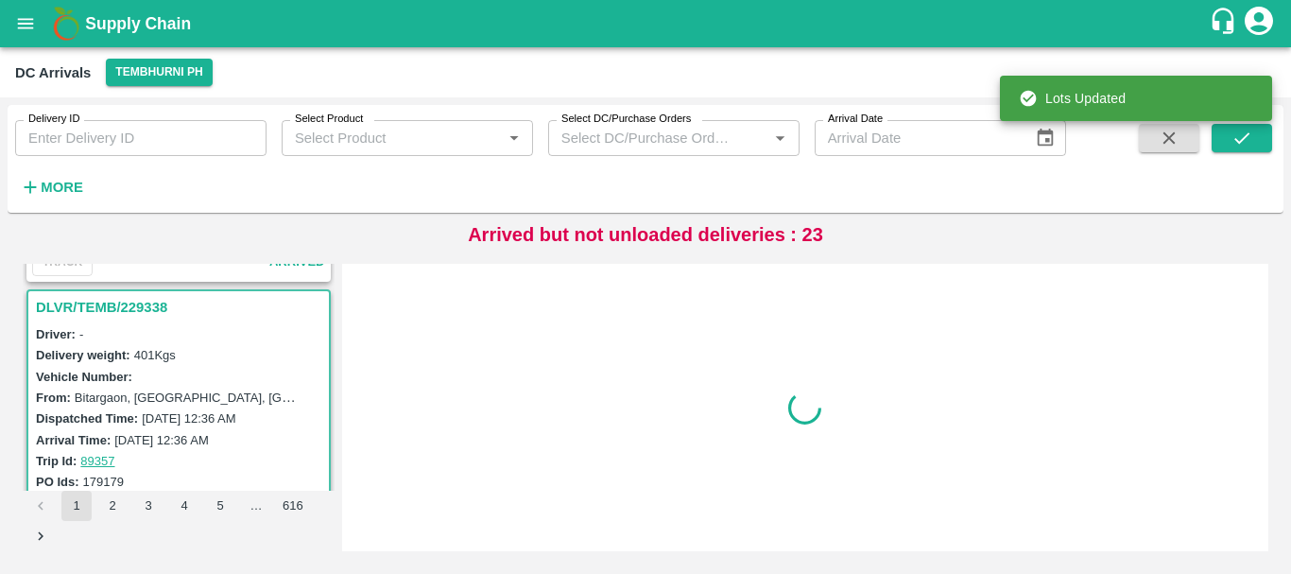
scroll to position [5689, 0]
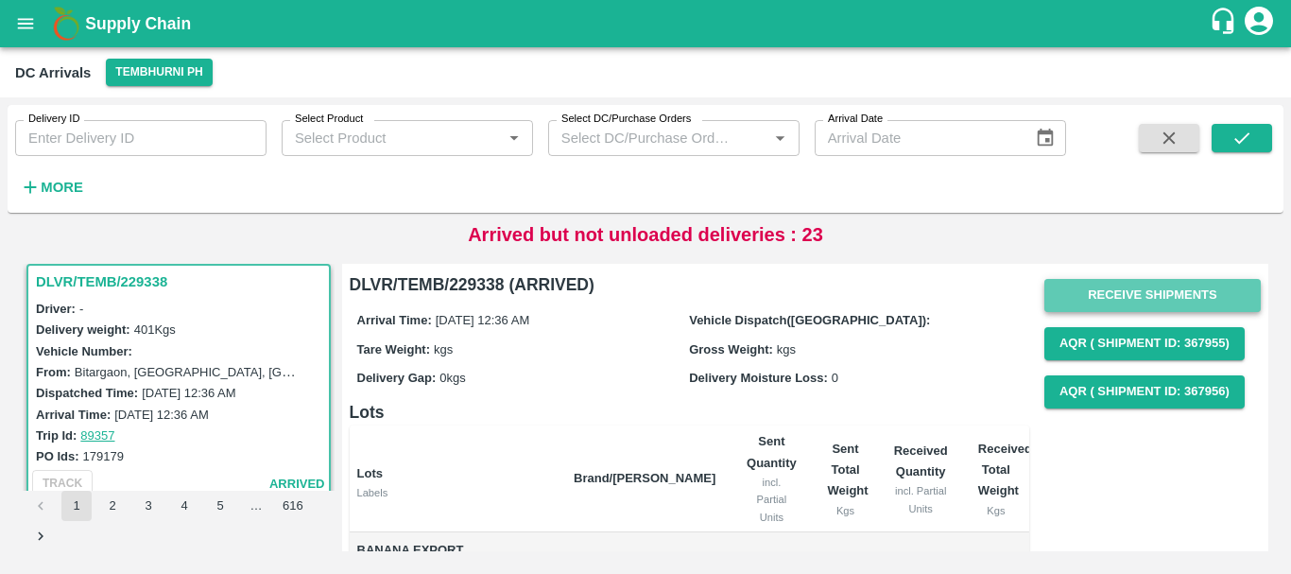
click at [1052, 291] on button "Receive Shipments" at bounding box center [1152, 295] width 216 height 33
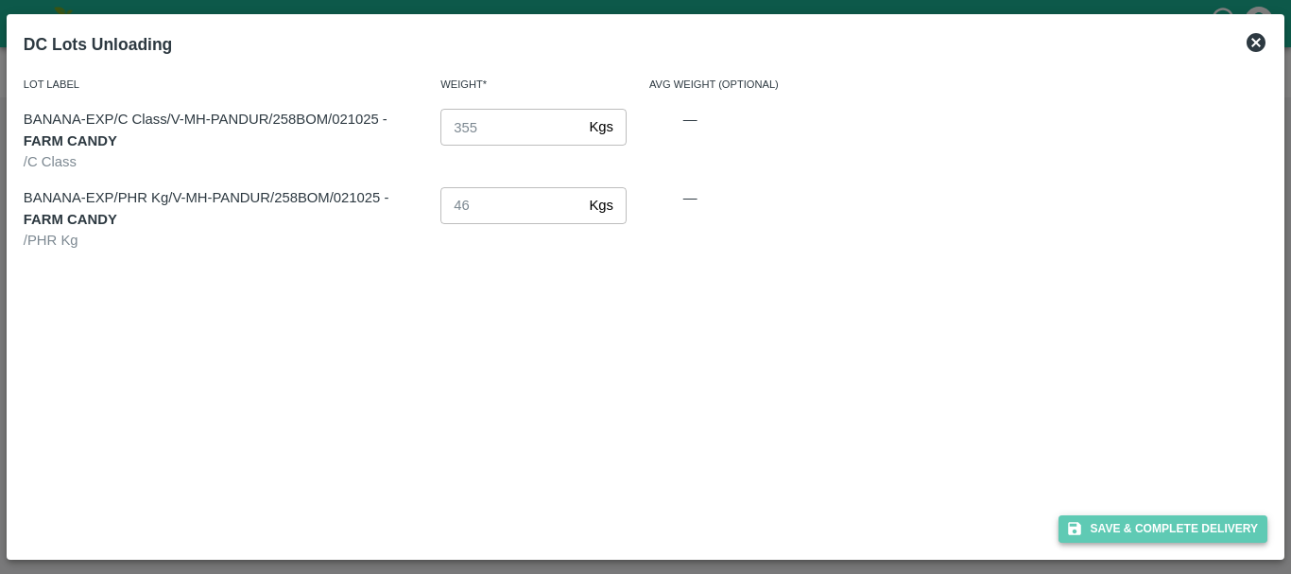
click at [1084, 531] on button "Save & Complete Delivery" at bounding box center [1163, 528] width 210 height 27
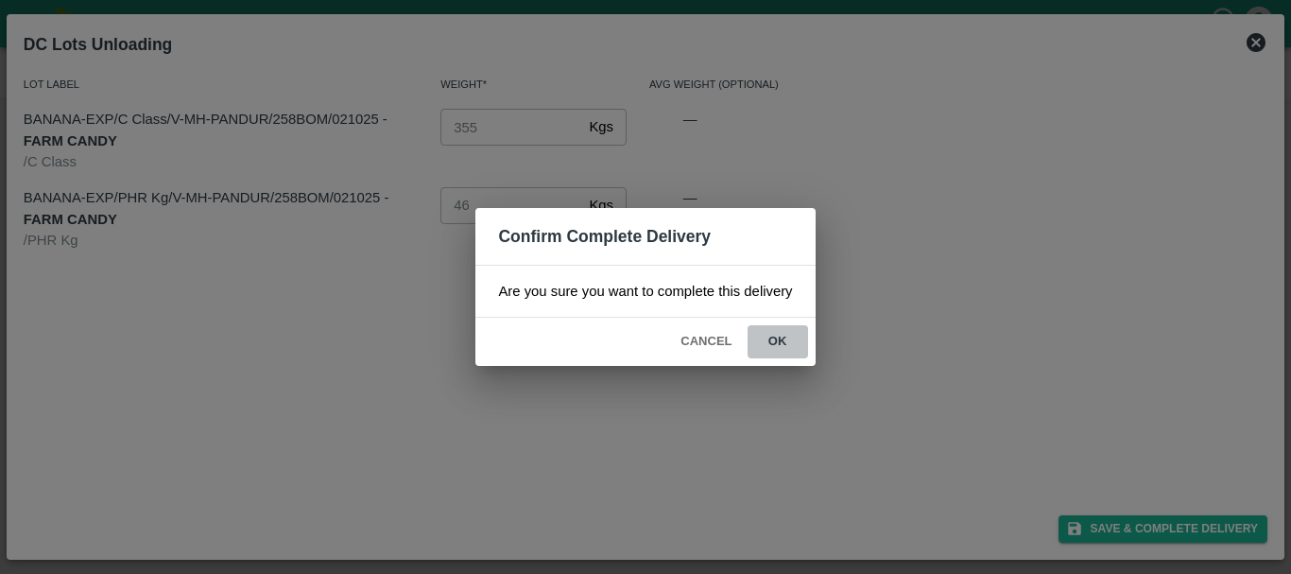
click at [767, 347] on button "ok" at bounding box center [777, 341] width 60 height 33
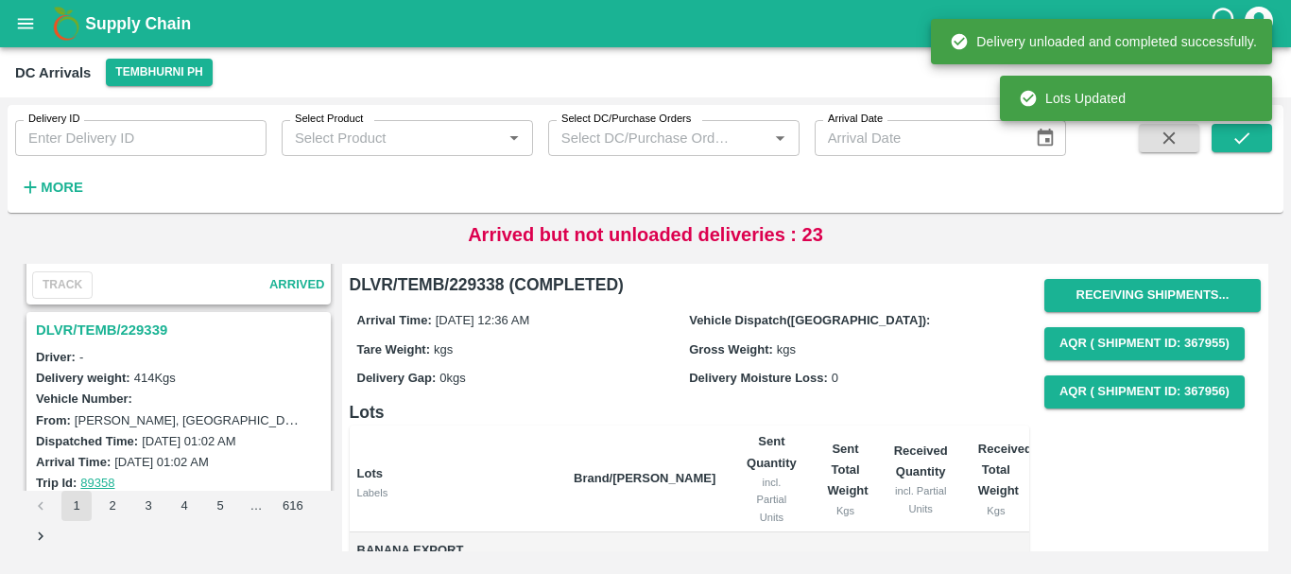
scroll to position [5393, 0]
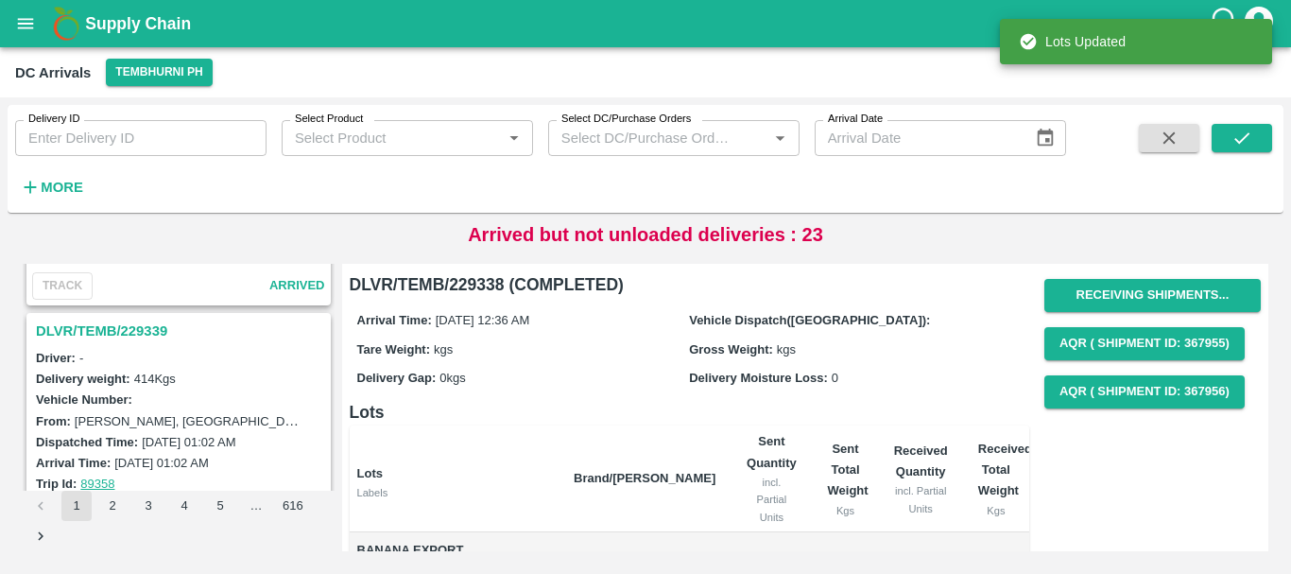
click at [140, 332] on h3 "DLVR/TEMB/229339" at bounding box center [181, 330] width 291 height 25
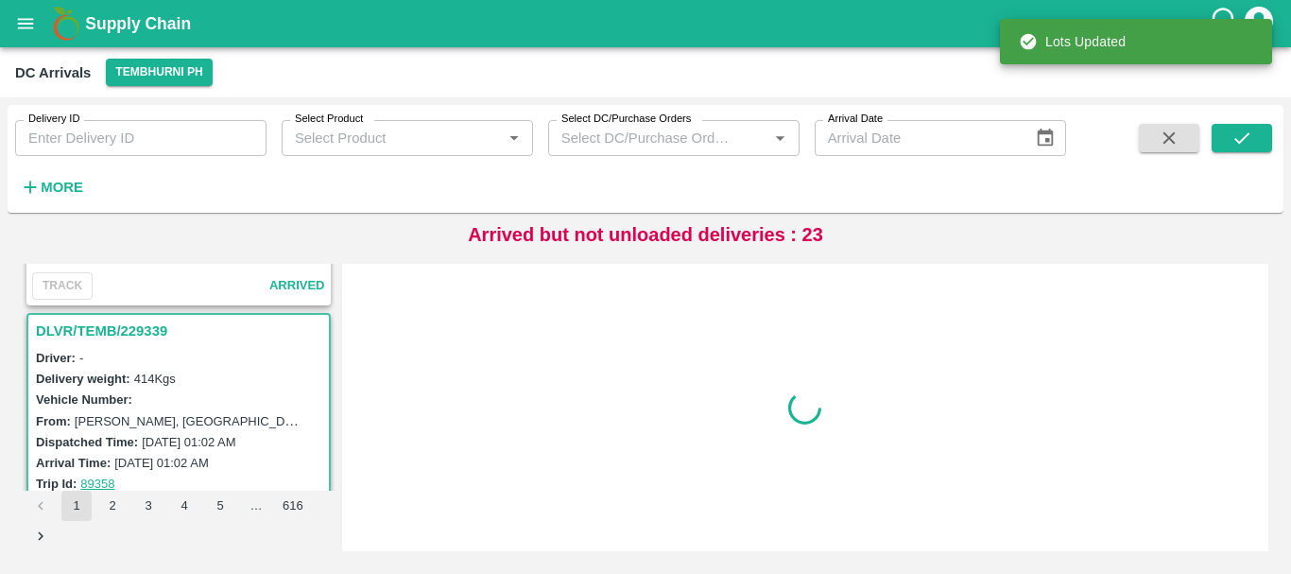
scroll to position [5441, 0]
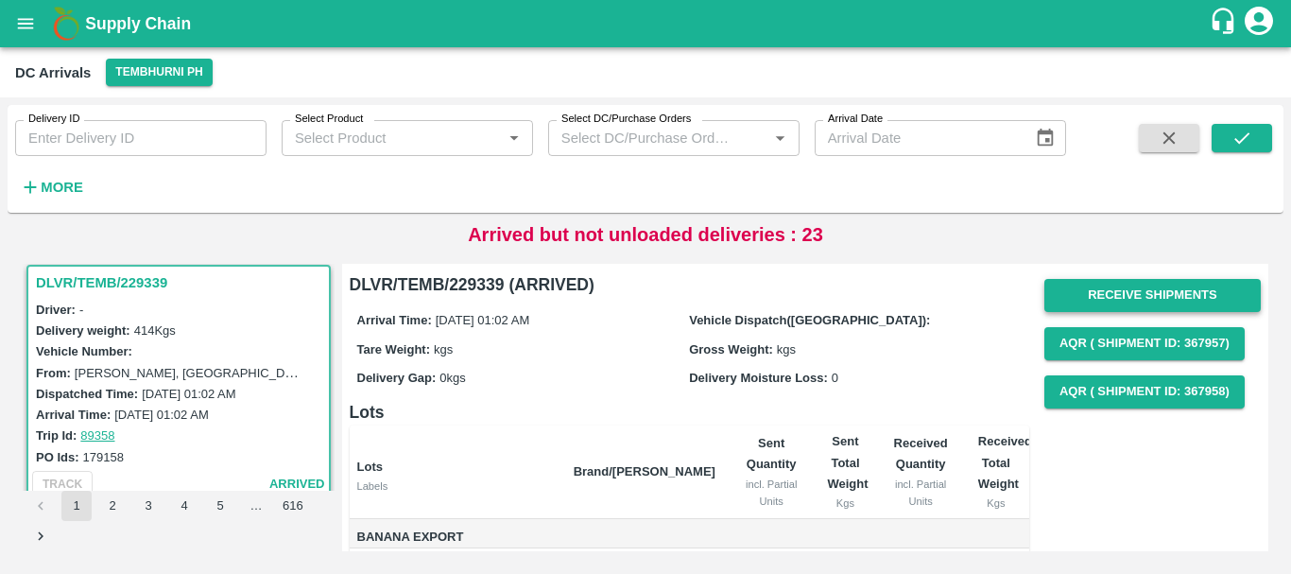
click at [1087, 290] on button "Receive Shipments" at bounding box center [1152, 295] width 216 height 33
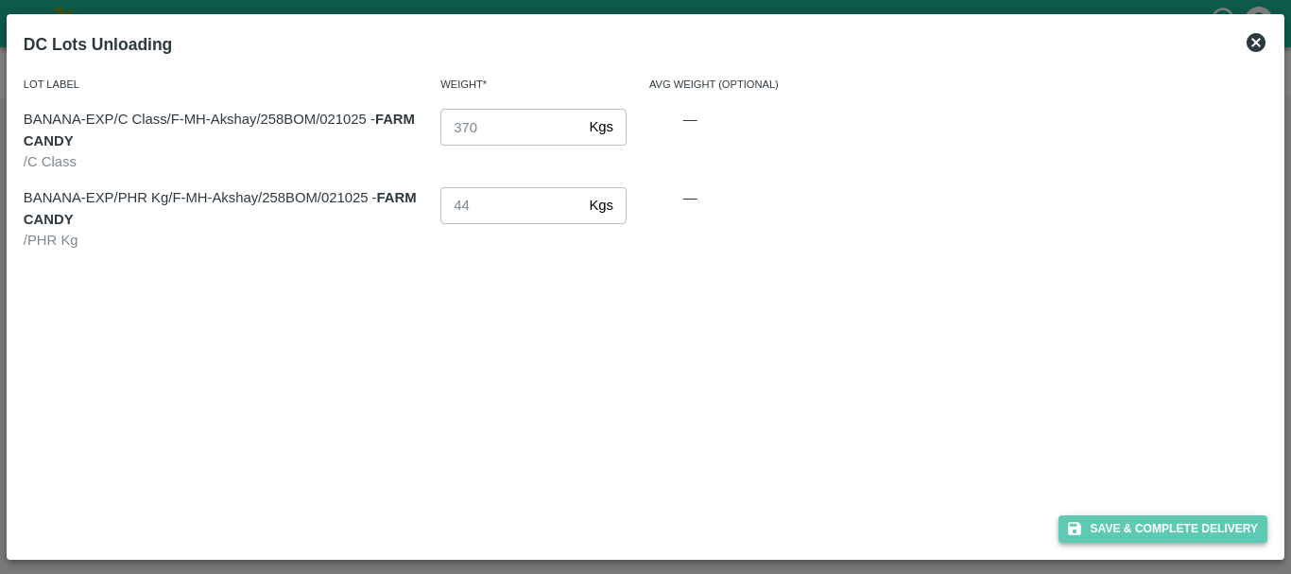
click at [1120, 526] on button "Save & Complete Delivery" at bounding box center [1163, 528] width 210 height 27
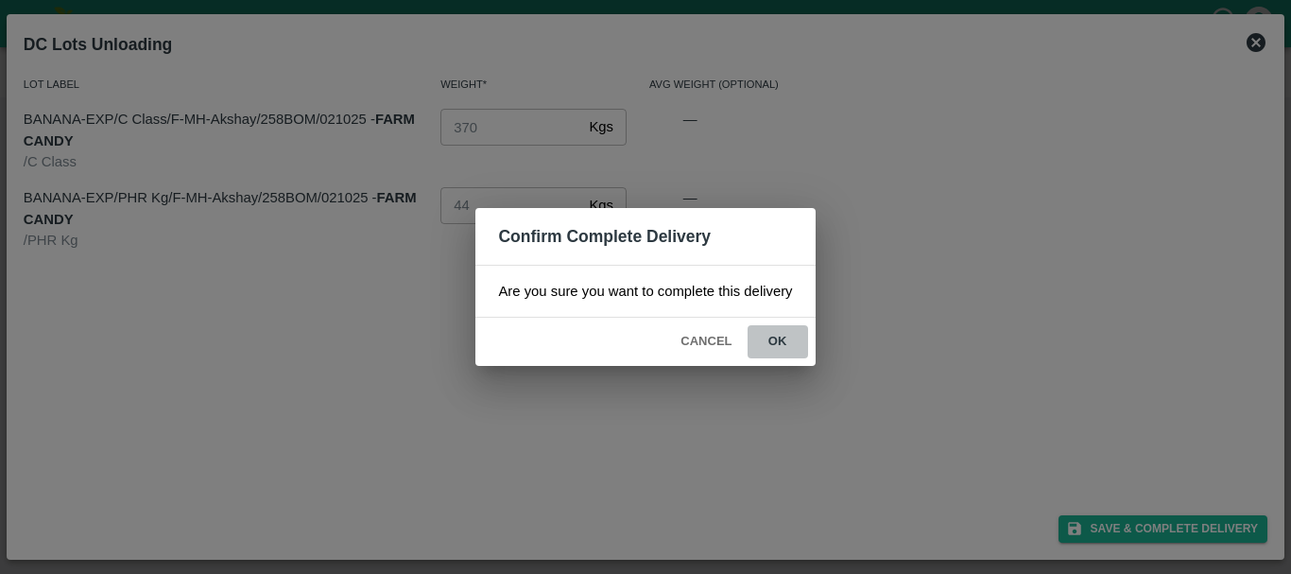
click at [787, 351] on button "ok" at bounding box center [777, 341] width 60 height 33
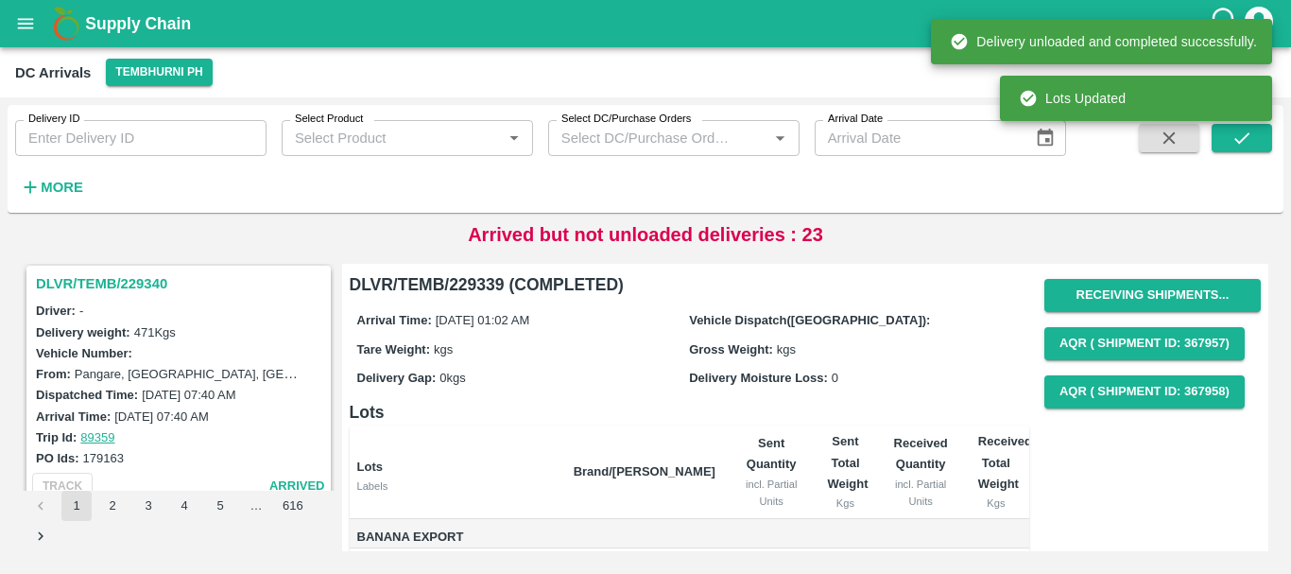
scroll to position [5132, 0]
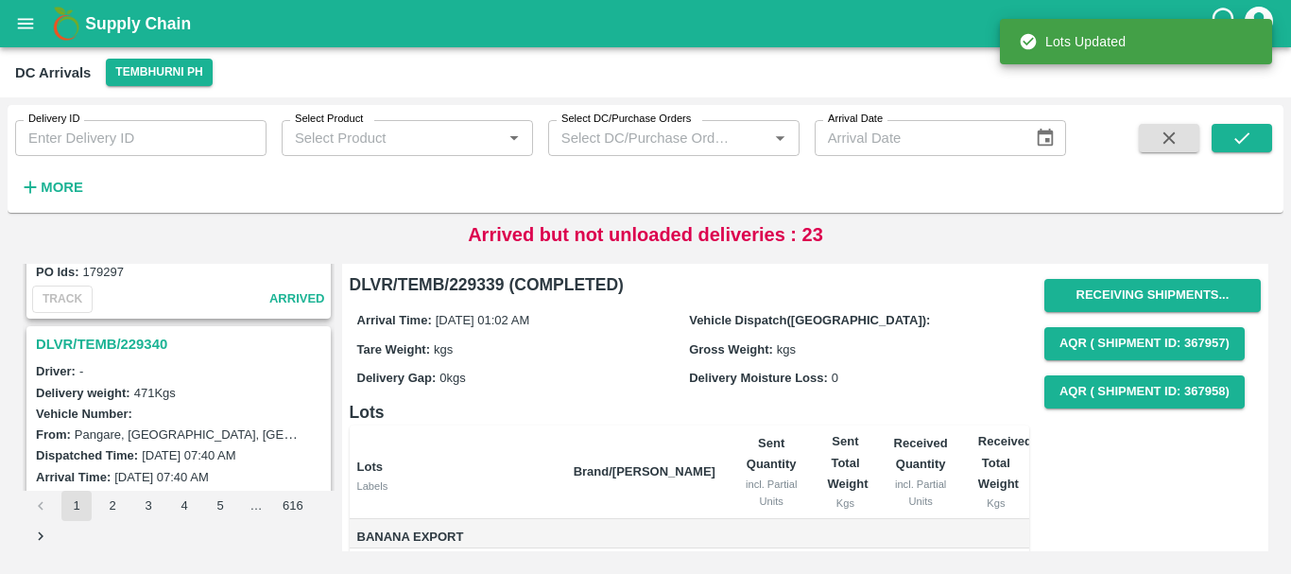
click at [142, 334] on h3 "DLVR/TEMB/229340" at bounding box center [181, 344] width 291 height 25
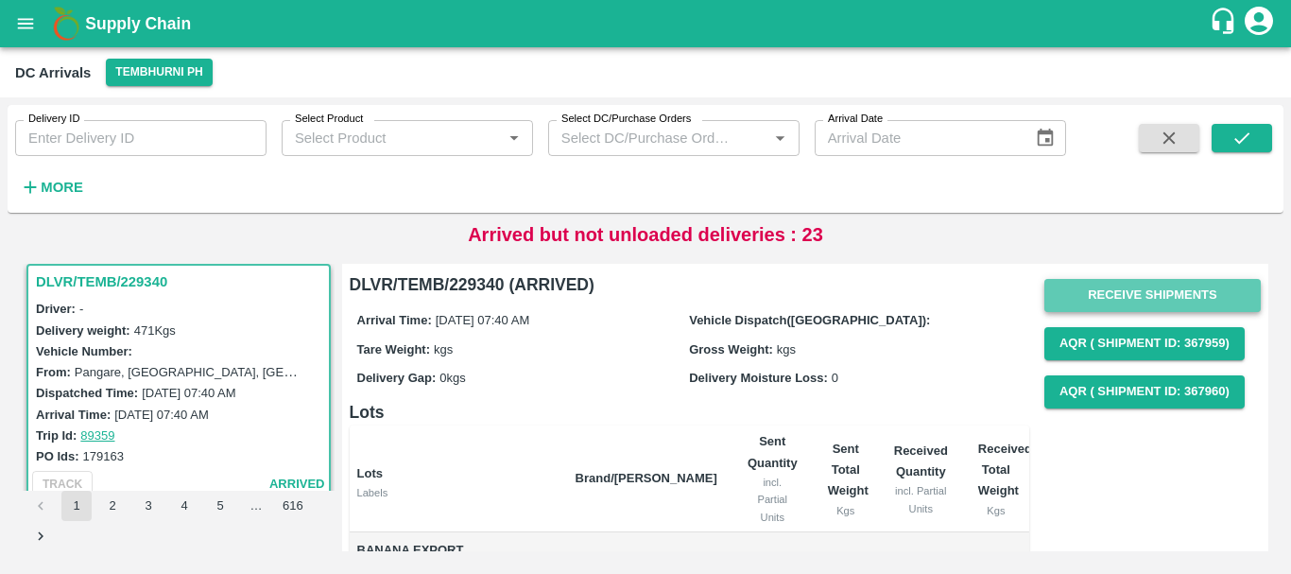
click at [1091, 290] on button "Receive Shipments" at bounding box center [1152, 295] width 216 height 33
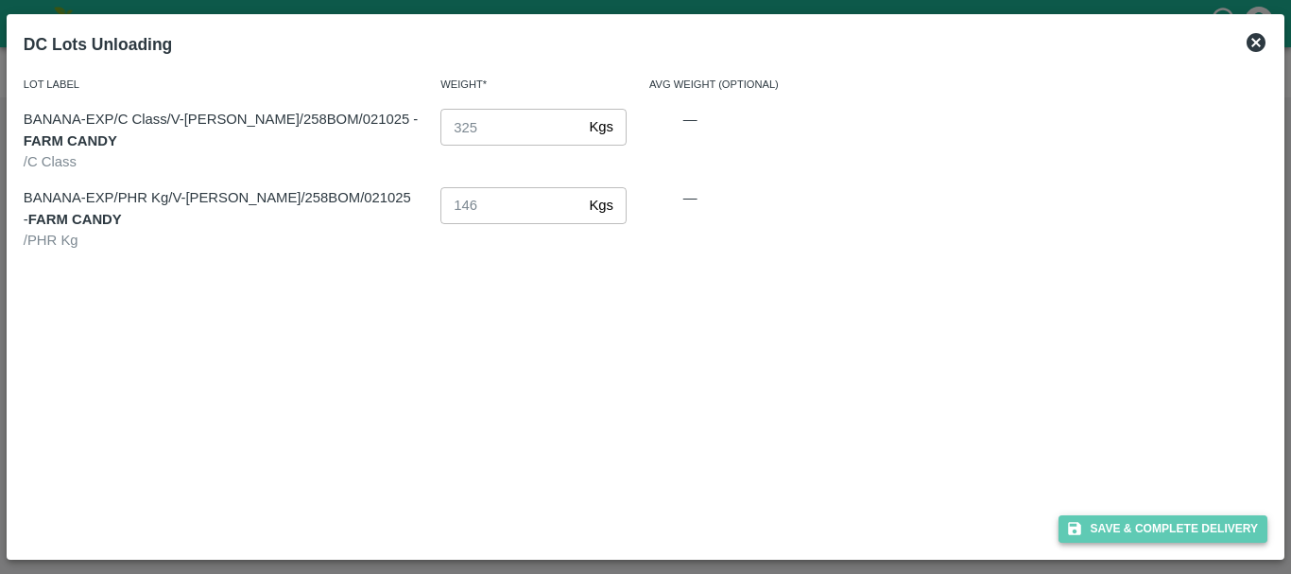
click at [1078, 521] on icon "button" at bounding box center [1074, 528] width 17 height 17
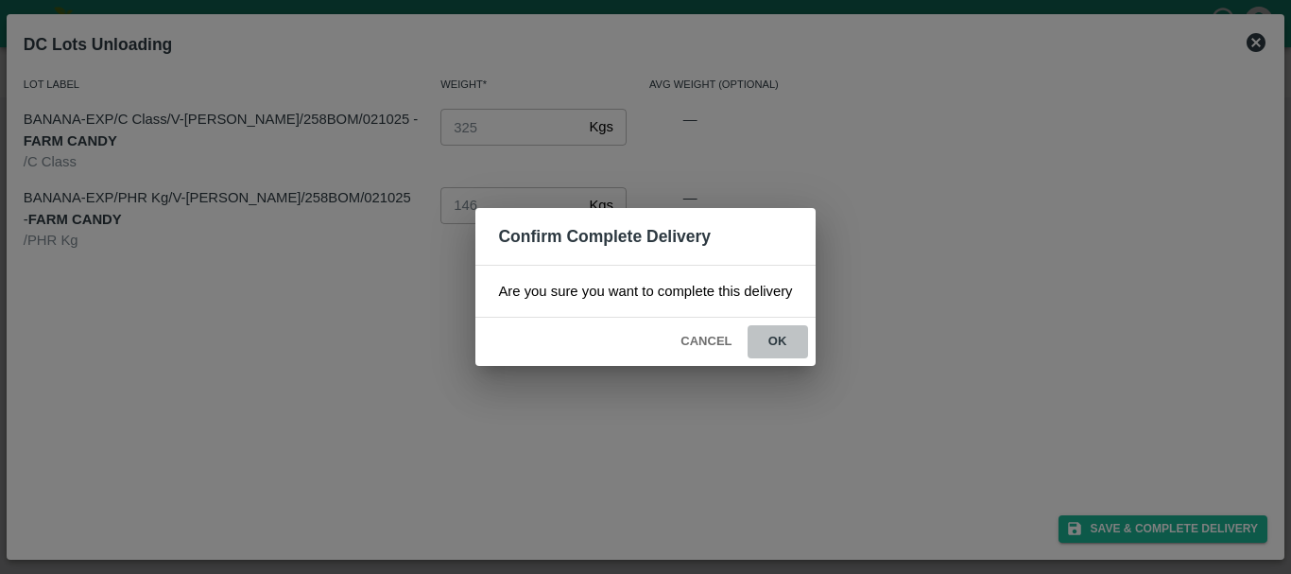
click at [773, 336] on button "ok" at bounding box center [777, 341] width 60 height 33
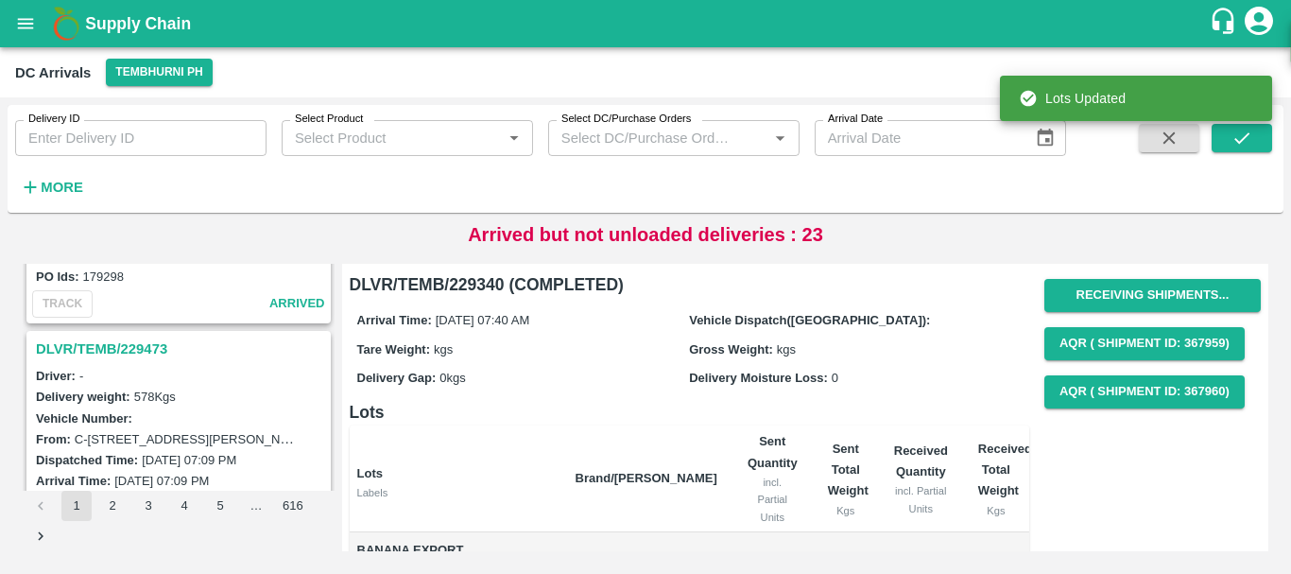
scroll to position [4876, 0]
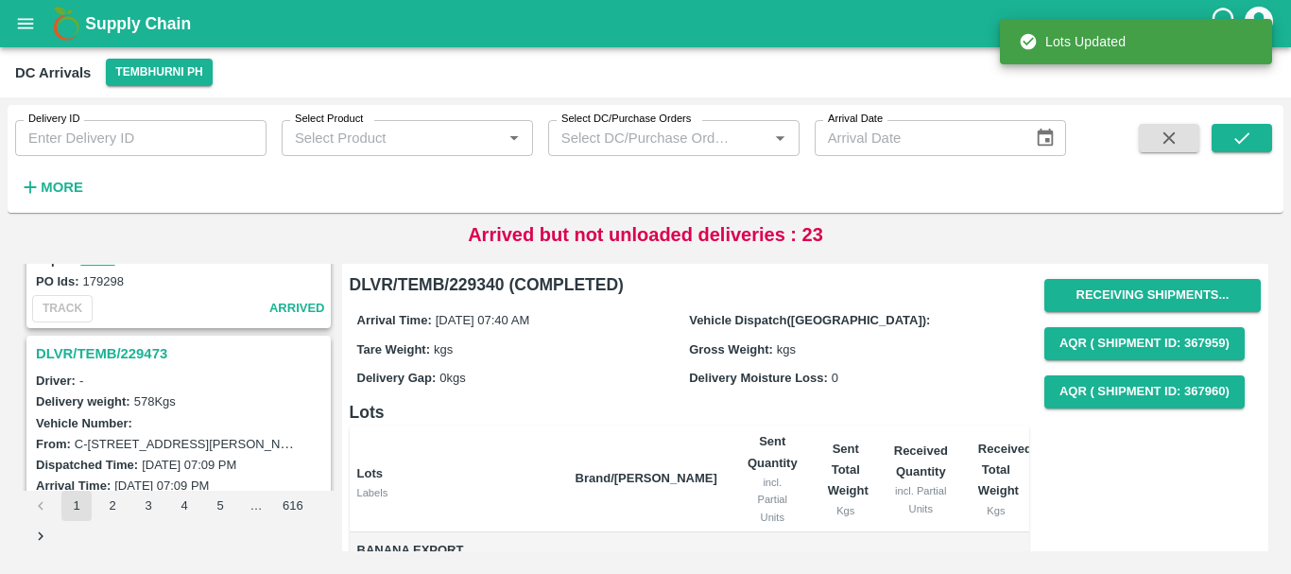
click at [125, 361] on h3 "DLVR/TEMB/229473" at bounding box center [181, 353] width 291 height 25
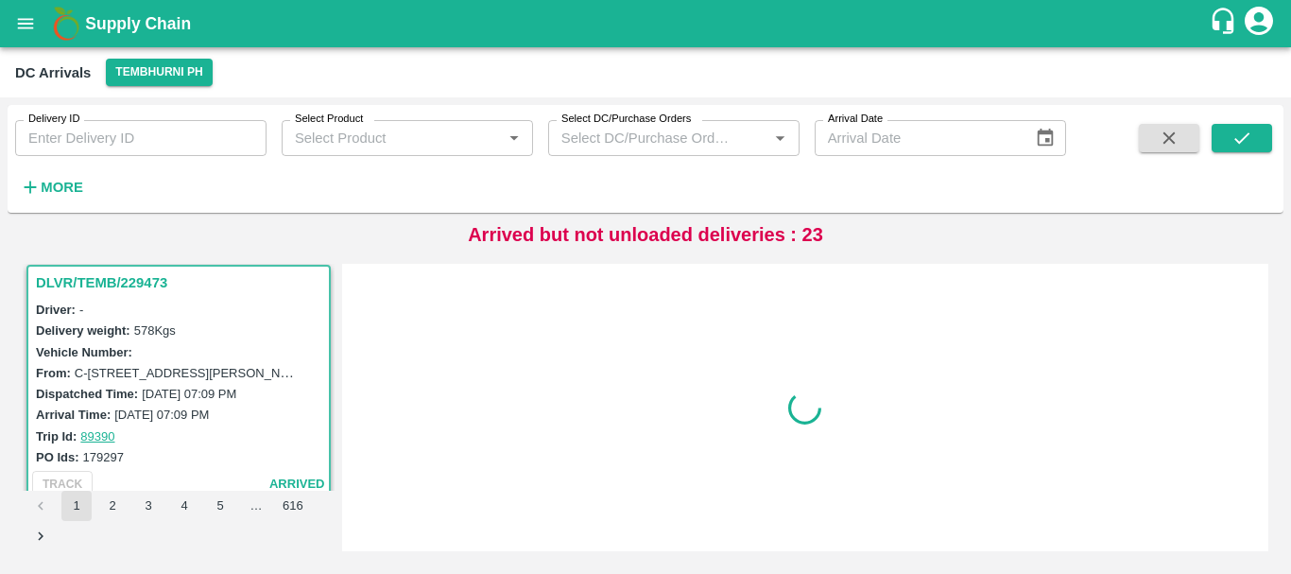
scroll to position [4948, 0]
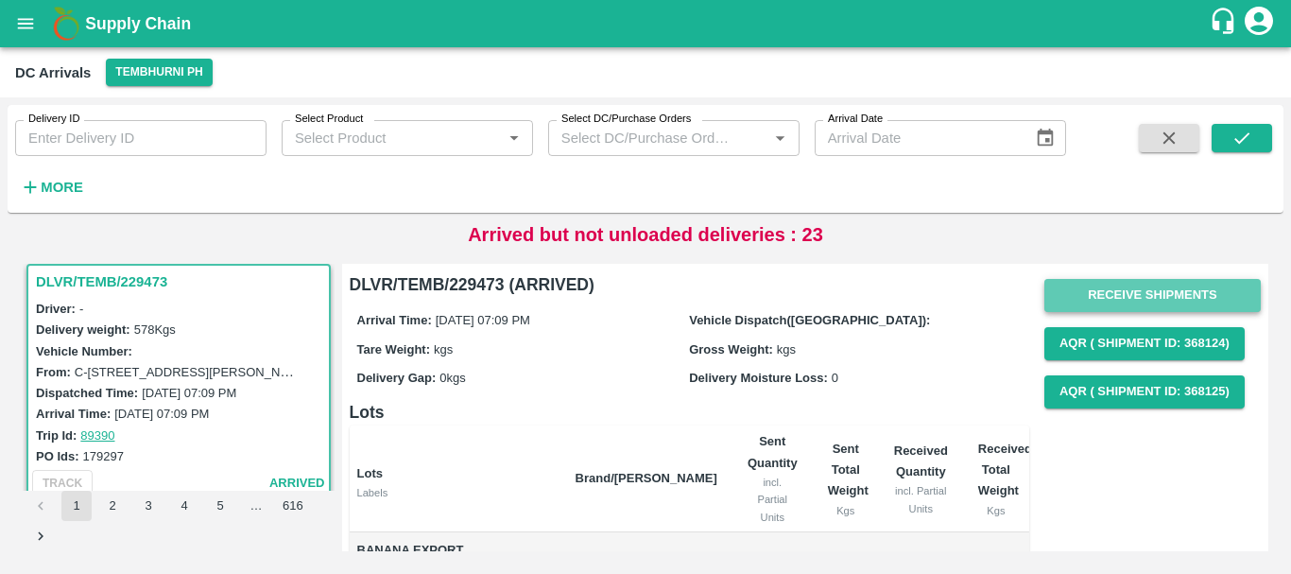
click at [1065, 295] on button "Receive Shipments" at bounding box center [1152, 295] width 216 height 33
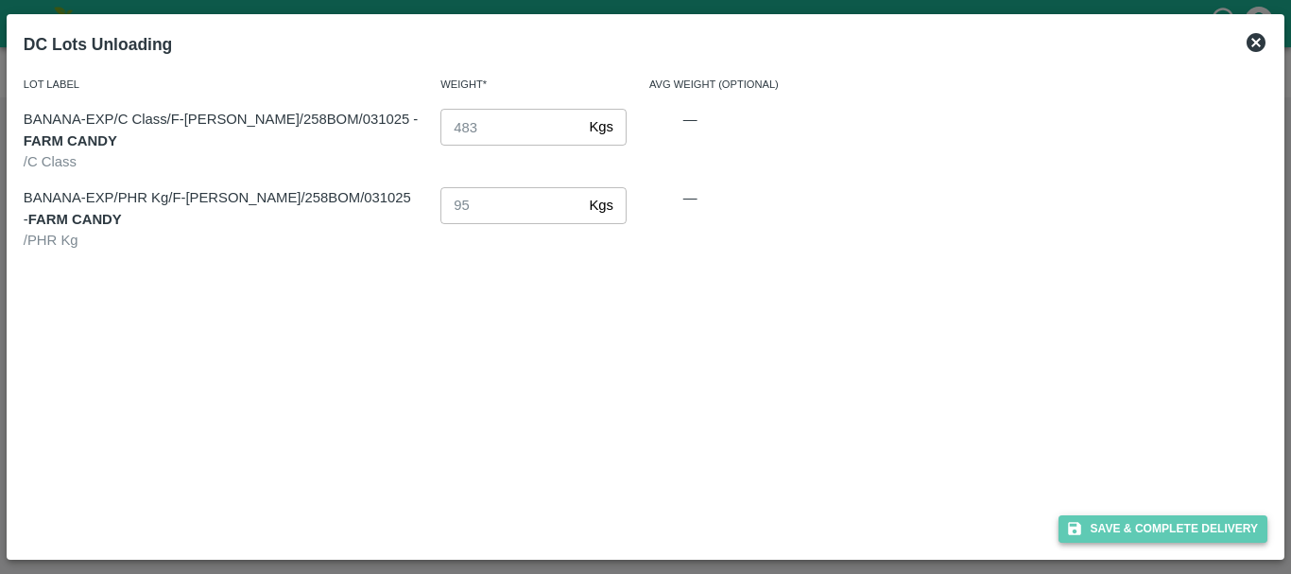
click at [1094, 517] on button "Save & Complete Delivery" at bounding box center [1163, 528] width 210 height 27
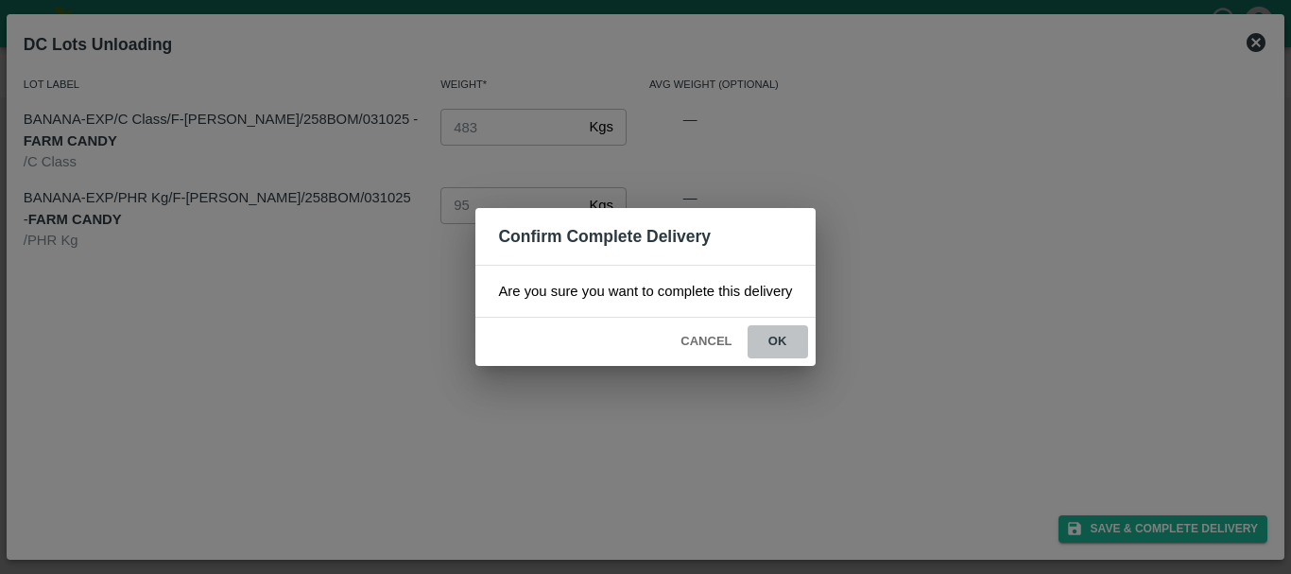
click at [785, 346] on button "ok" at bounding box center [777, 341] width 60 height 33
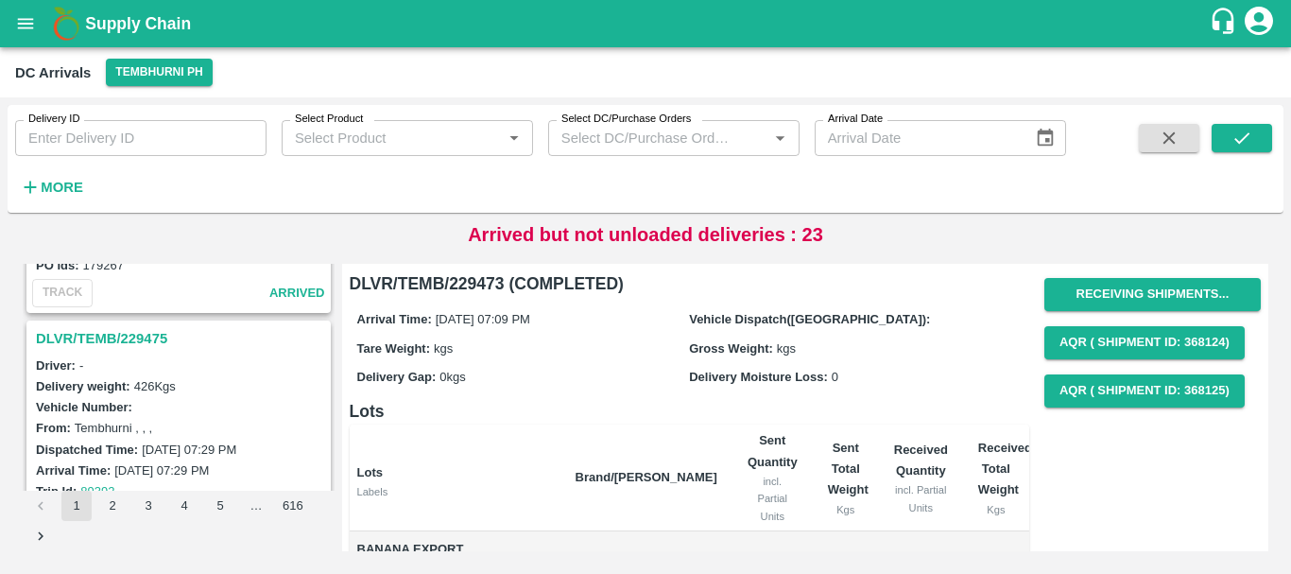
scroll to position [4643, 0]
click at [136, 334] on h3 "DLVR/TEMB/229475" at bounding box center [181, 339] width 291 height 25
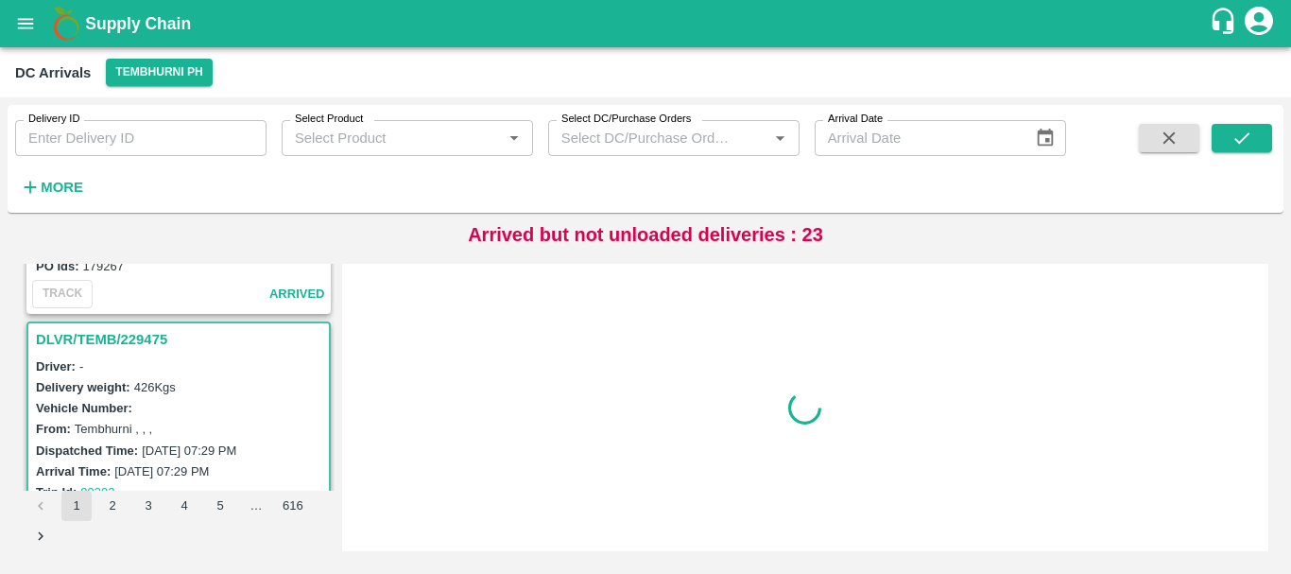
scroll to position [4700, 0]
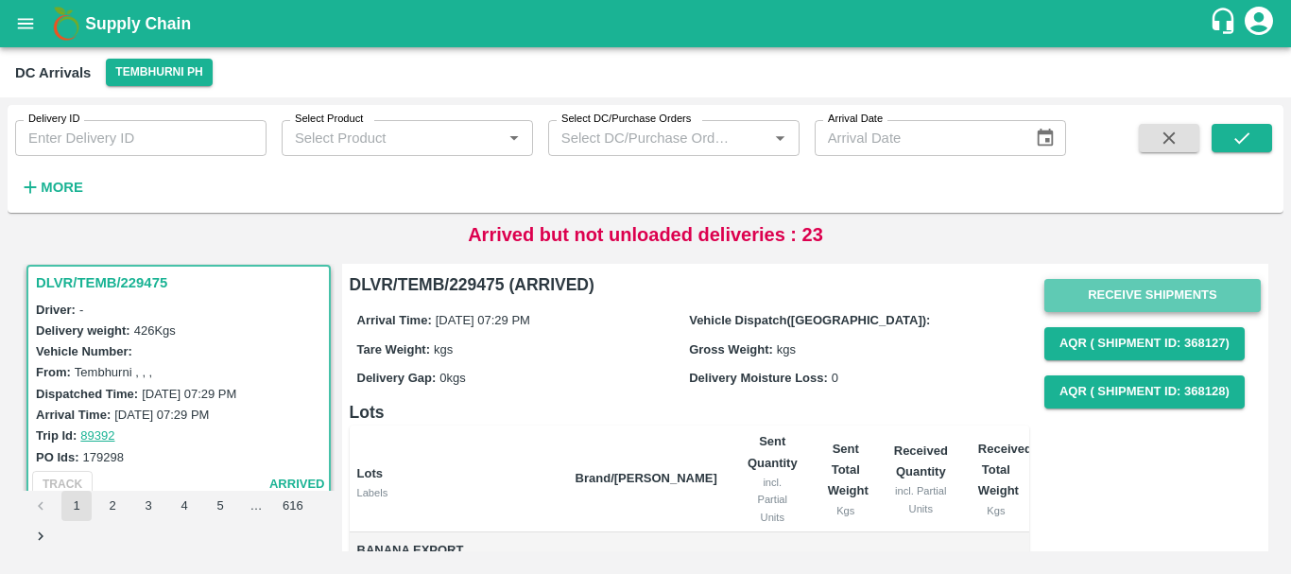
click at [1074, 296] on button "Receive Shipments" at bounding box center [1152, 295] width 216 height 33
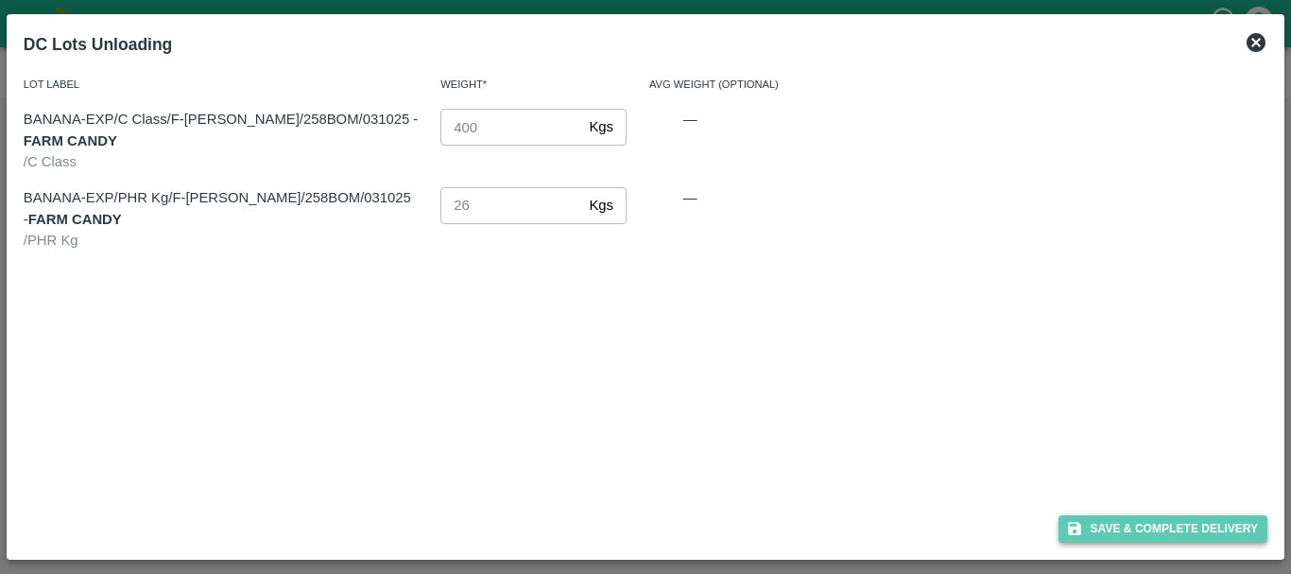
click at [1089, 520] on button "Save & Complete Delivery" at bounding box center [1163, 528] width 210 height 27
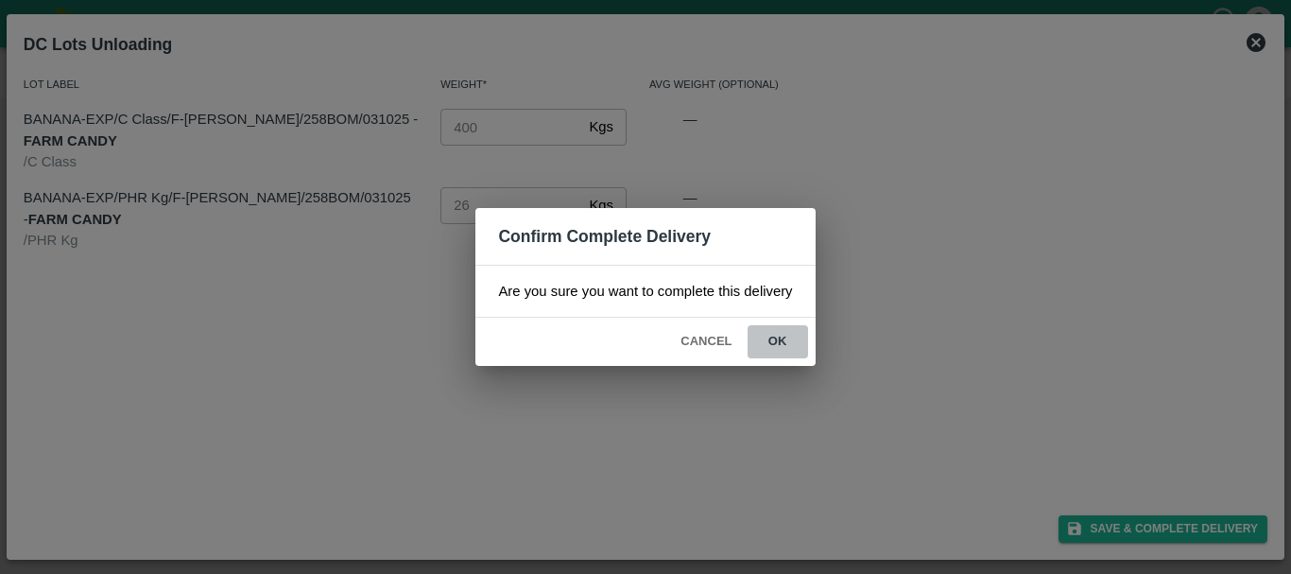
click at [795, 345] on button "ok" at bounding box center [777, 341] width 60 height 33
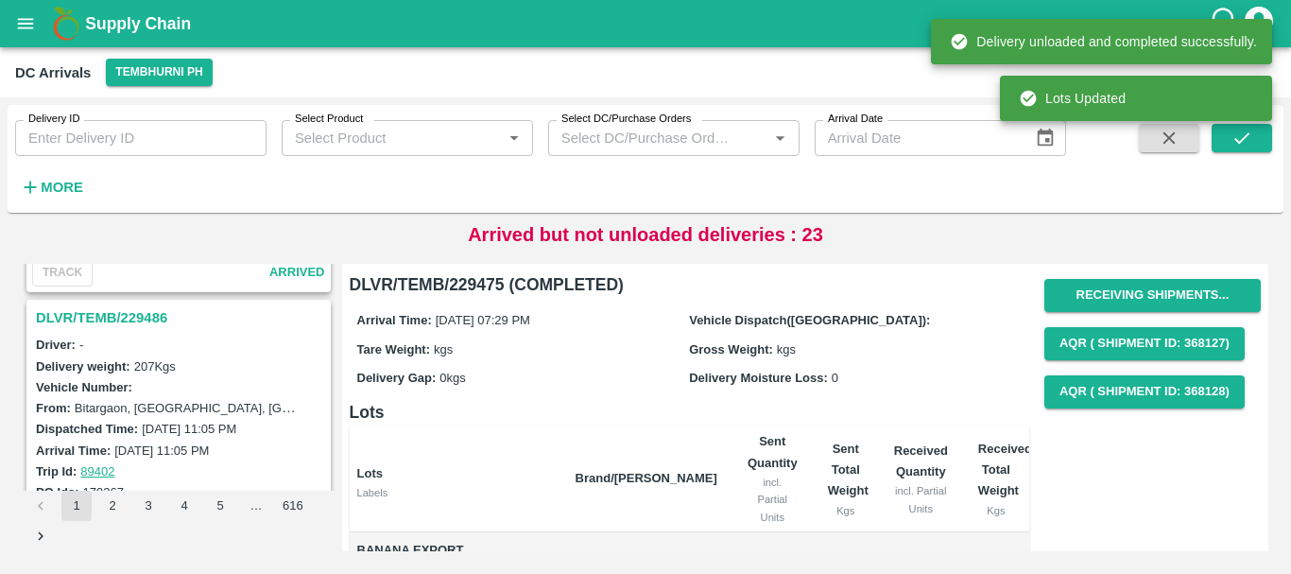
scroll to position [4396, 0]
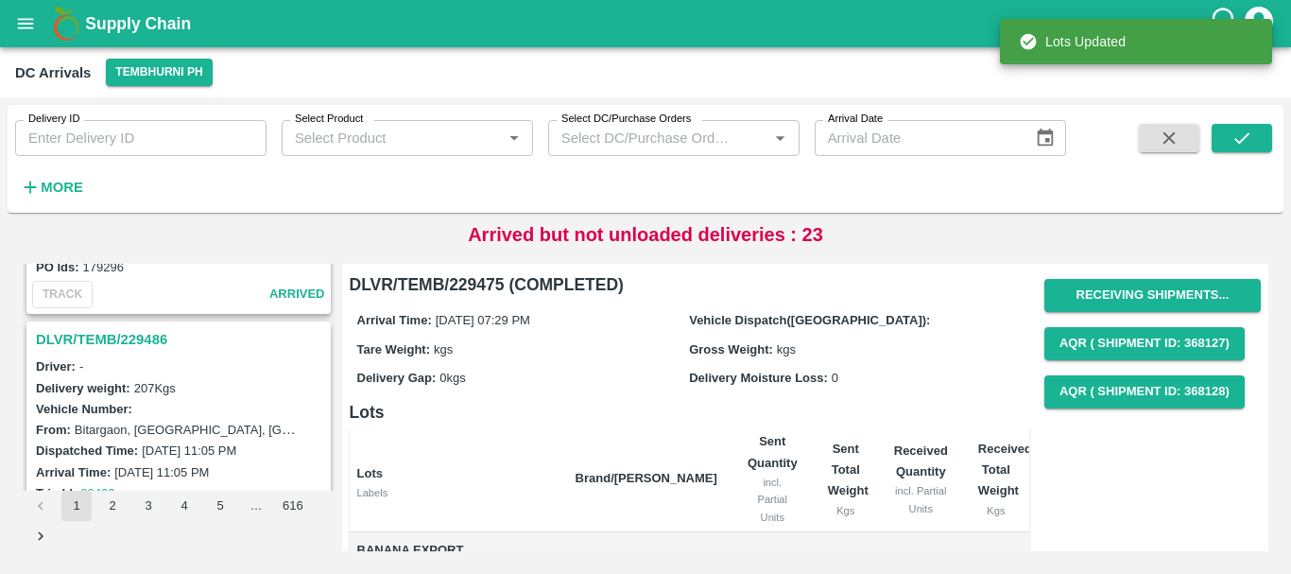
click at [139, 343] on h3 "DLVR/TEMB/229486" at bounding box center [181, 339] width 291 height 25
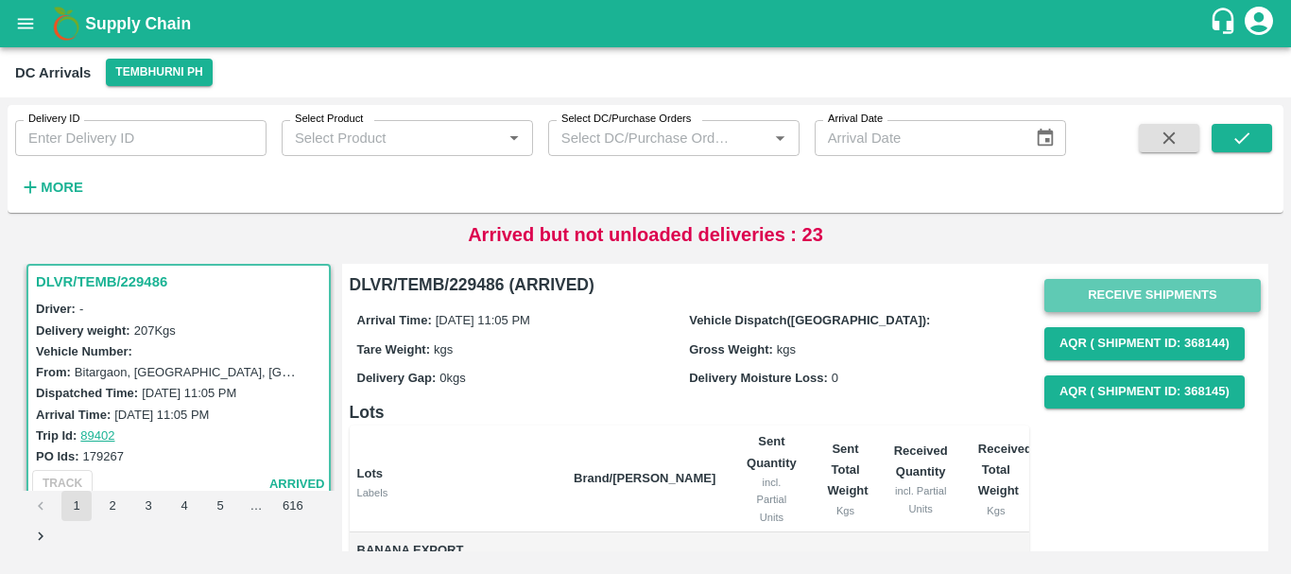
click at [1093, 304] on button "Receive Shipments" at bounding box center [1152, 295] width 216 height 33
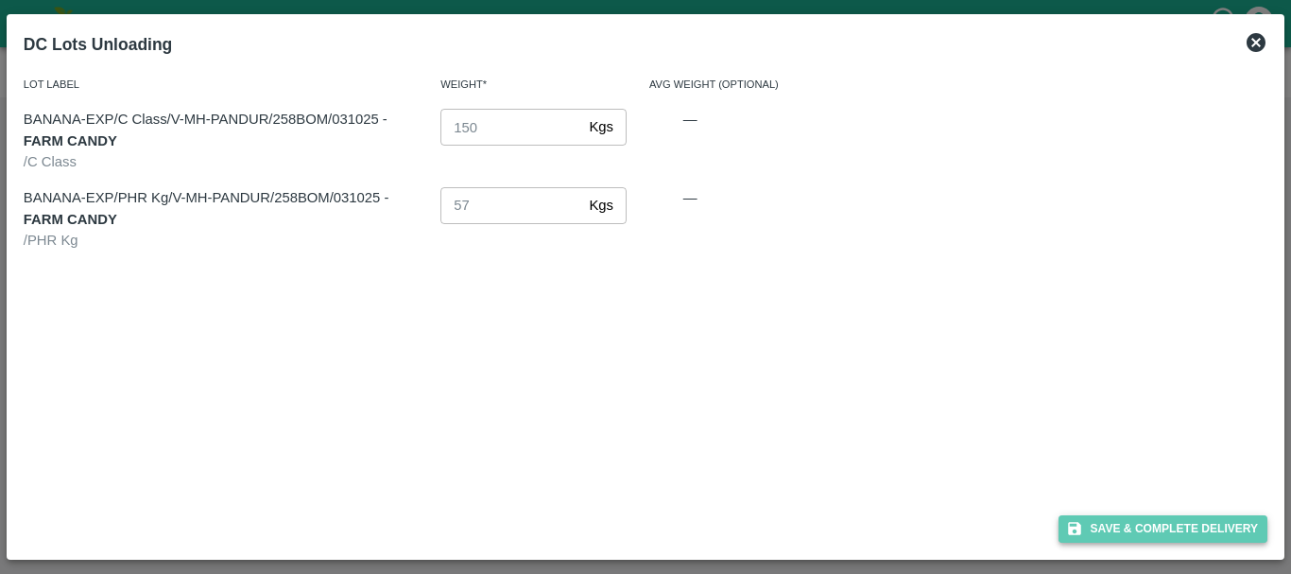
click at [1130, 531] on button "Save & Complete Delivery" at bounding box center [1163, 528] width 210 height 27
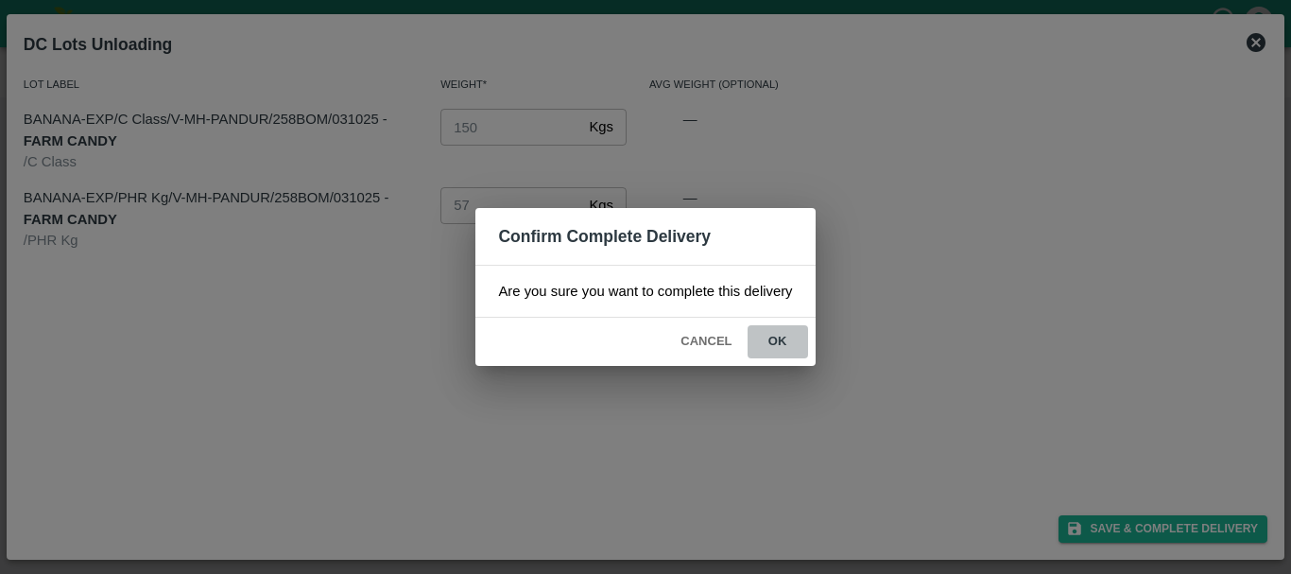
click at [760, 341] on button "ok" at bounding box center [777, 341] width 60 height 33
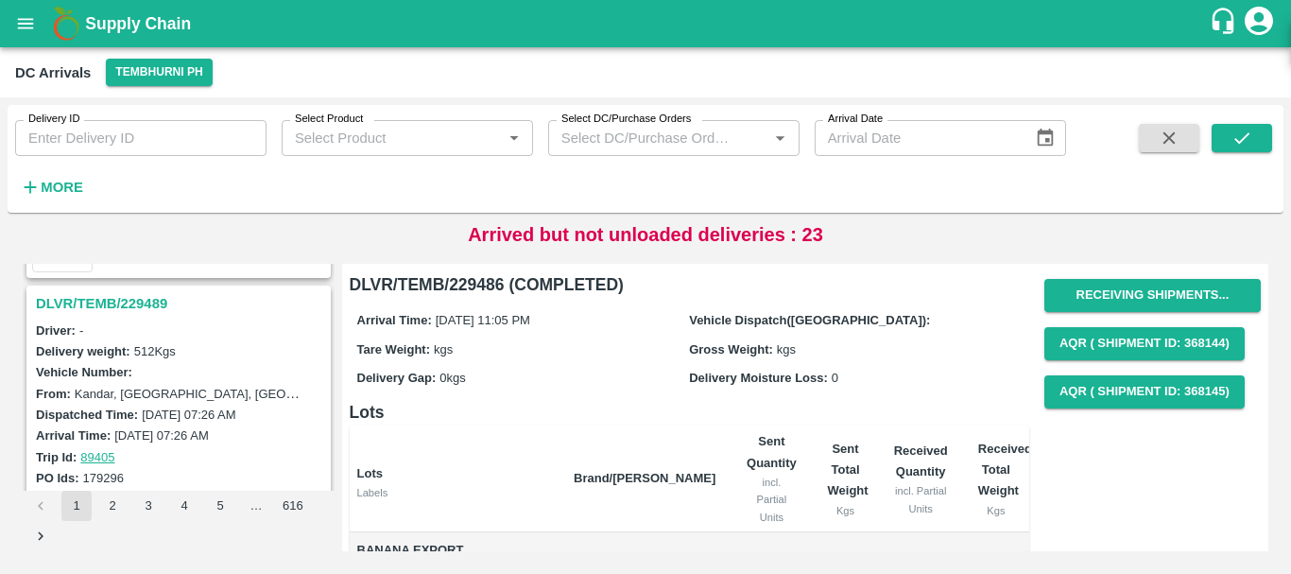
scroll to position [4184, 0]
click at [135, 304] on h3 "DLVR/TEMB/229489" at bounding box center [181, 304] width 291 height 25
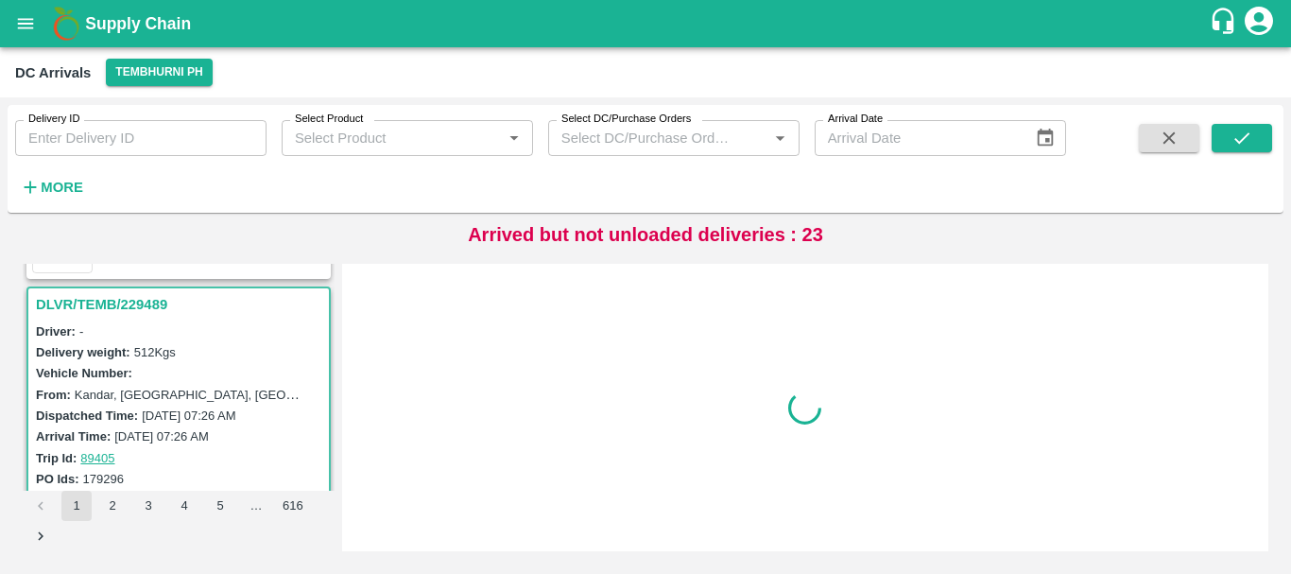
scroll to position [4206, 0]
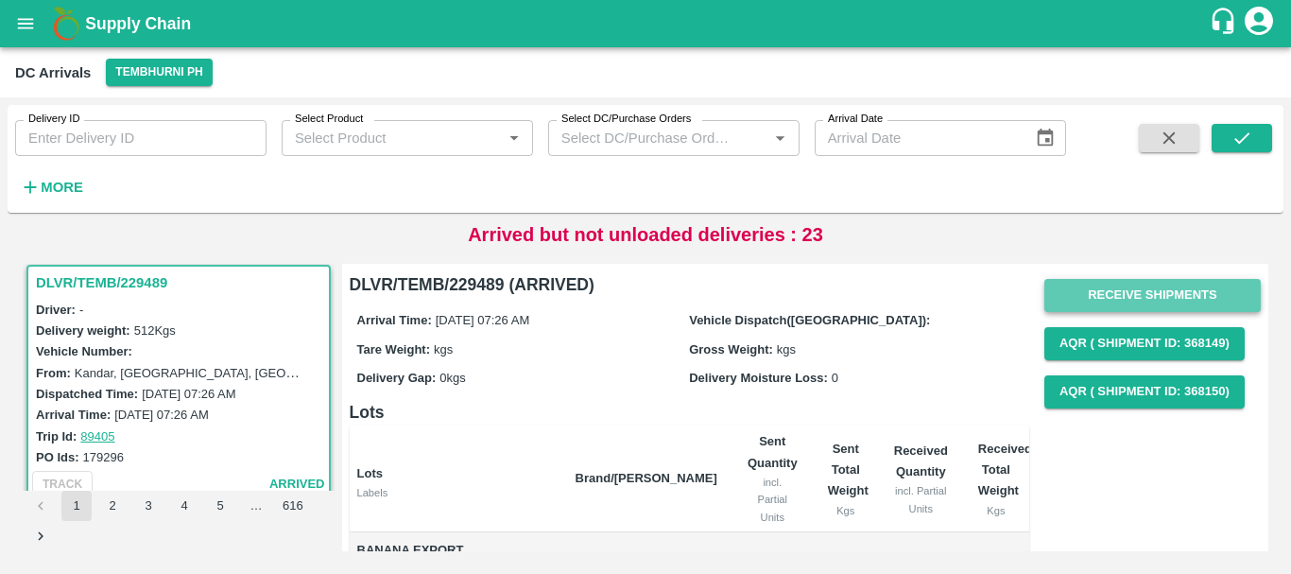
click at [1071, 283] on button "Receive Shipments" at bounding box center [1152, 295] width 216 height 33
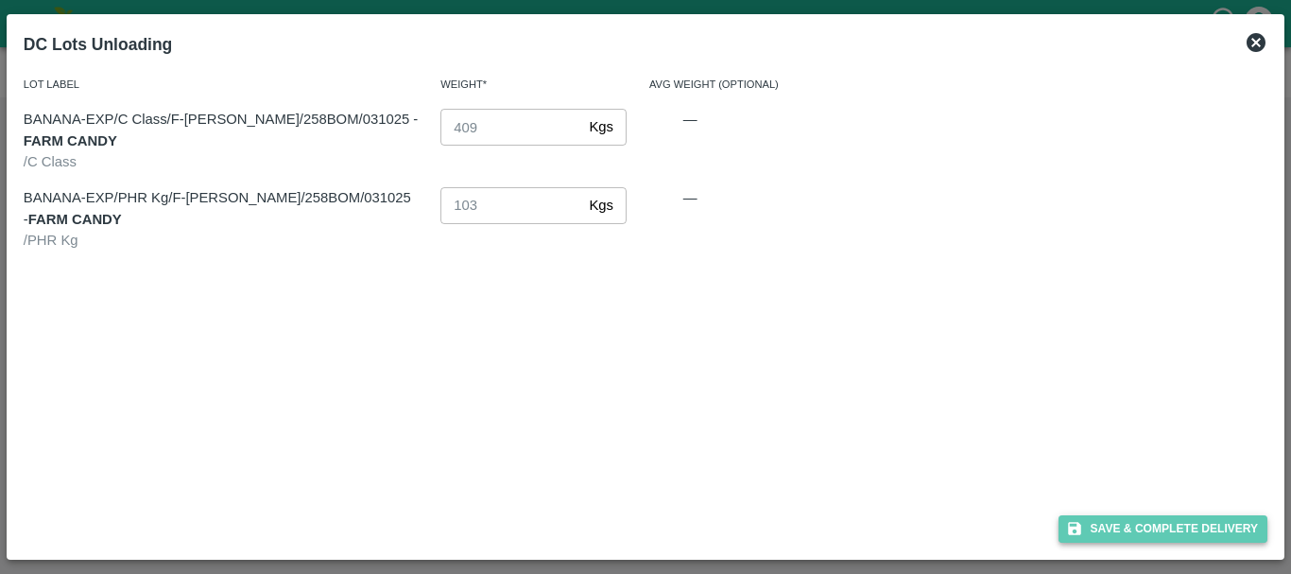
click at [1136, 526] on button "Save & Complete Delivery" at bounding box center [1163, 528] width 210 height 27
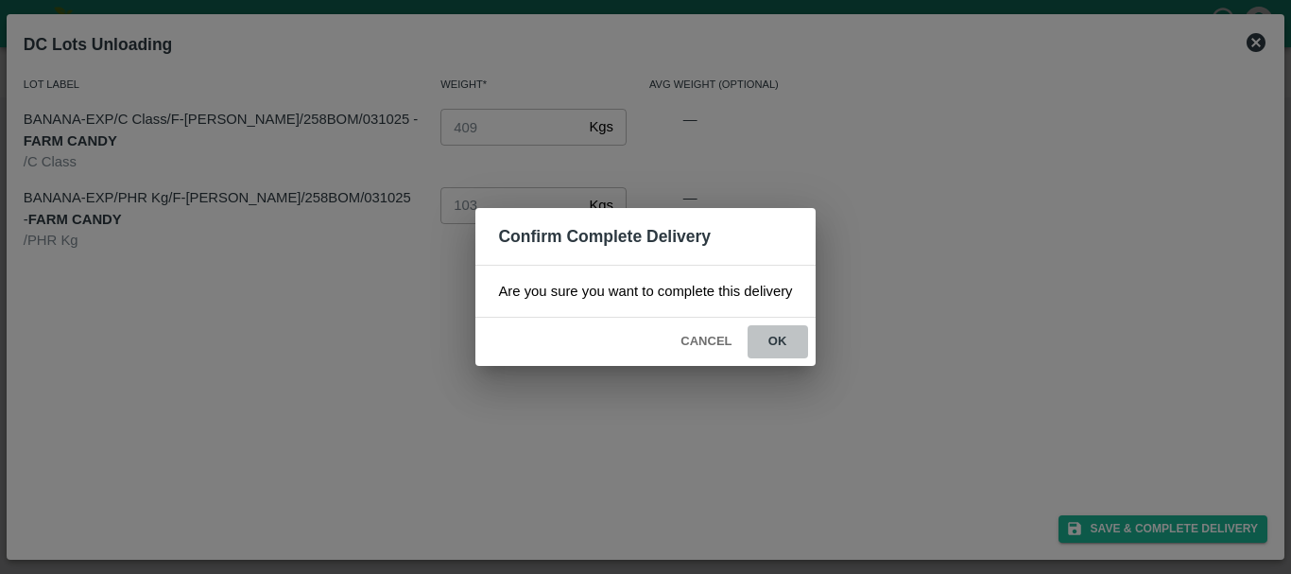
click at [789, 336] on button "ok" at bounding box center [777, 341] width 60 height 33
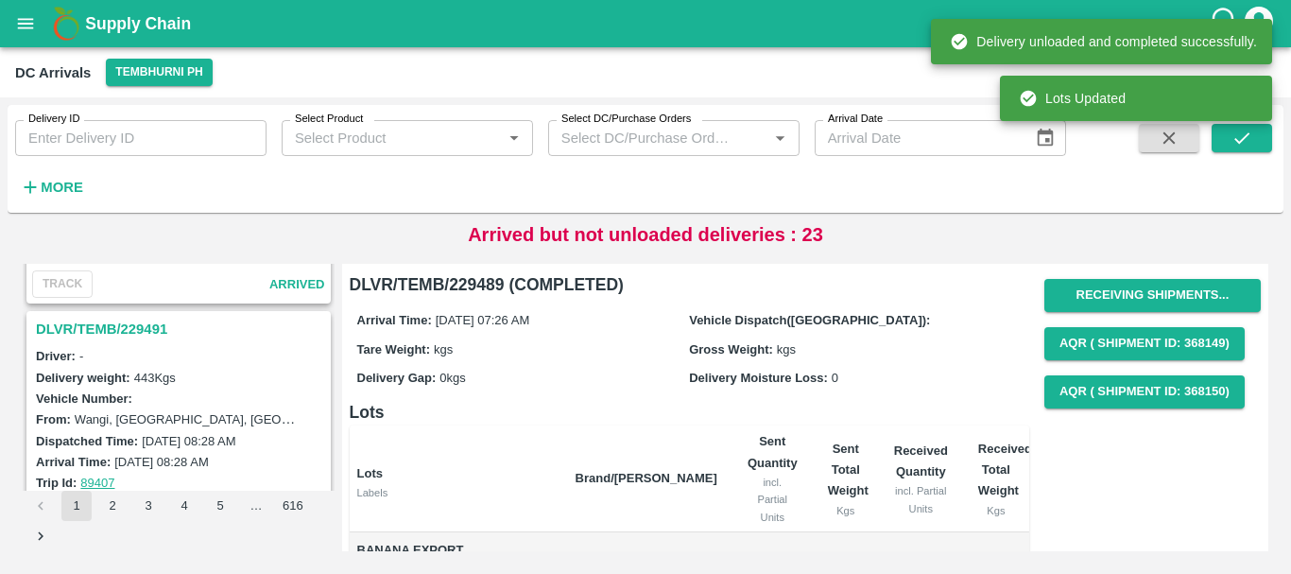
scroll to position [3911, 0]
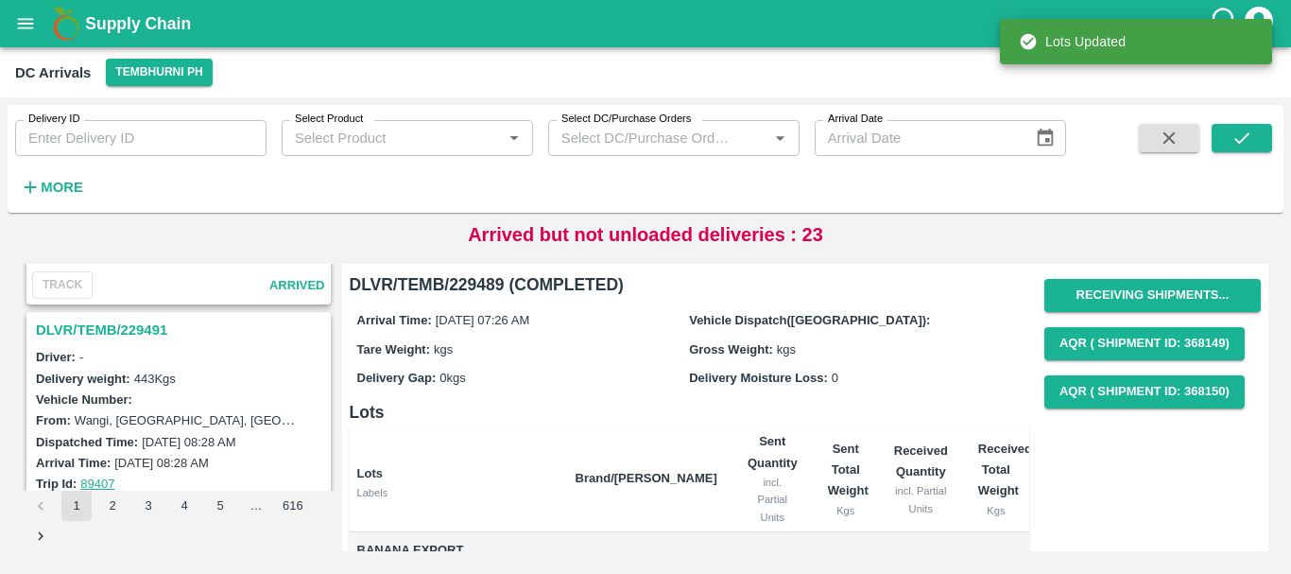
click at [135, 330] on h3 "DLVR/TEMB/229491" at bounding box center [181, 329] width 291 height 25
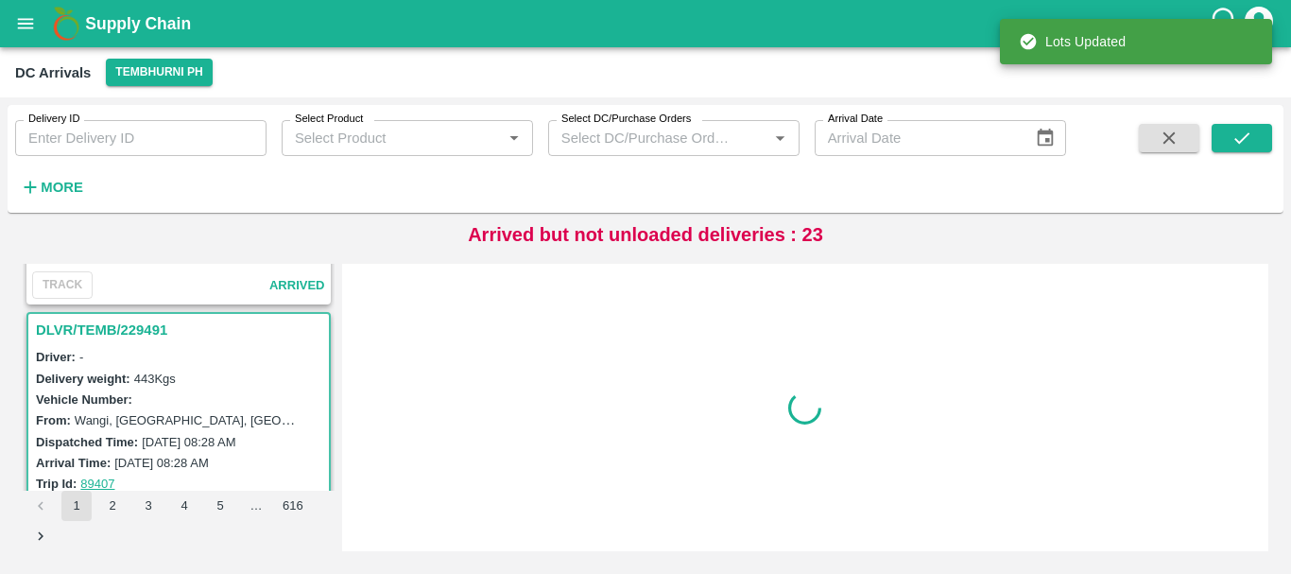
scroll to position [3959, 0]
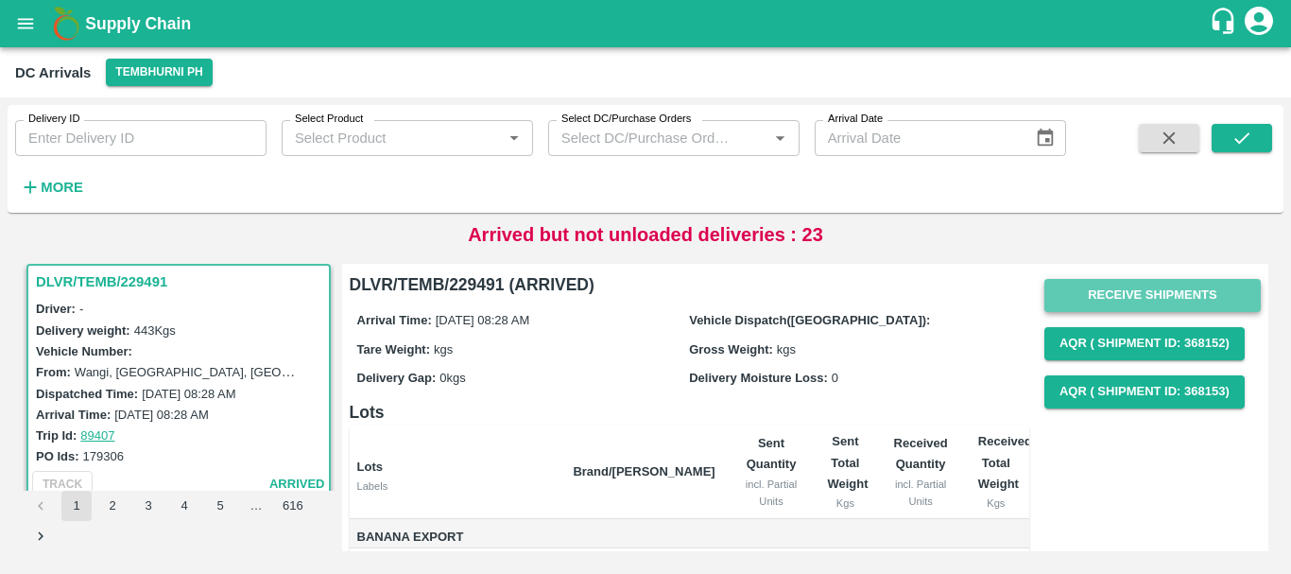
click at [1140, 289] on button "Receive Shipments" at bounding box center [1152, 295] width 216 height 33
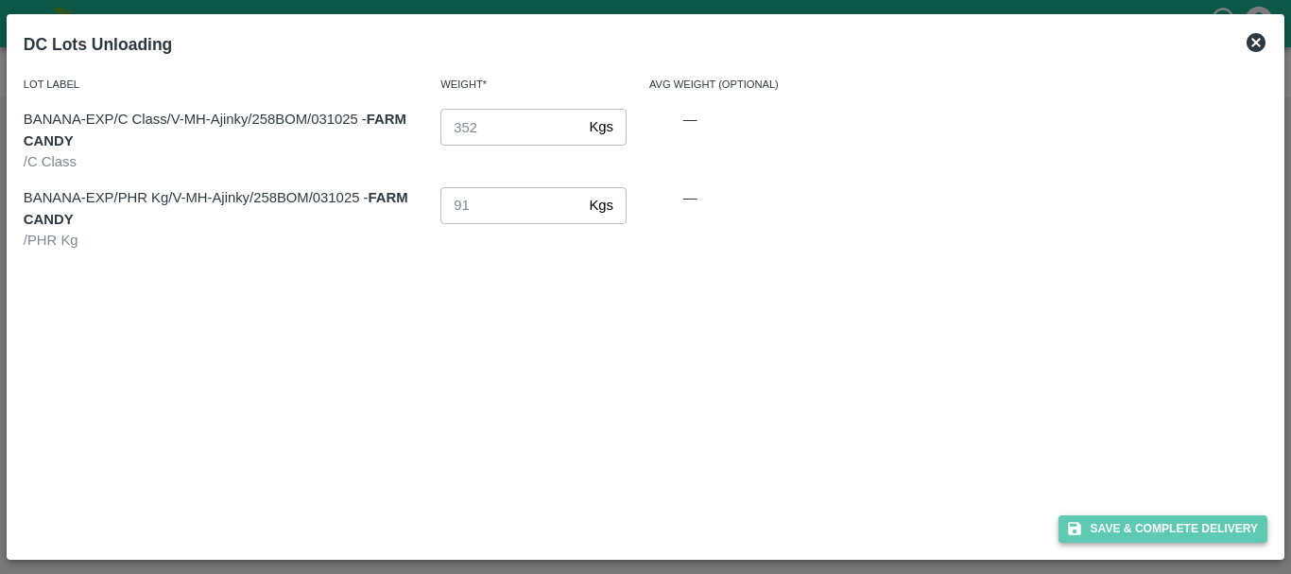
click at [1138, 523] on button "Save & Complete Delivery" at bounding box center [1163, 528] width 210 height 27
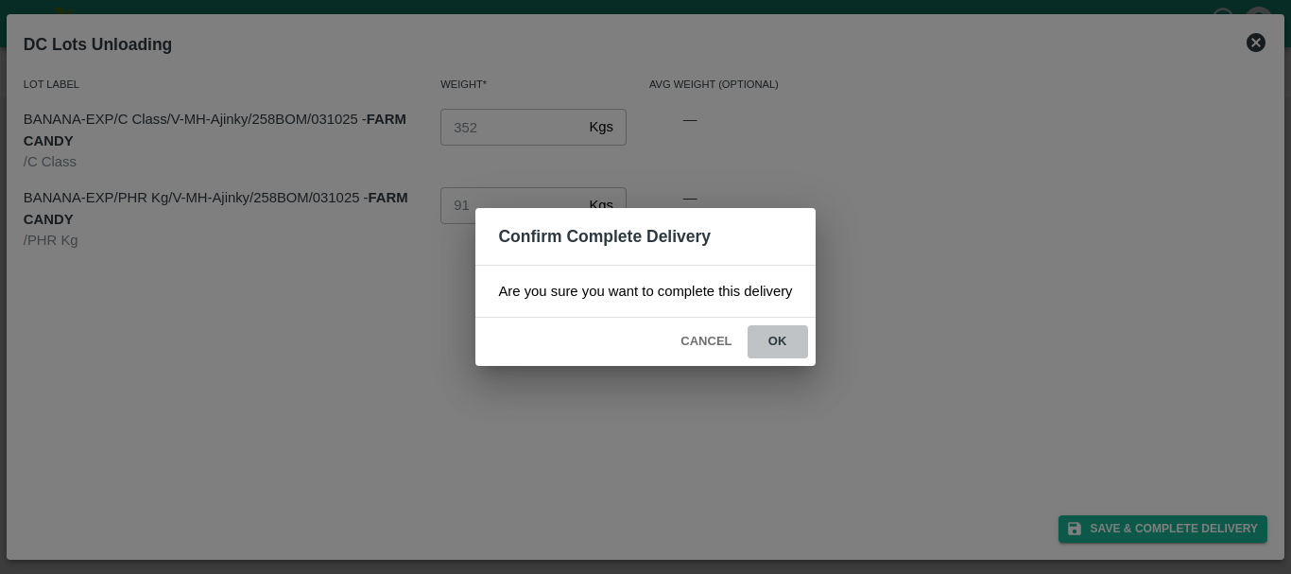
click at [798, 343] on button "ok" at bounding box center [777, 341] width 60 height 33
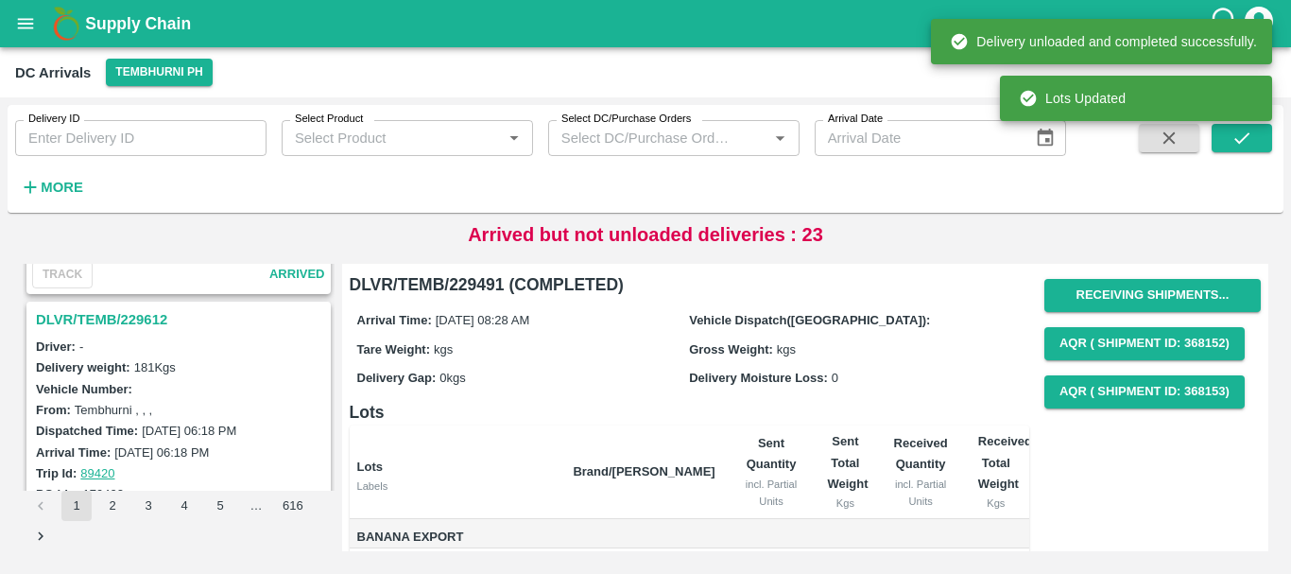
scroll to position [3674, 0]
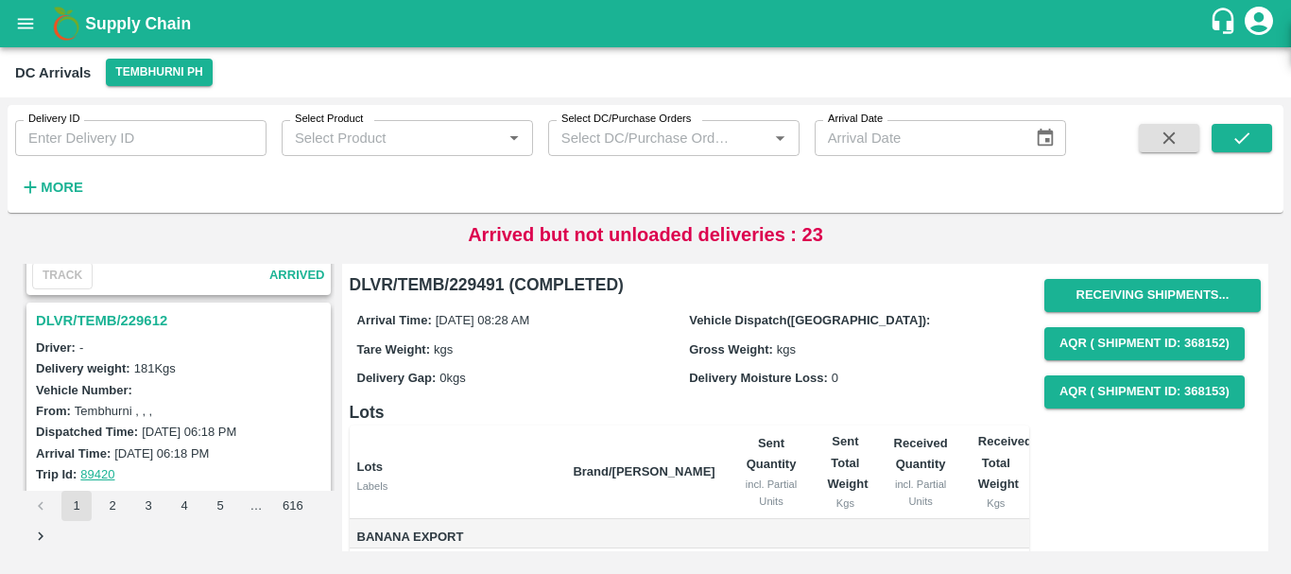
click at [161, 322] on h3 "DLVR/TEMB/229612" at bounding box center [181, 320] width 291 height 25
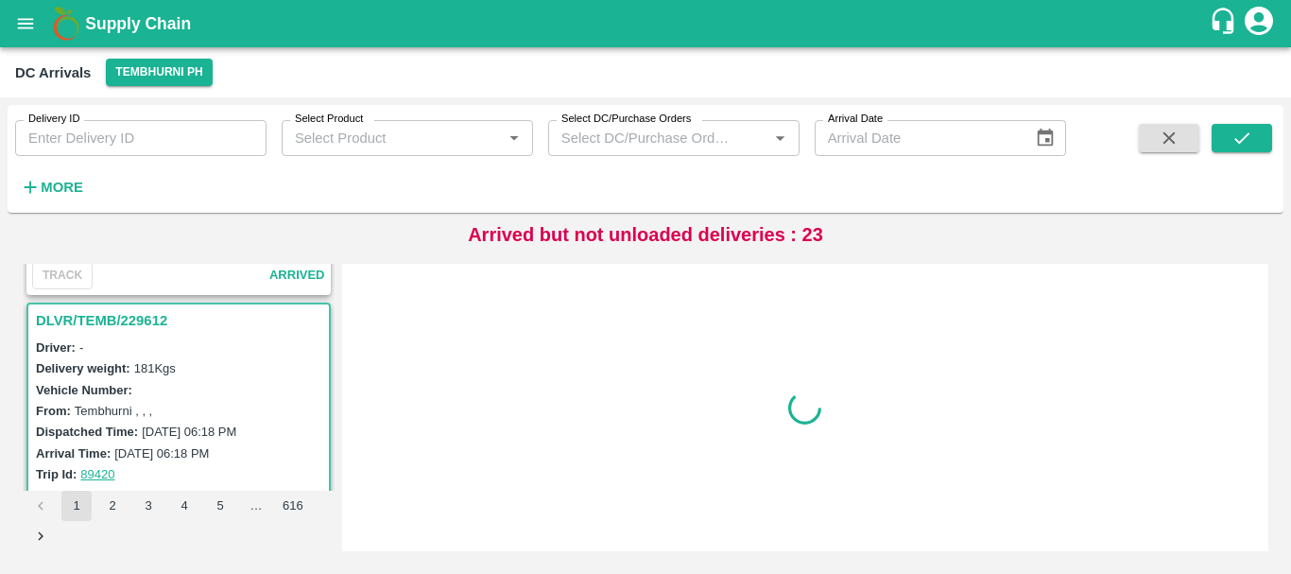
scroll to position [3713, 0]
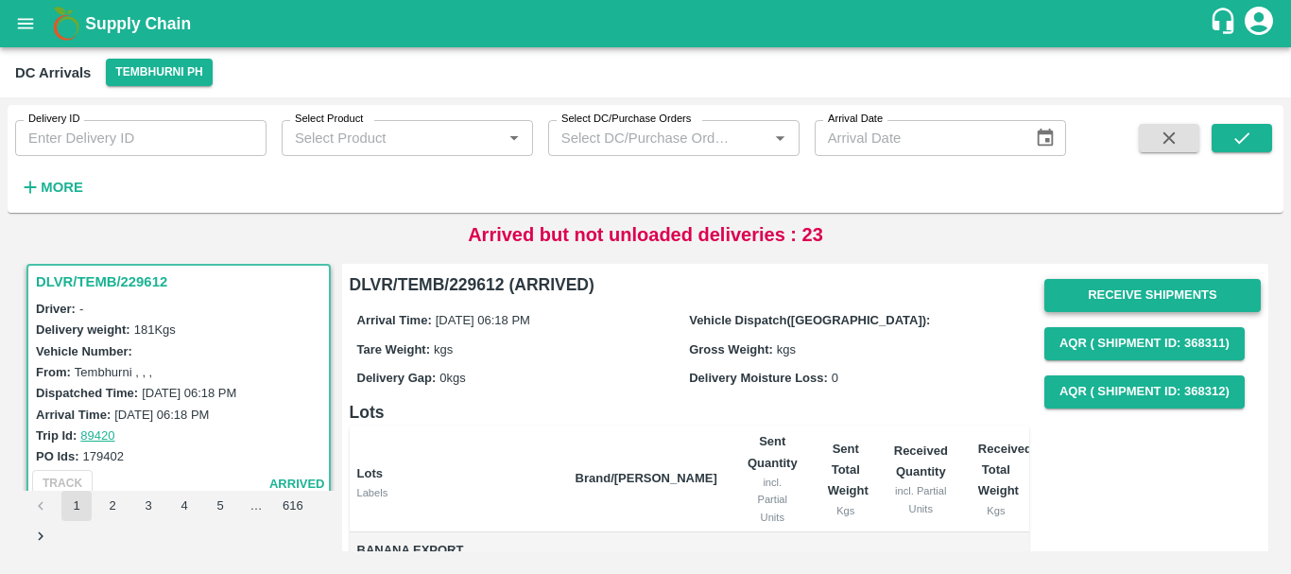
click at [1122, 298] on button "Receive Shipments" at bounding box center [1152, 295] width 216 height 33
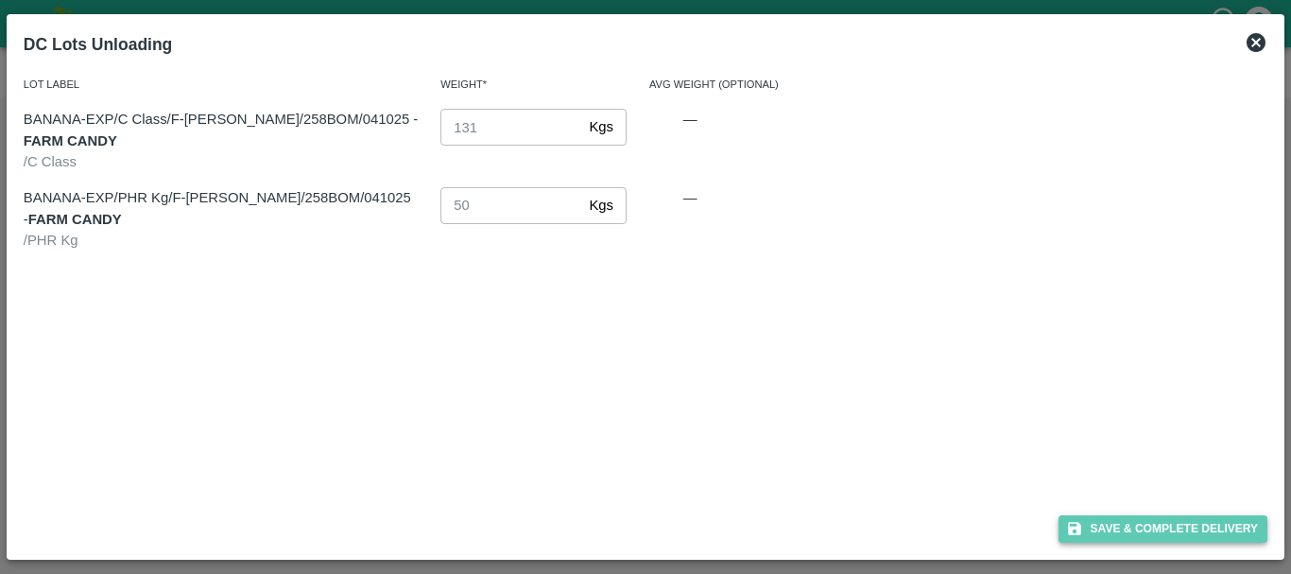
click at [1128, 536] on button "Save & Complete Delivery" at bounding box center [1163, 528] width 210 height 27
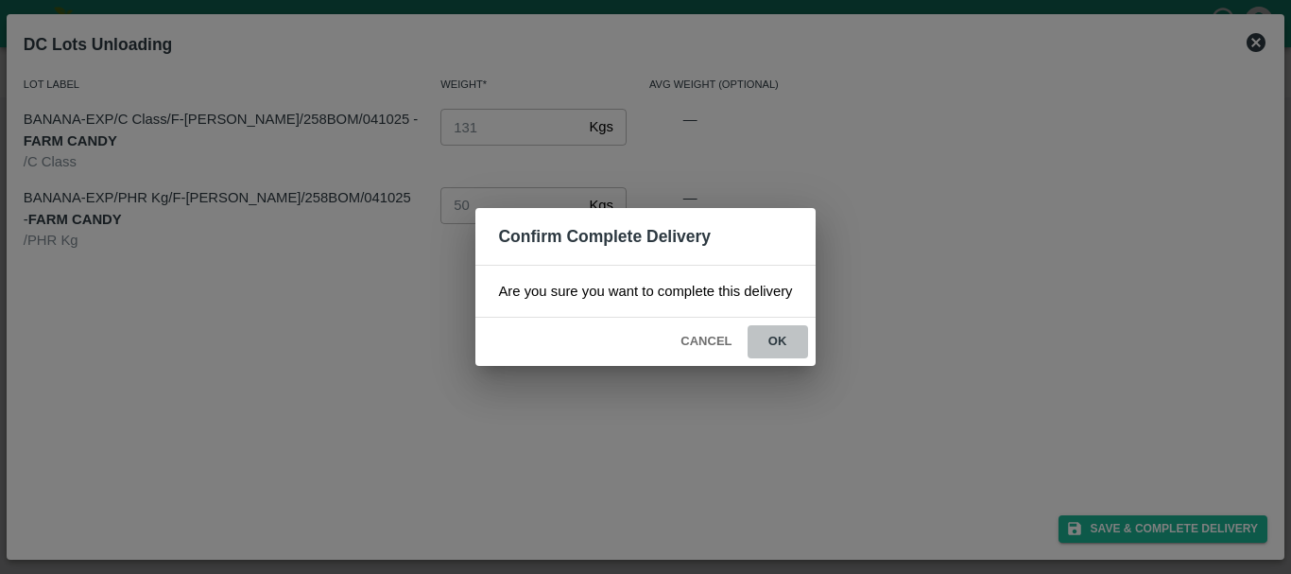
click at [790, 348] on button "ok" at bounding box center [777, 341] width 60 height 33
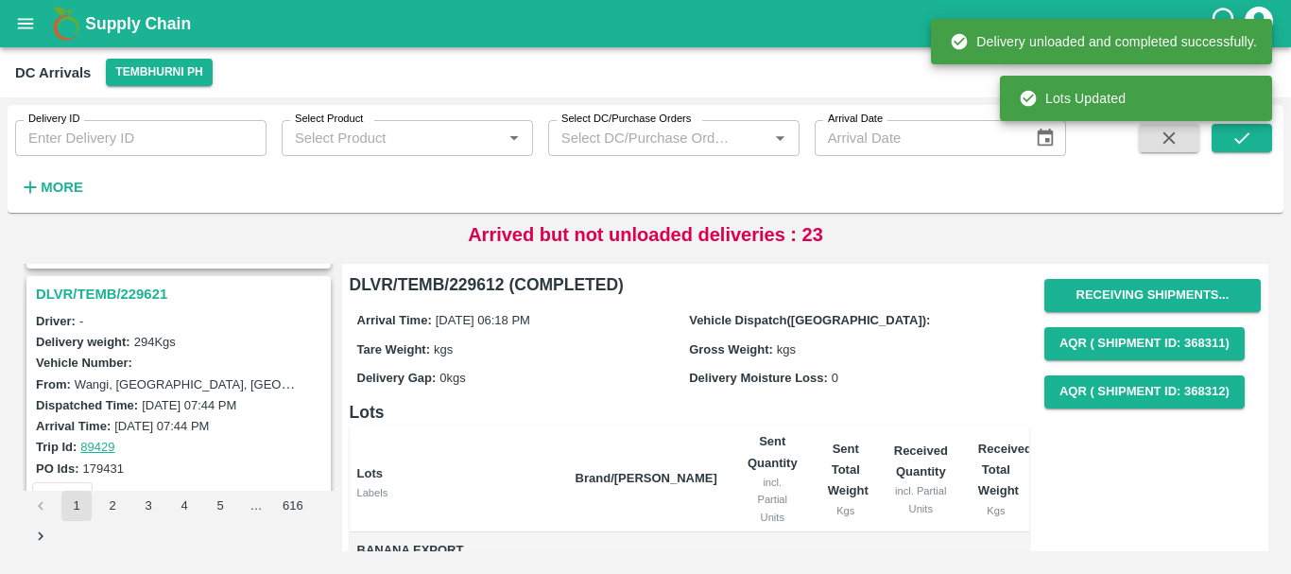
scroll to position [3452, 0]
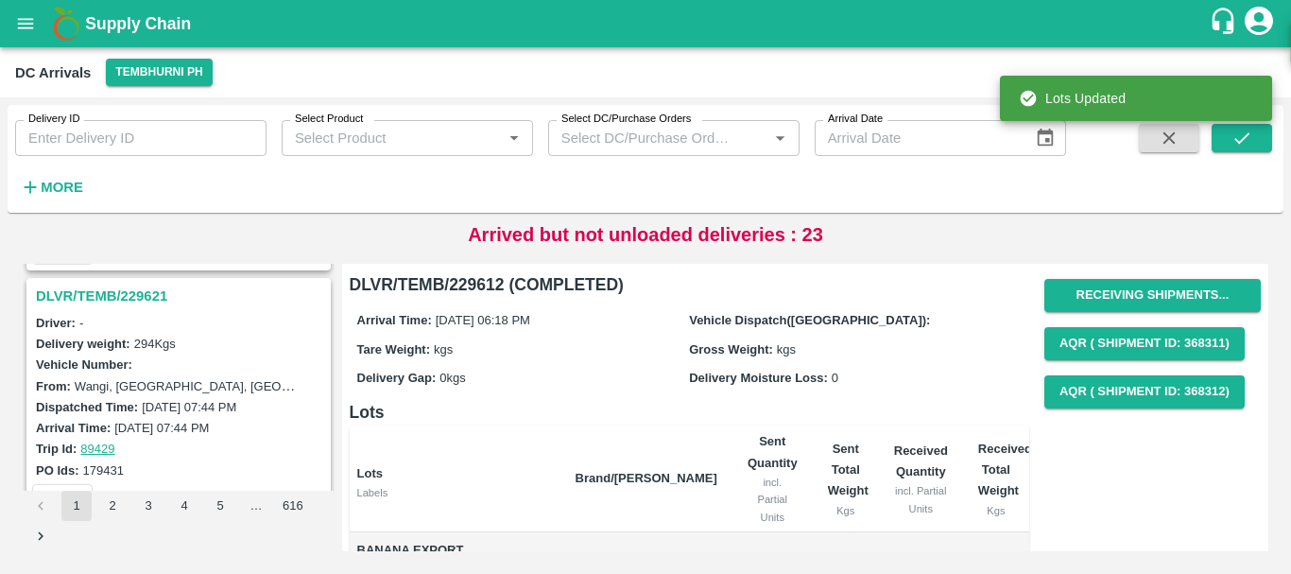
click at [133, 297] on h3 "DLVR/TEMB/229621" at bounding box center [181, 295] width 291 height 25
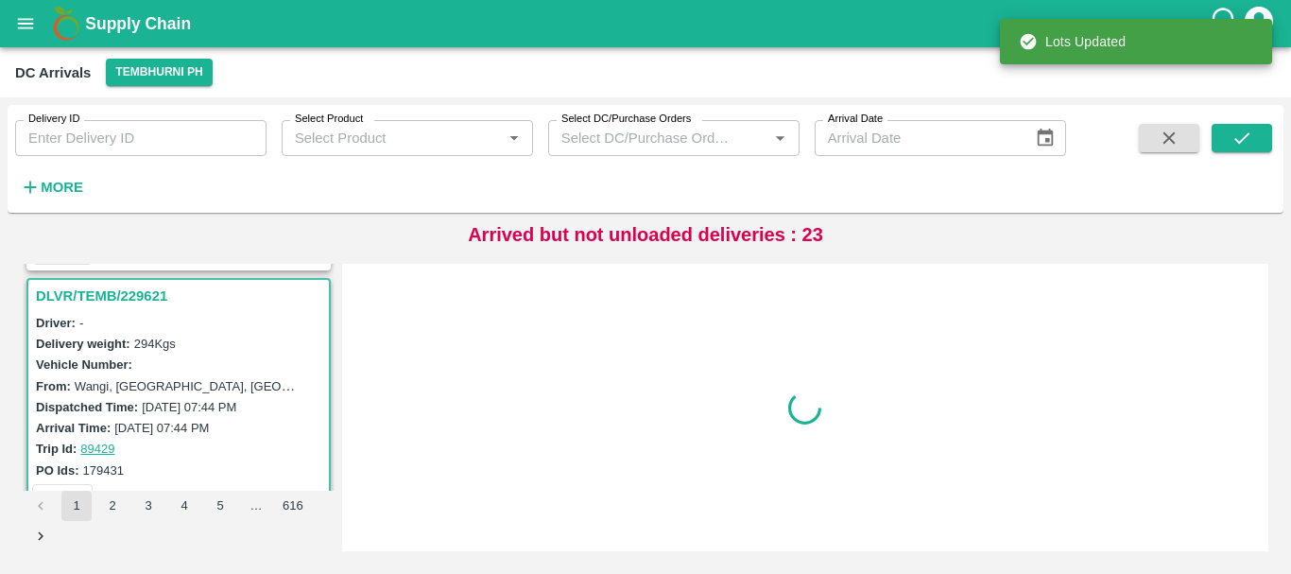
scroll to position [3465, 0]
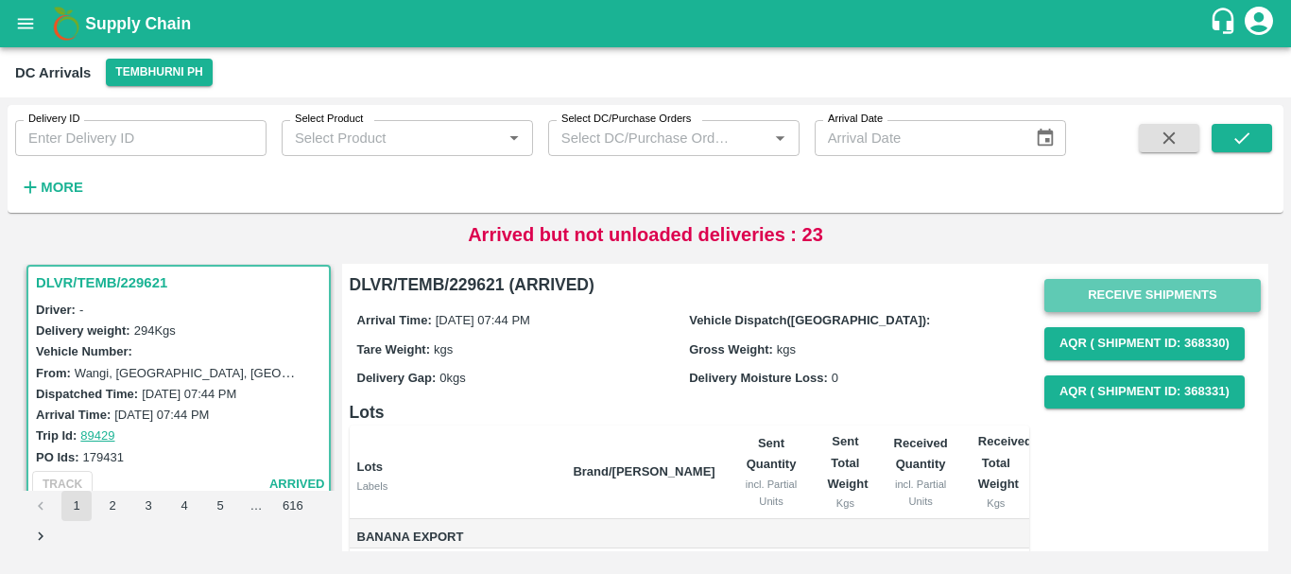
click at [1105, 284] on button "Receive Shipments" at bounding box center [1152, 295] width 216 height 33
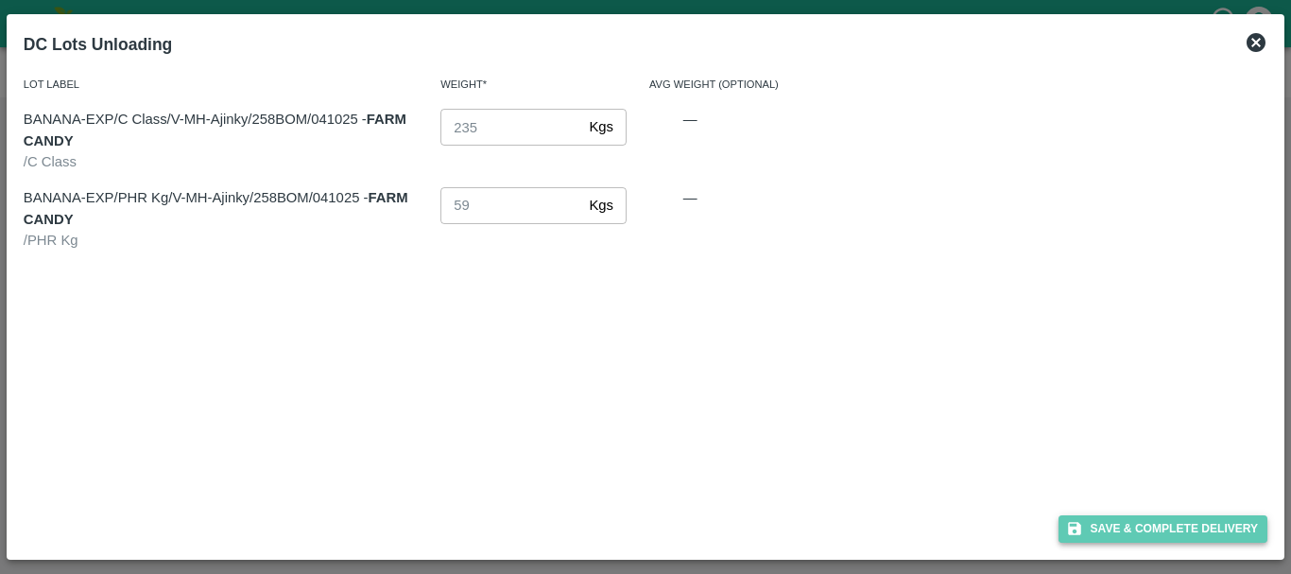
click at [1138, 518] on button "Save & Complete Delivery" at bounding box center [1163, 528] width 210 height 27
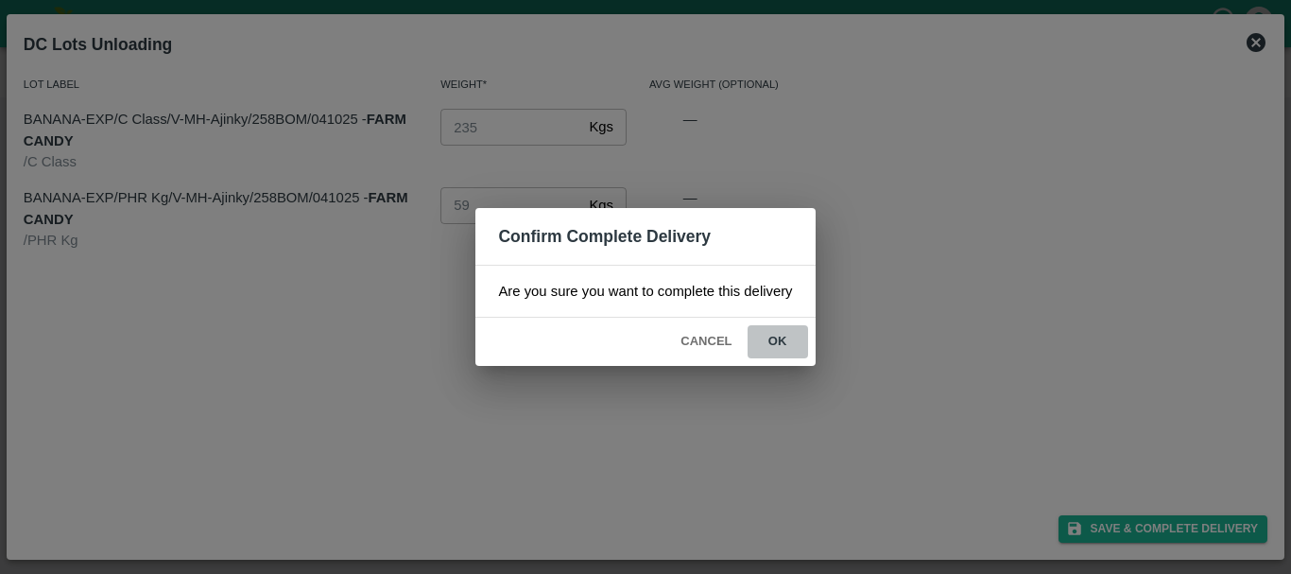
click at [798, 343] on button "ok" at bounding box center [777, 341] width 60 height 33
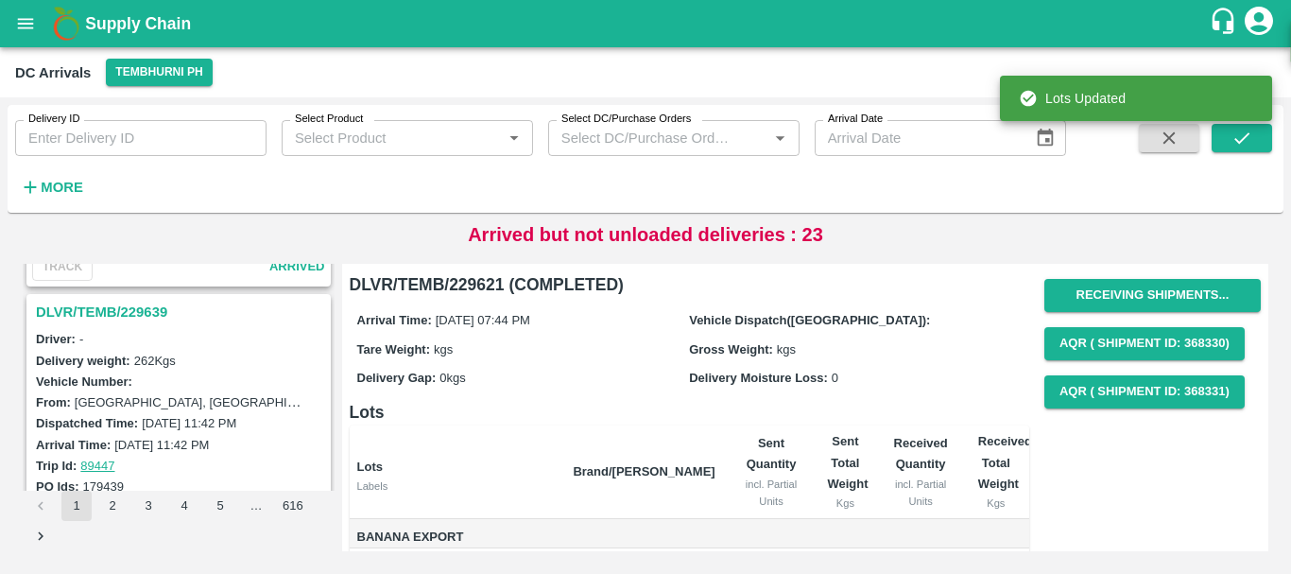
scroll to position [3171, 0]
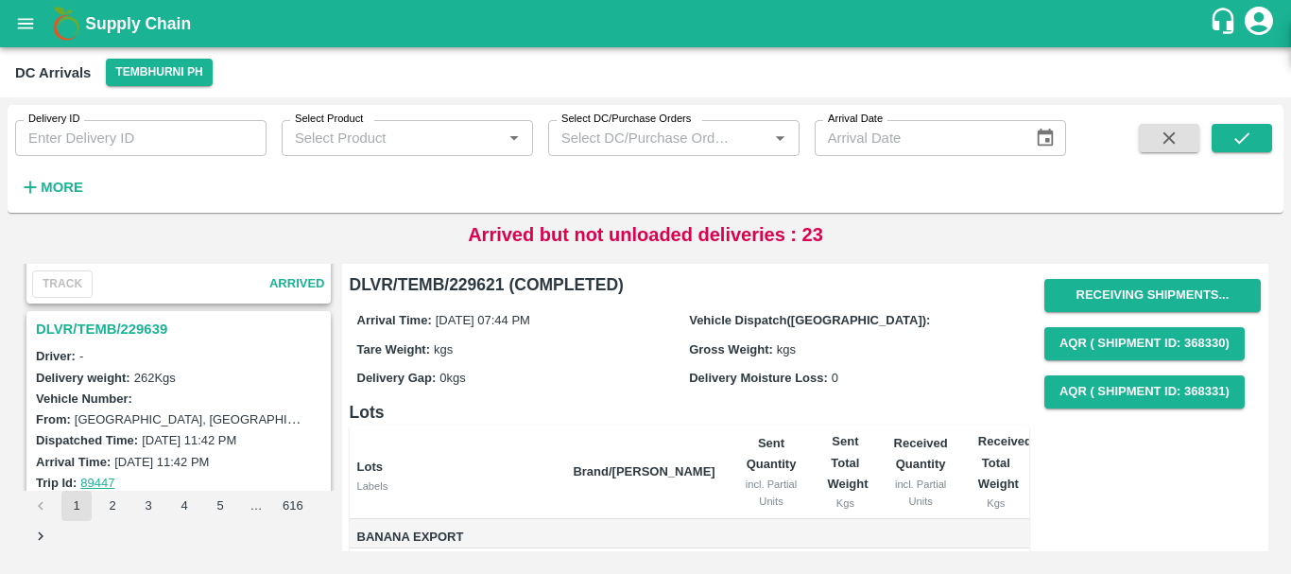
click at [141, 335] on h3 "DLVR/TEMB/229639" at bounding box center [181, 329] width 291 height 25
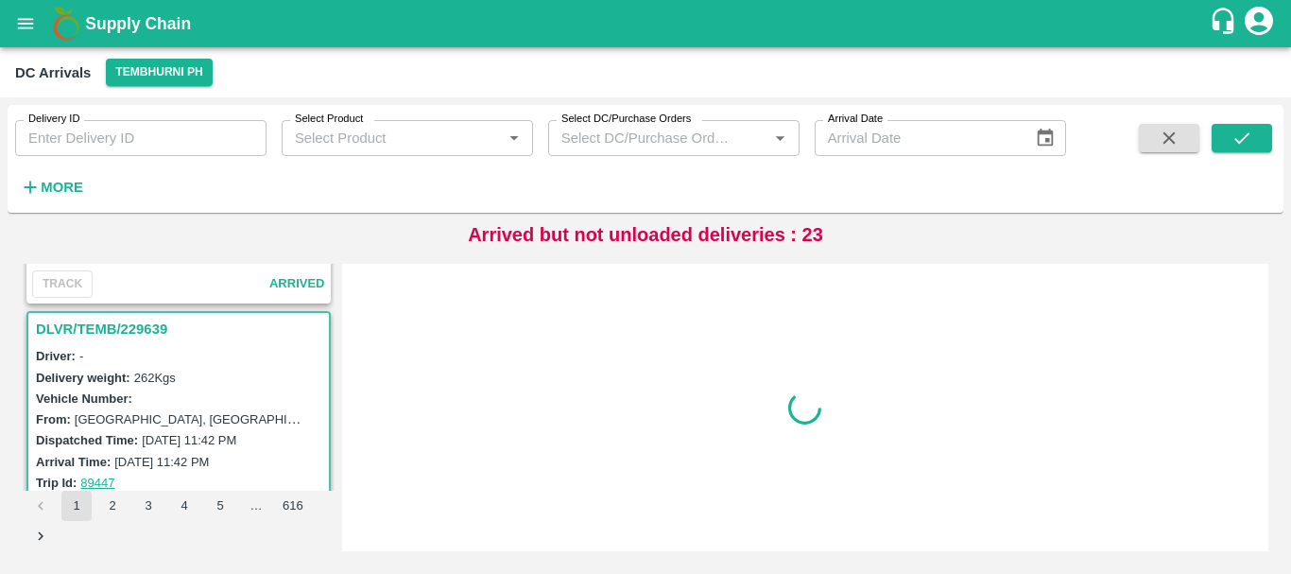
scroll to position [3218, 0]
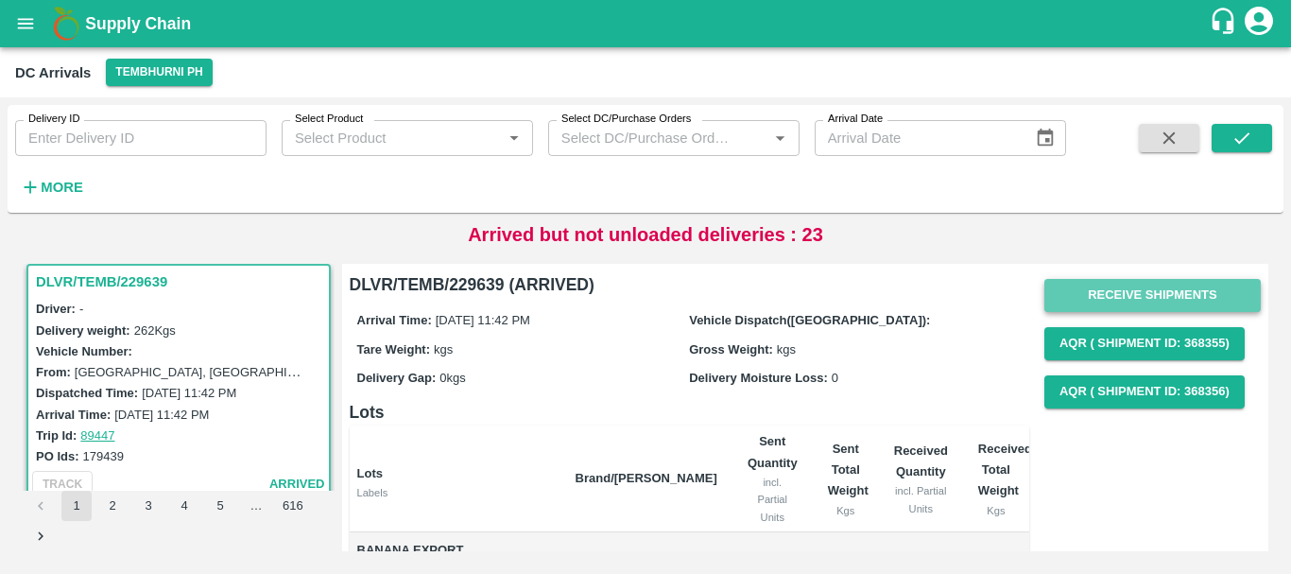
click at [1116, 294] on button "Receive Shipments" at bounding box center [1152, 295] width 216 height 33
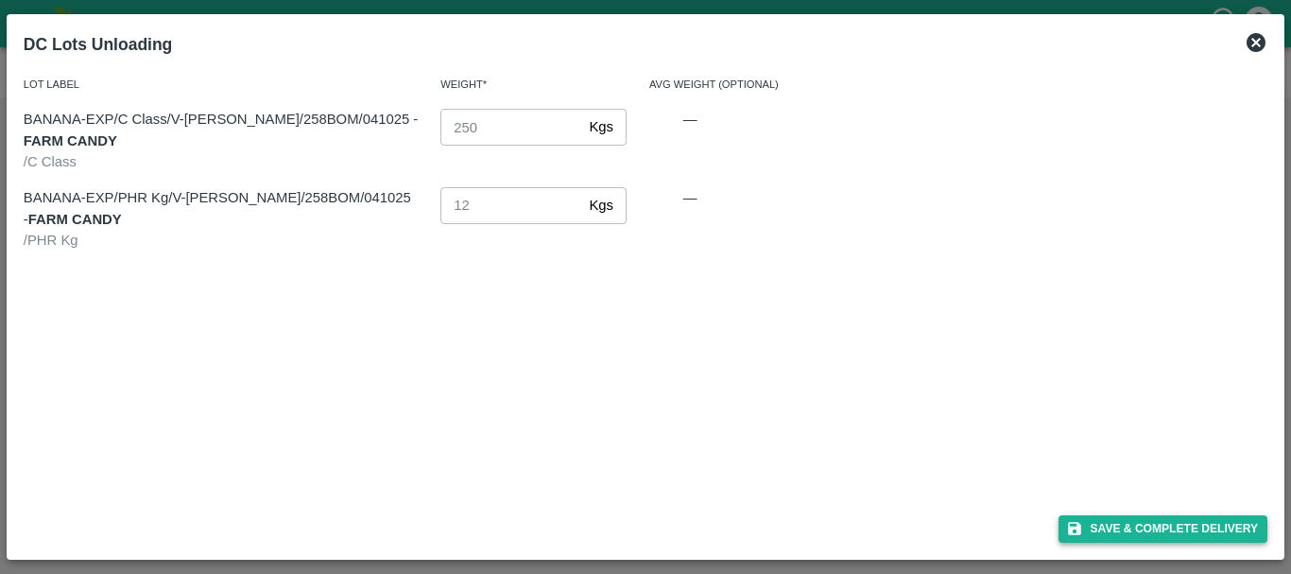
click at [1087, 516] on button "Save & Complete Delivery" at bounding box center [1163, 528] width 210 height 27
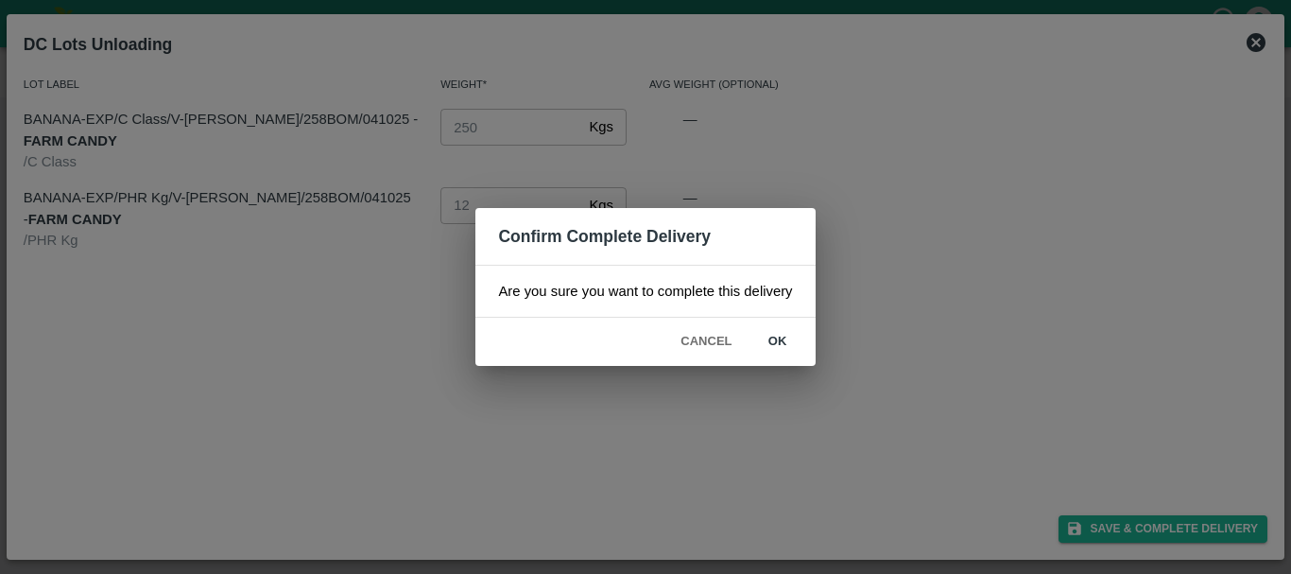
click at [784, 339] on button "ok" at bounding box center [777, 341] width 60 height 33
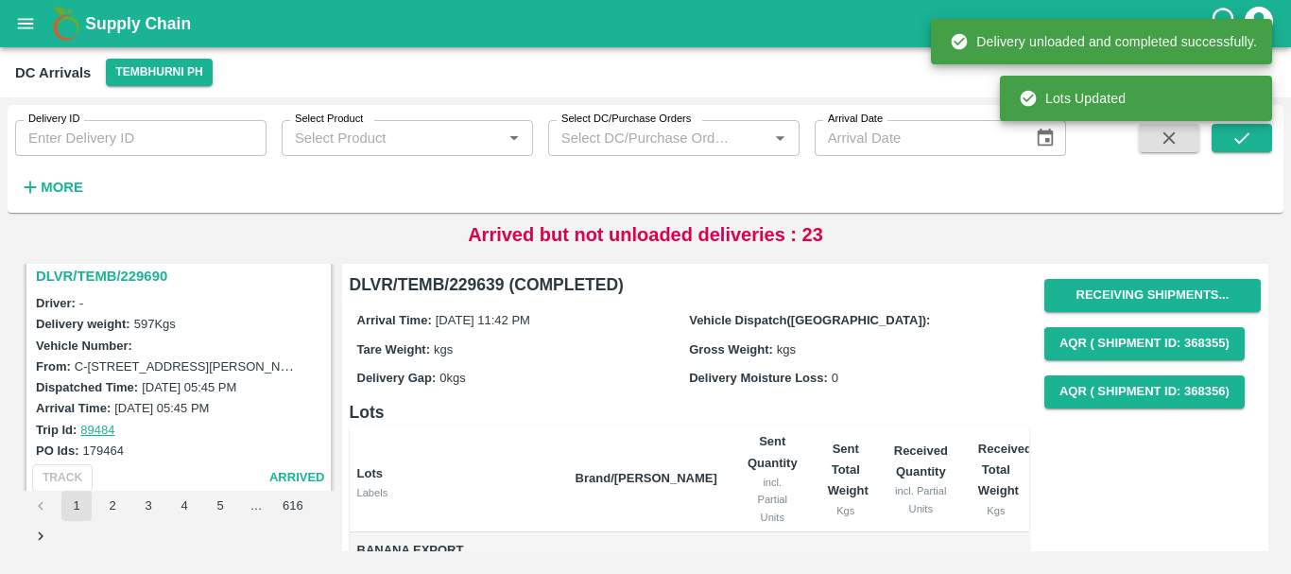
scroll to position [2977, 0]
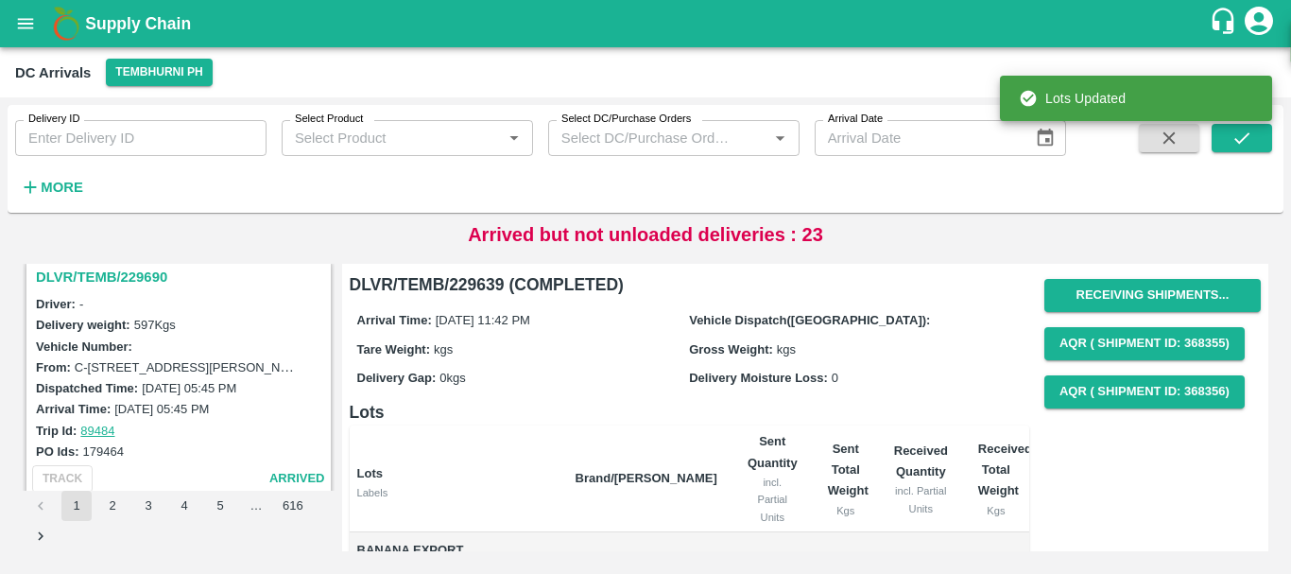
click at [130, 285] on h3 "DLVR/TEMB/229690" at bounding box center [181, 277] width 291 height 25
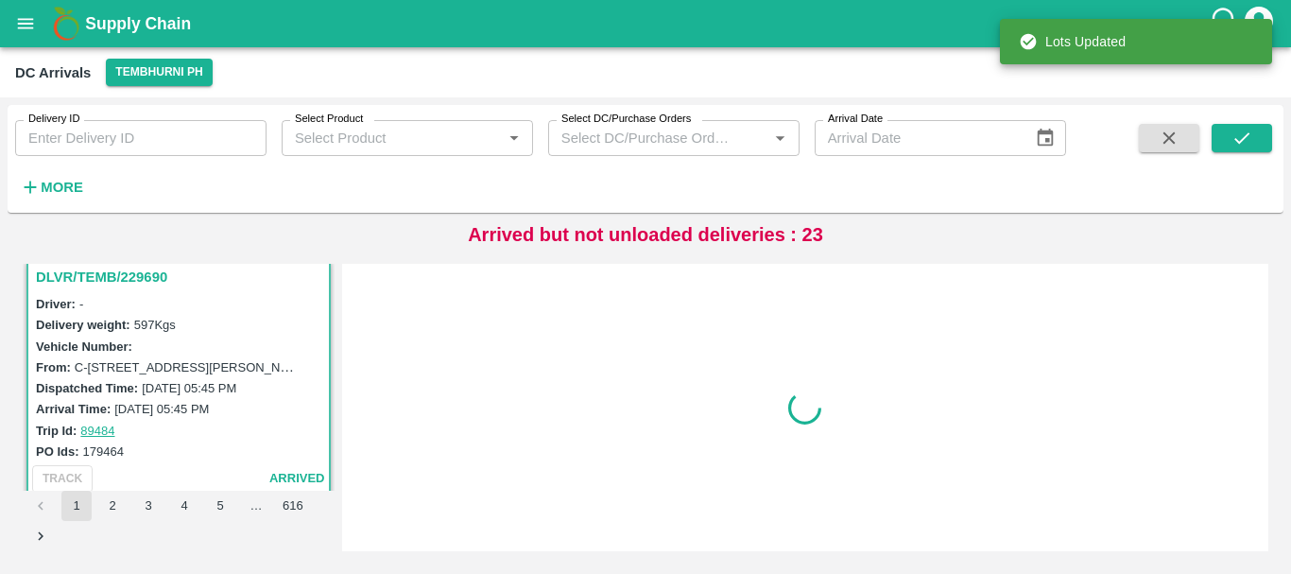
scroll to position [2972, 0]
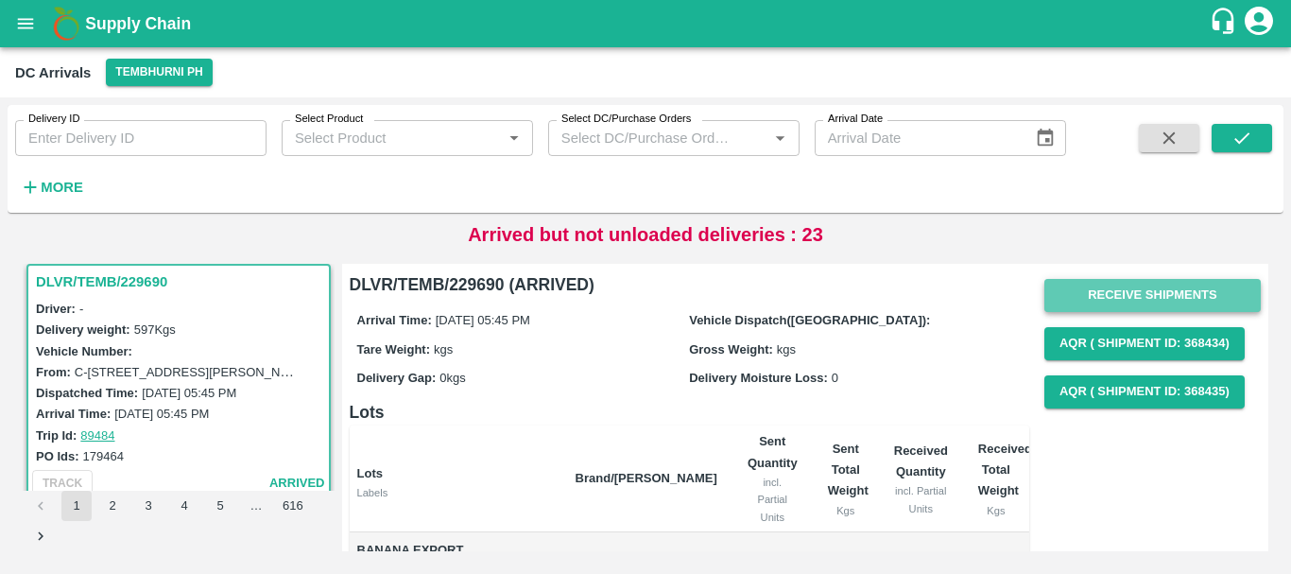
click at [1086, 285] on button "Receive Shipments" at bounding box center [1152, 295] width 216 height 33
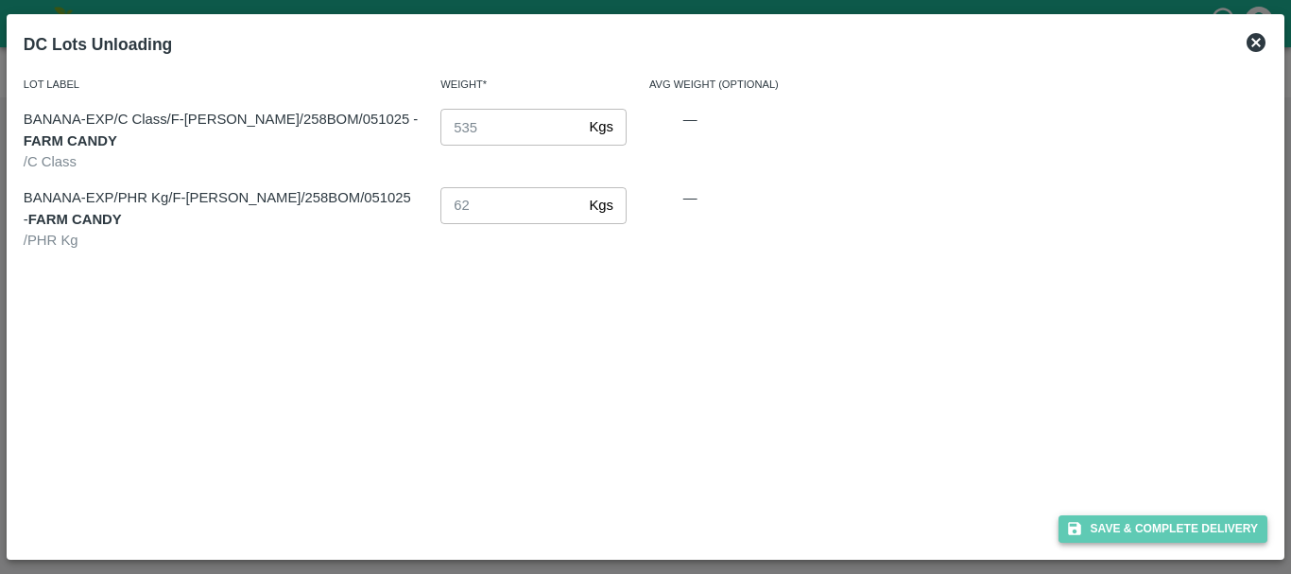
click at [1092, 539] on button "Save & Complete Delivery" at bounding box center [1163, 528] width 210 height 27
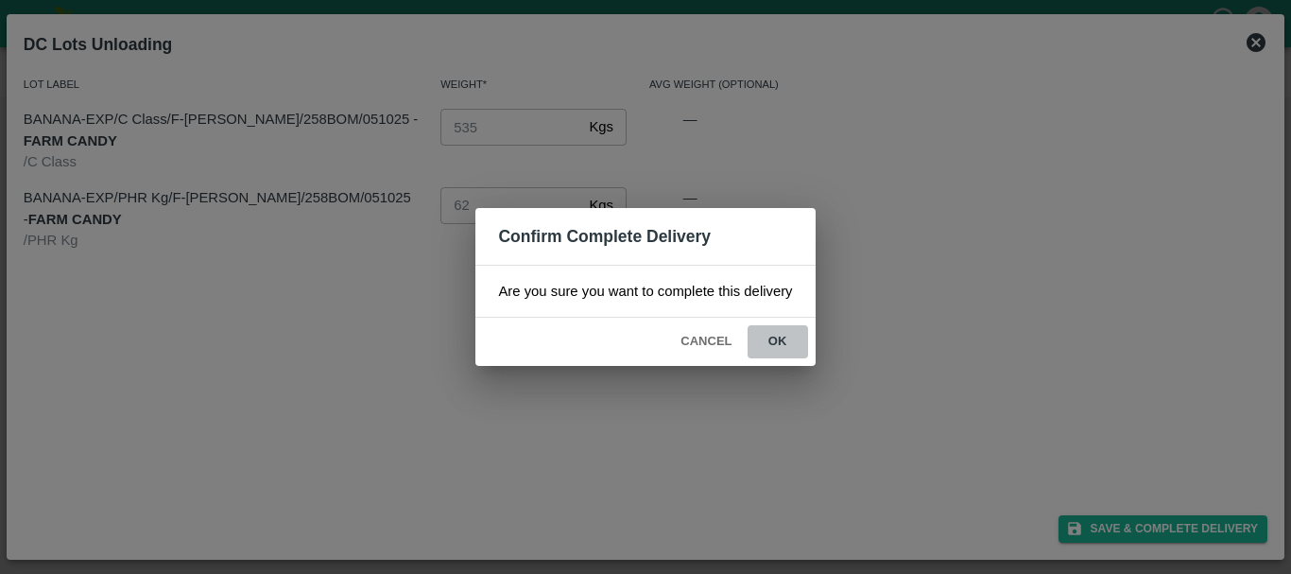
click at [775, 343] on button "ok" at bounding box center [777, 341] width 60 height 33
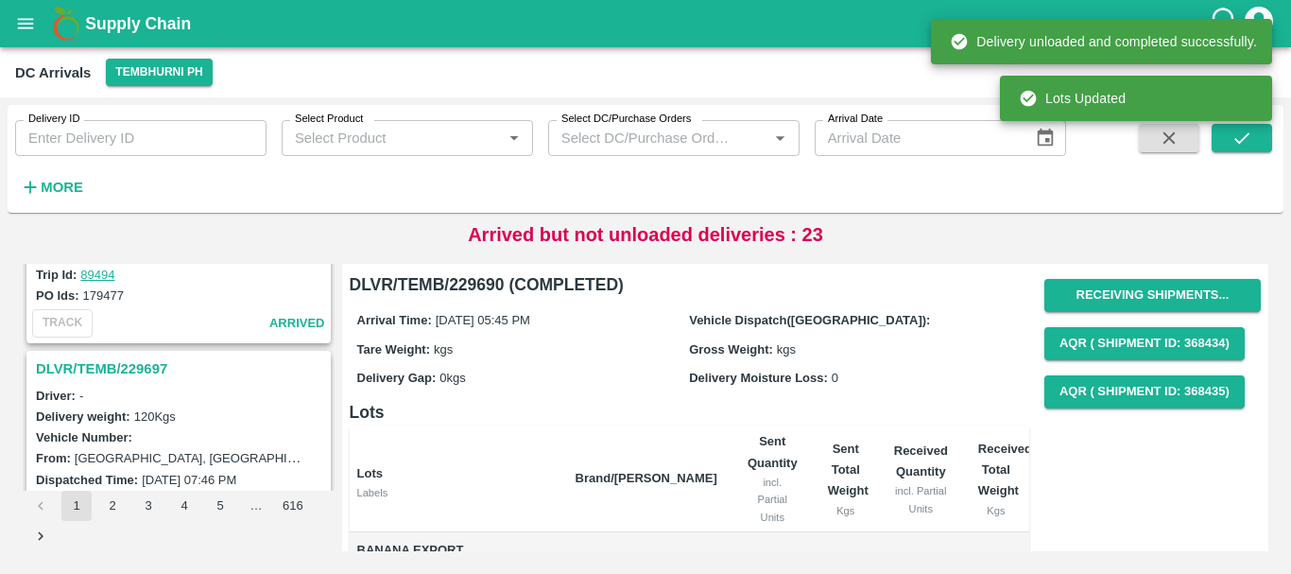
scroll to position [2633, 0]
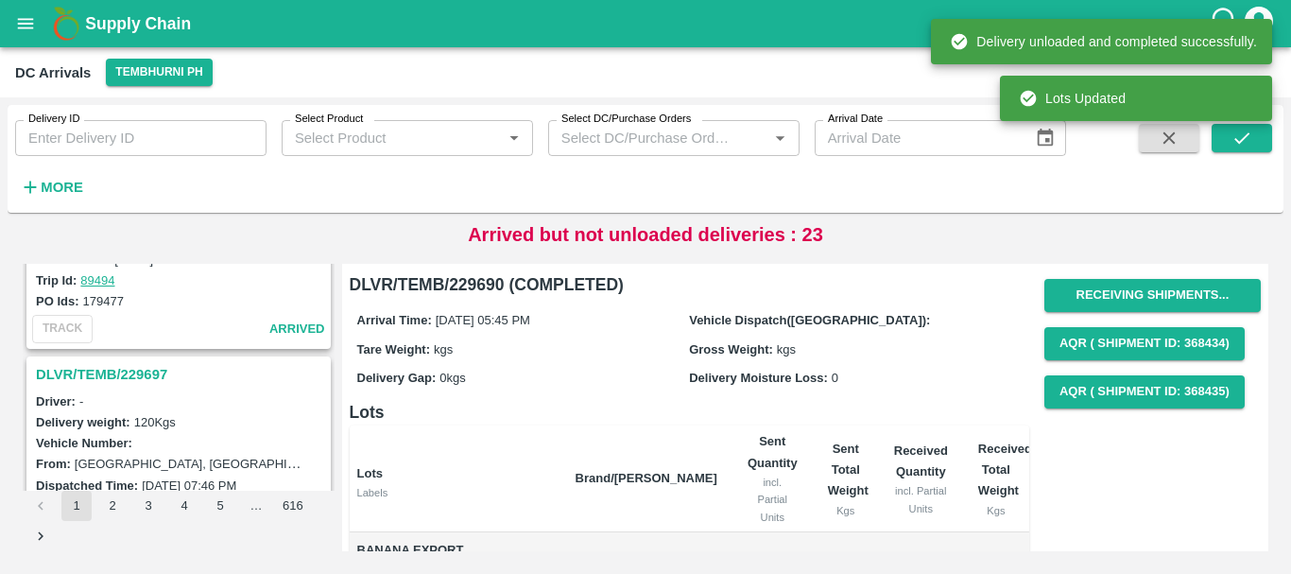
click at [154, 369] on h3 "DLVR/TEMB/229697" at bounding box center [181, 374] width 291 height 25
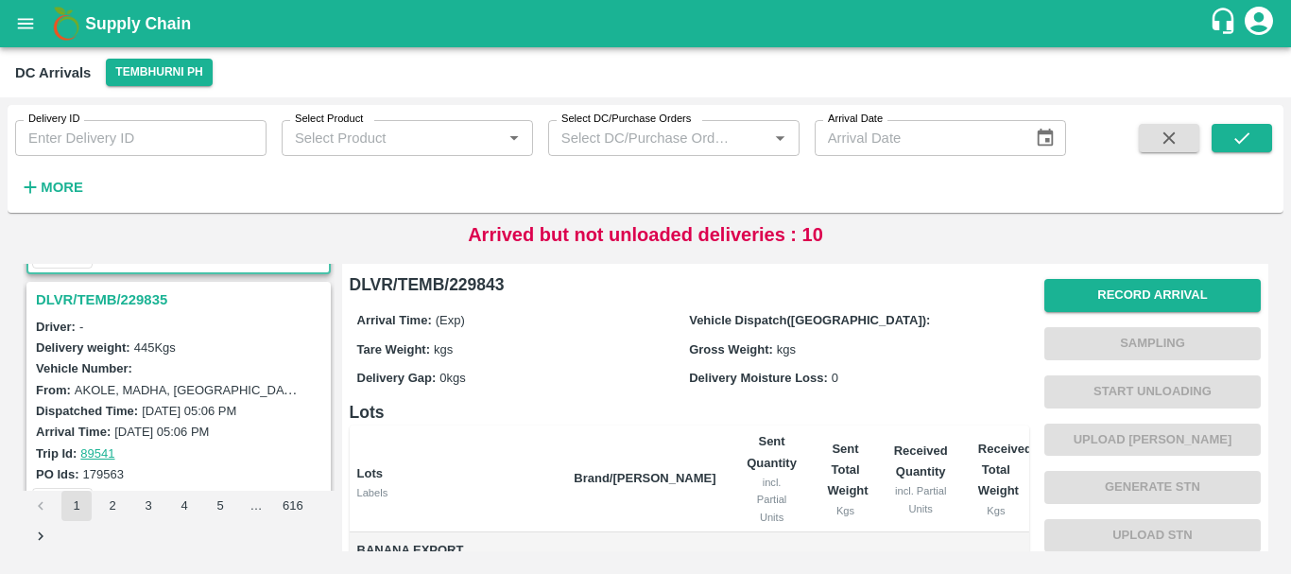
scroll to position [238, 0]
click at [143, 304] on h3 "DLVR/TEMB/229835" at bounding box center [181, 298] width 291 height 25
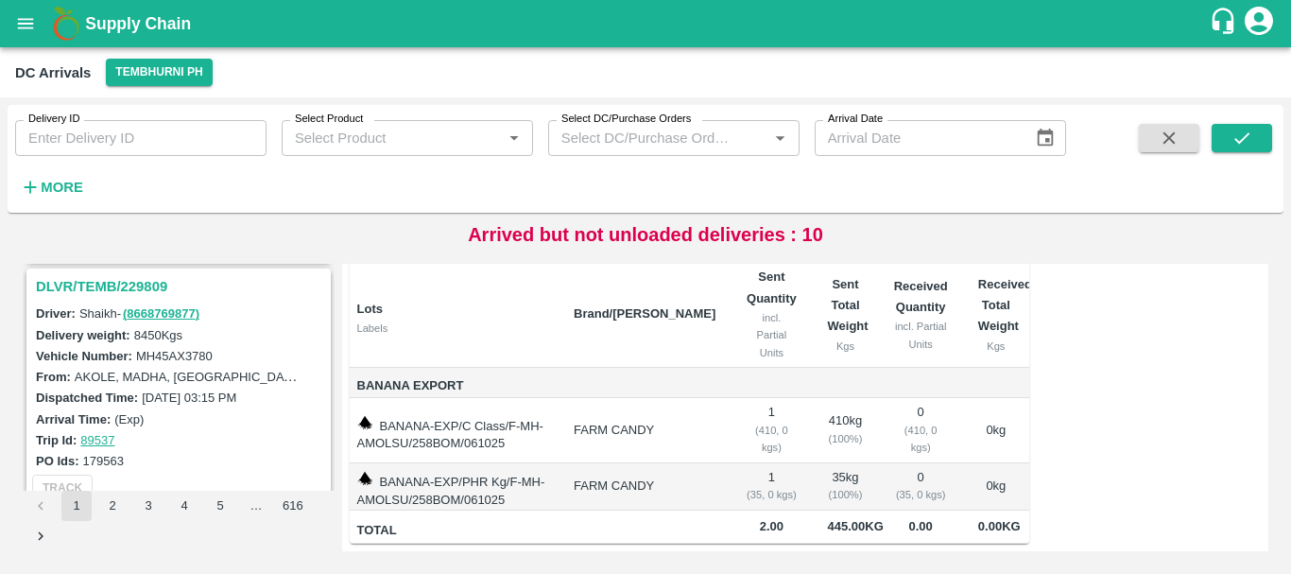
scroll to position [464, 0]
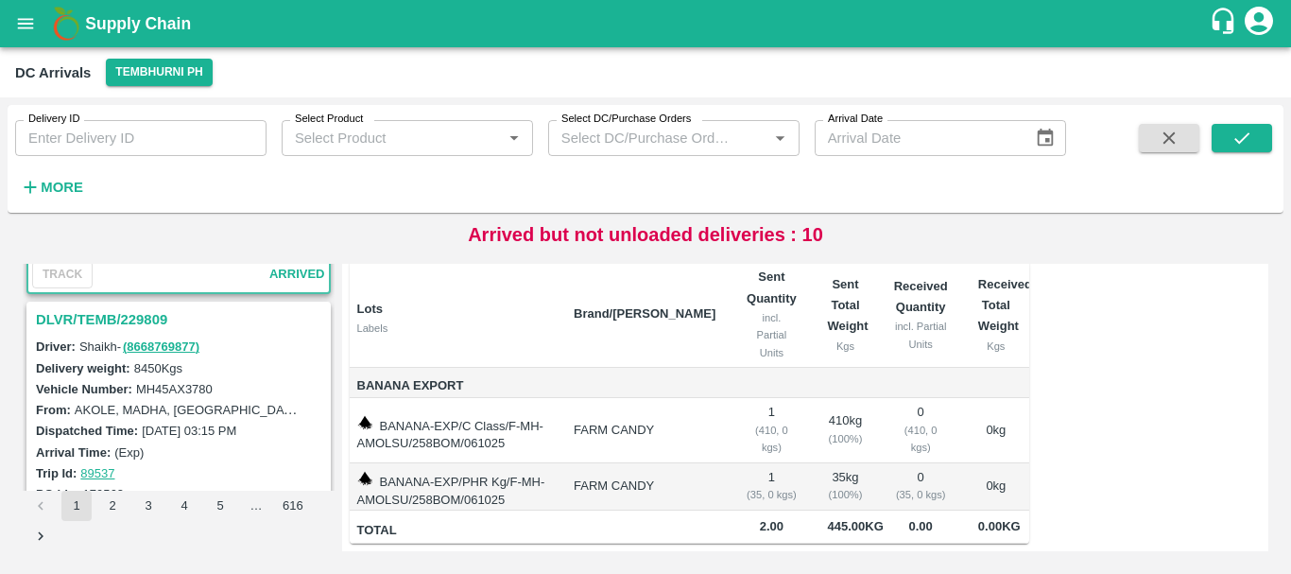
click at [145, 312] on h3 "DLVR/TEMB/229809" at bounding box center [181, 319] width 291 height 25
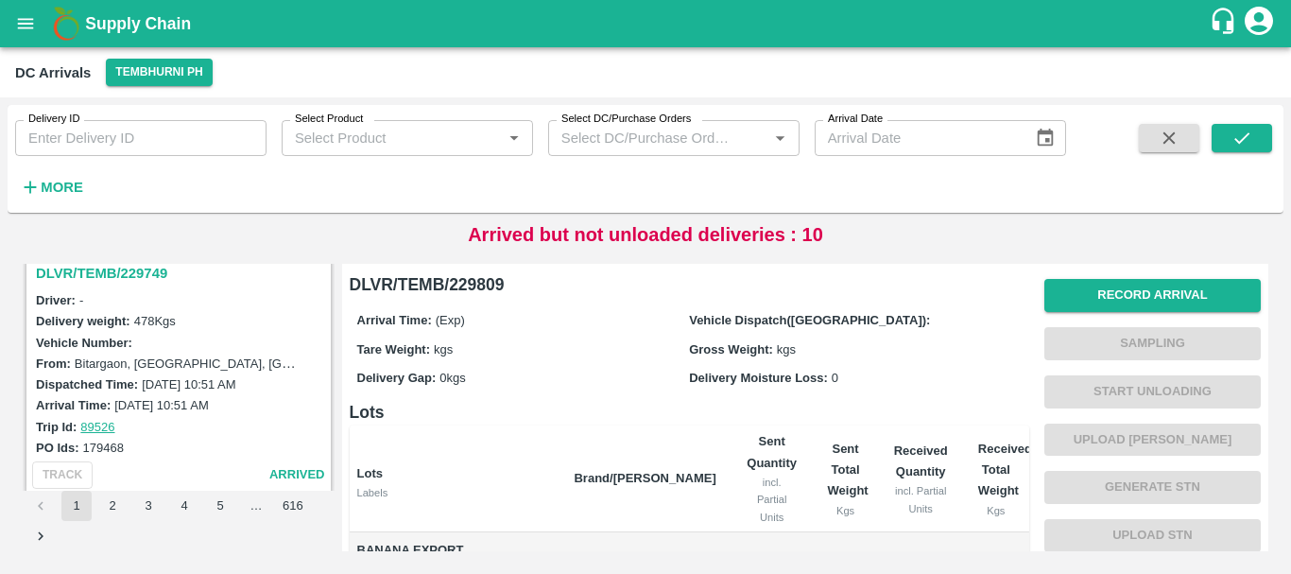
scroll to position [1006, 0]
click at [136, 269] on h3 "DLVR/TEMB/229749" at bounding box center [181, 271] width 291 height 25
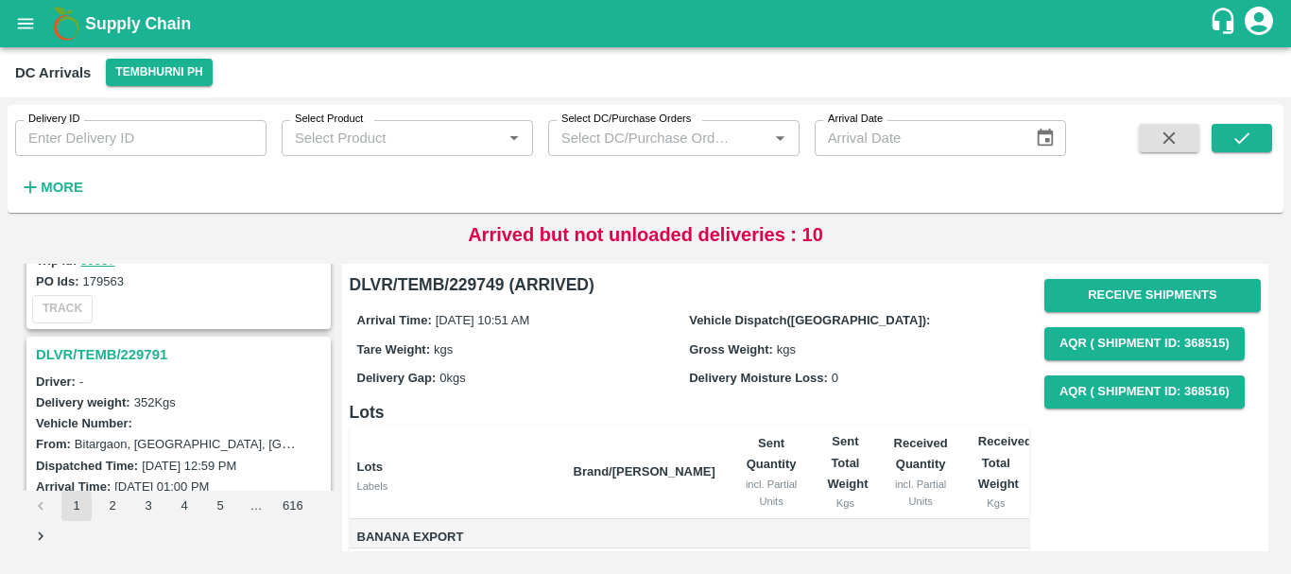
click at [135, 348] on h3 "DLVR/TEMB/229791" at bounding box center [181, 354] width 291 height 25
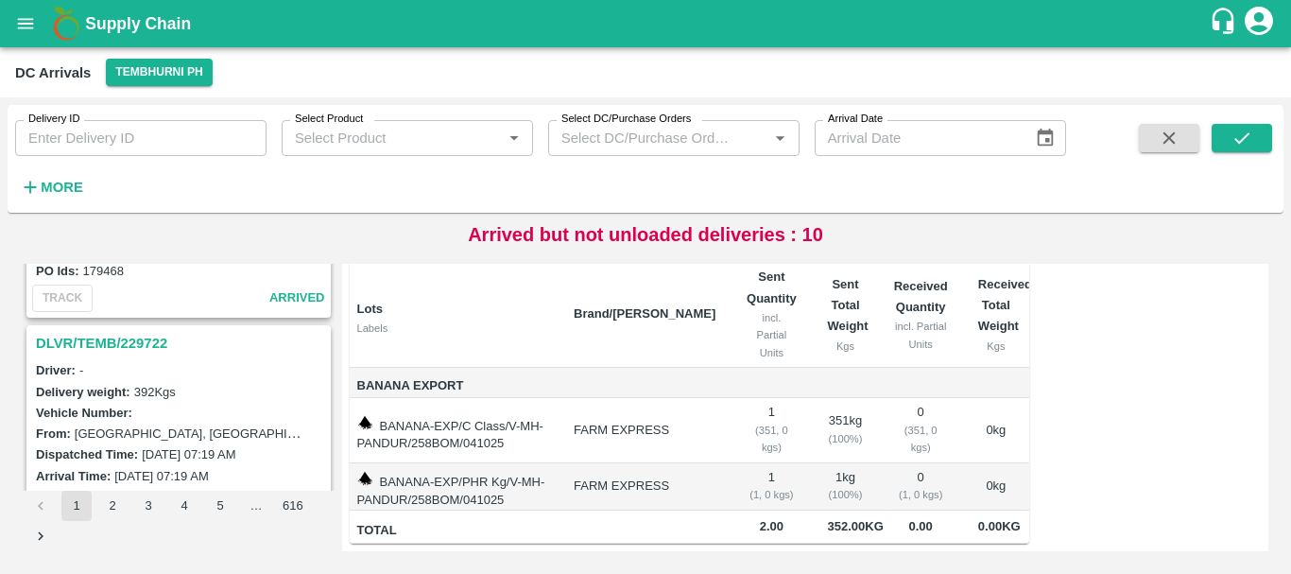
scroll to position [1188, 0]
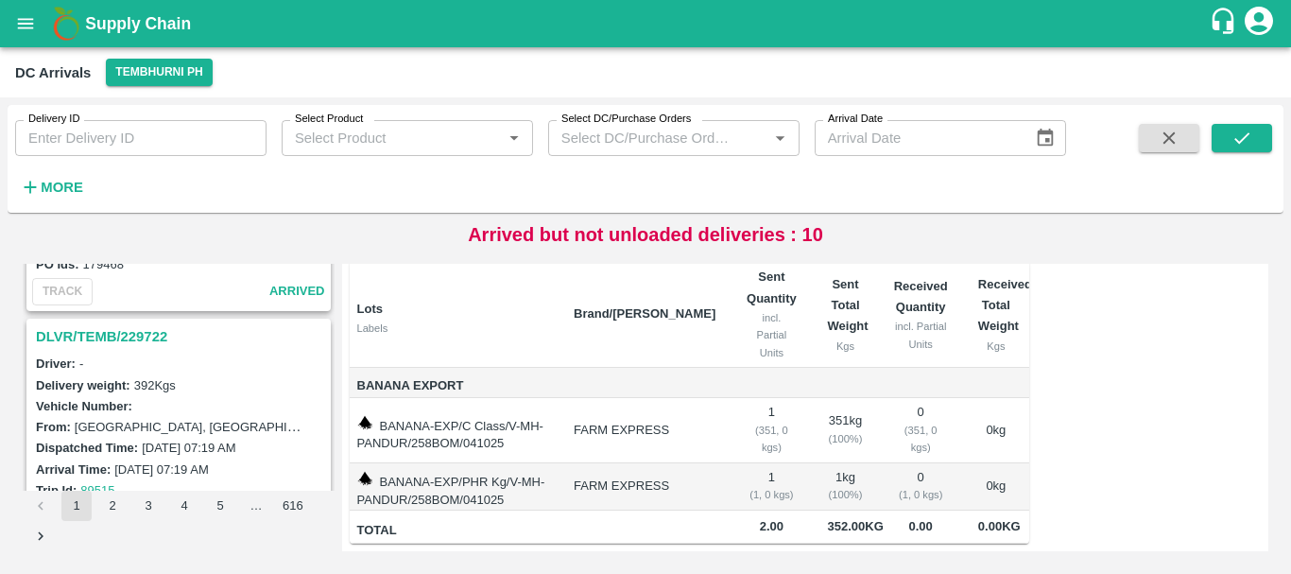
click at [136, 336] on h3 "DLVR/TEMB/229722" at bounding box center [181, 336] width 291 height 25
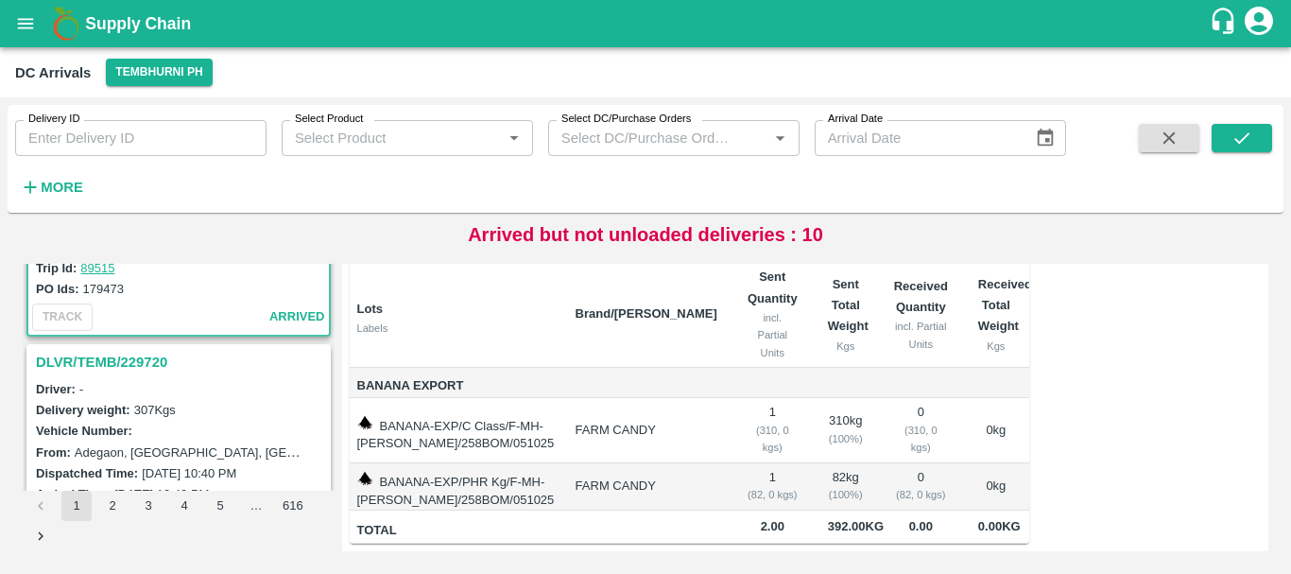
scroll to position [1411, 0]
click at [138, 362] on h3 "DLVR/TEMB/229720" at bounding box center [181, 361] width 291 height 25
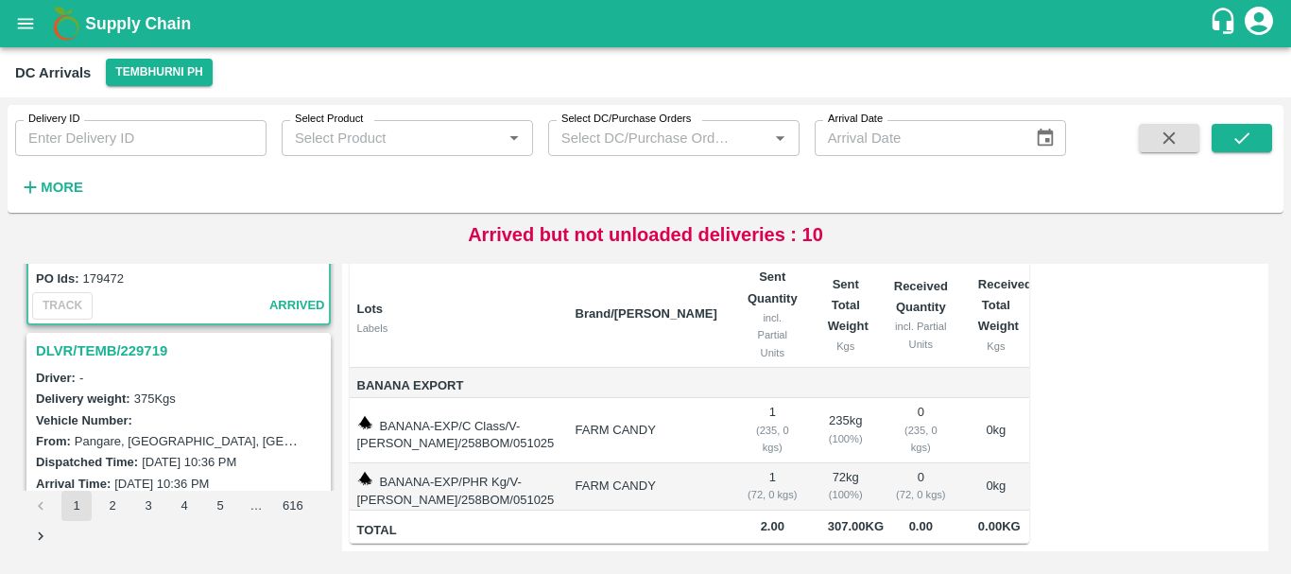
scroll to position [1674, 0]
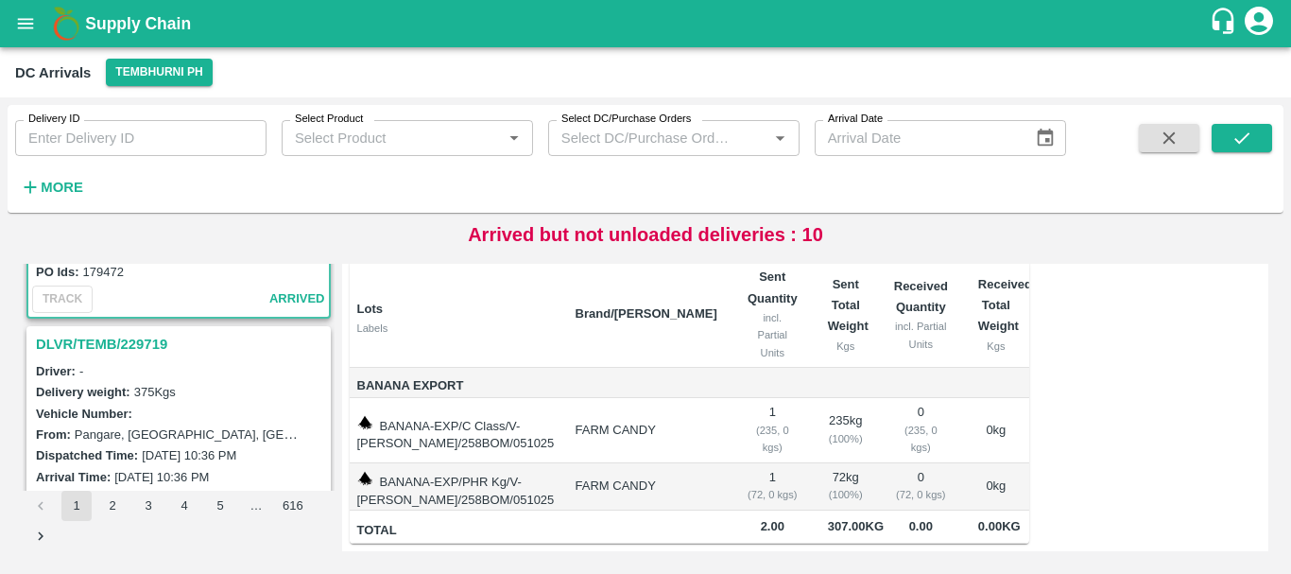
click at [165, 343] on h3 "DLVR/TEMB/229719" at bounding box center [181, 344] width 291 height 25
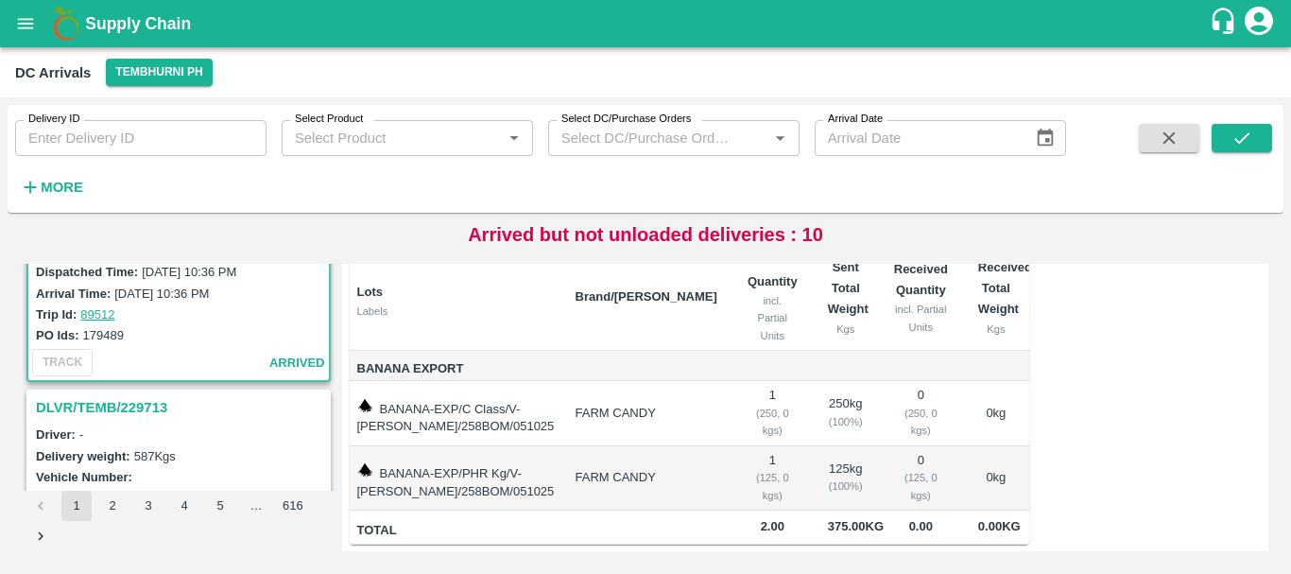
click at [102, 407] on h3 "DLVR/TEMB/229713" at bounding box center [181, 407] width 291 height 25
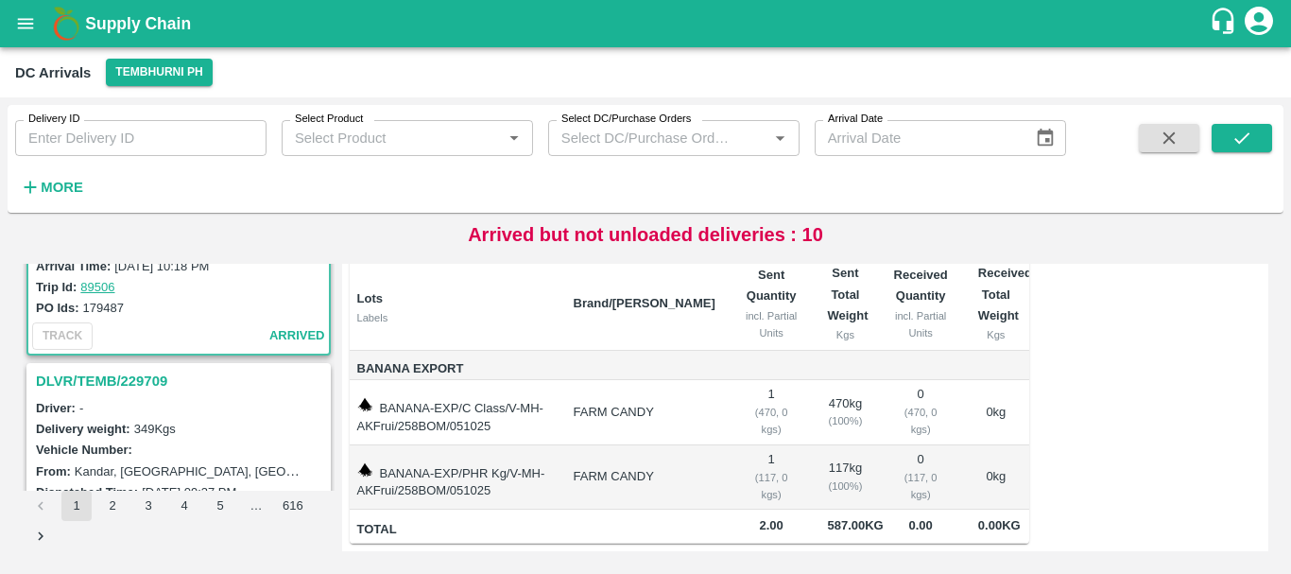
click at [131, 388] on h3 "DLVR/TEMB/229709" at bounding box center [181, 381] width 291 height 25
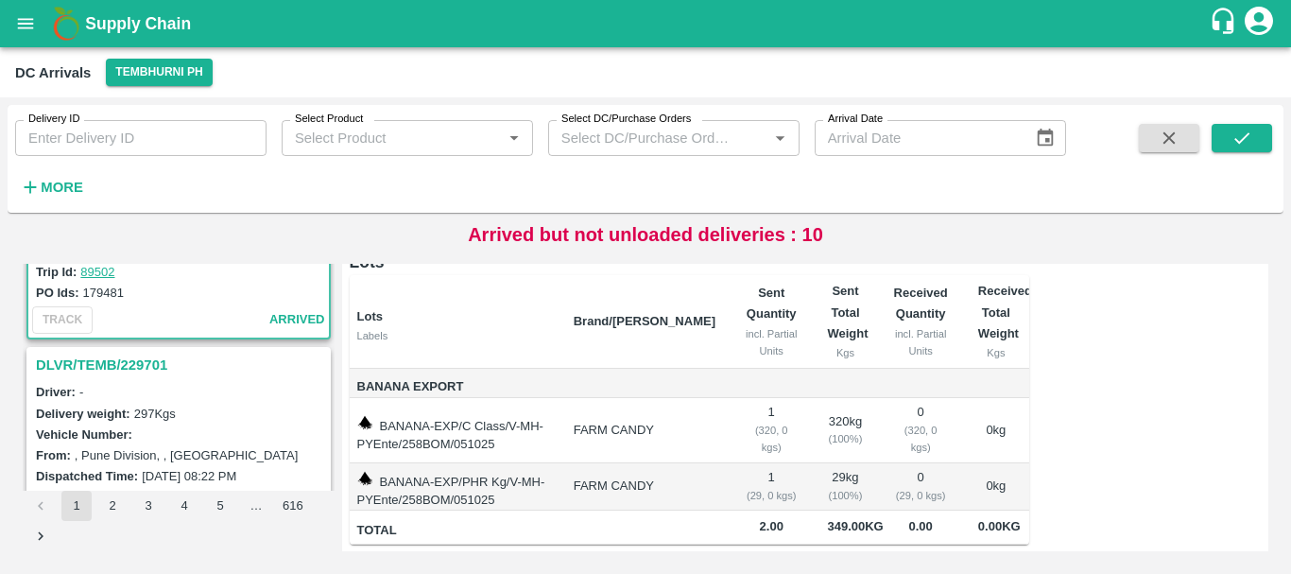
click at [92, 362] on h3 "DLVR/TEMB/229701" at bounding box center [181, 364] width 291 height 25
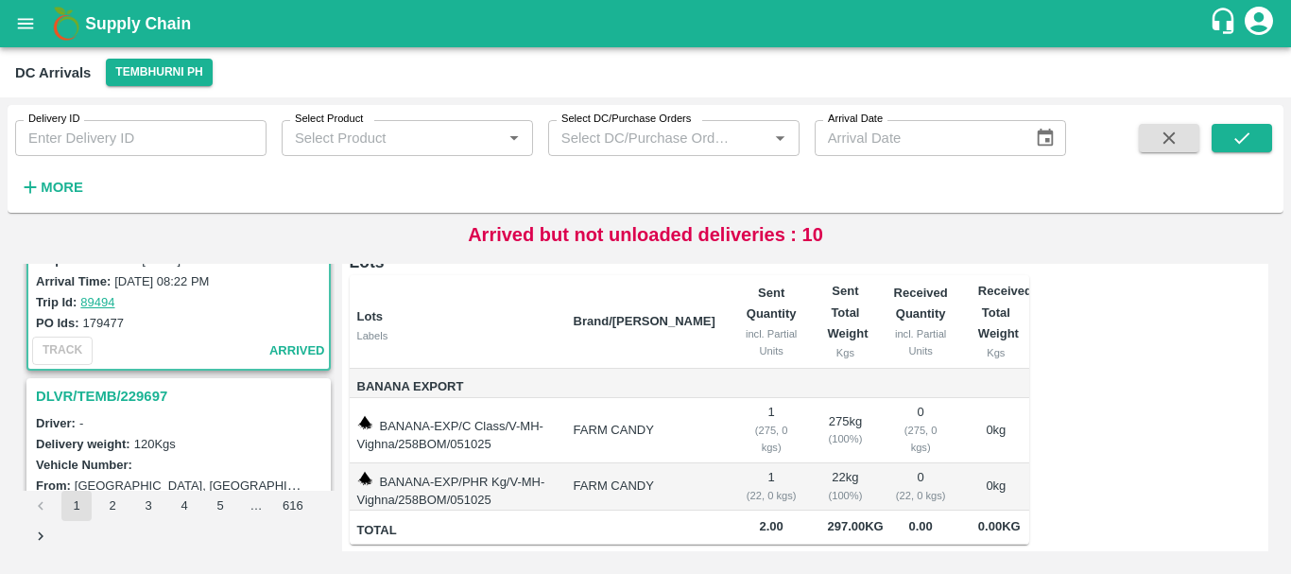
click at [132, 394] on h3 "DLVR/TEMB/229697" at bounding box center [181, 396] width 291 height 25
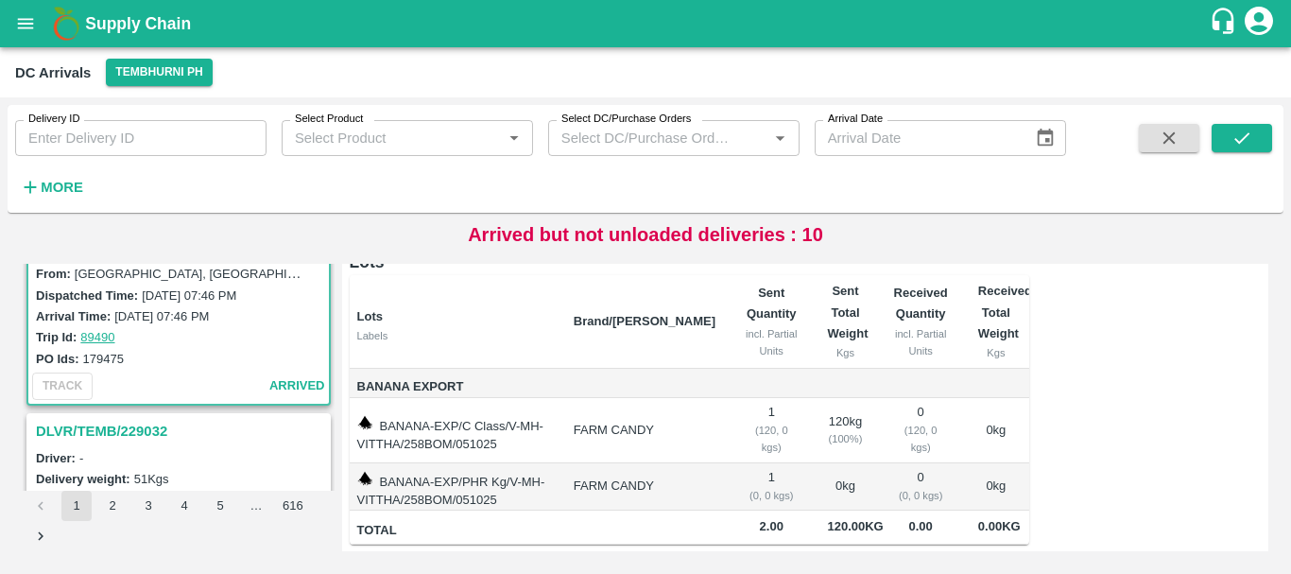
click at [133, 428] on h3 "DLVR/TEMB/229032" at bounding box center [181, 431] width 291 height 25
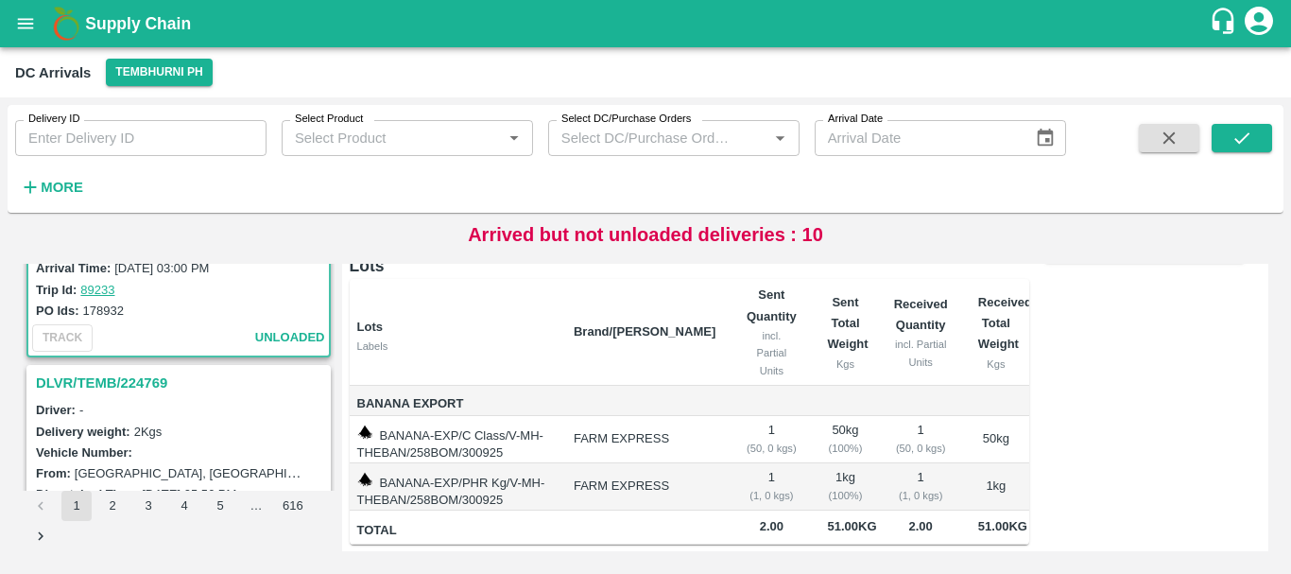
click at [129, 382] on h3 "DLVR/TEMB/224769" at bounding box center [181, 382] width 291 height 25
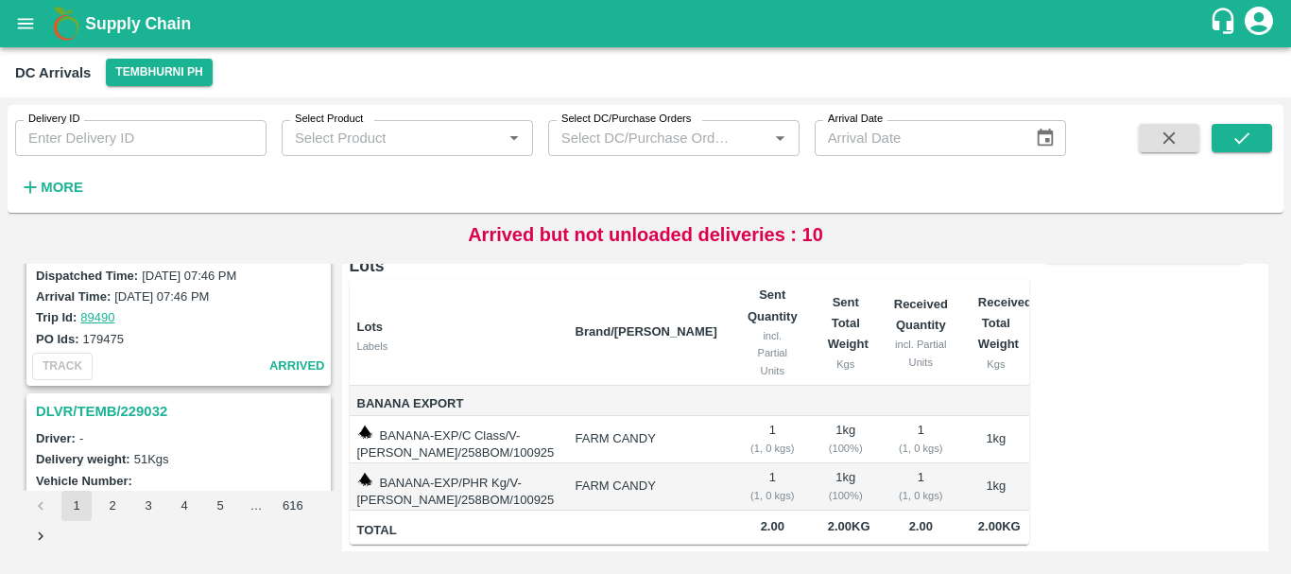
click at [146, 411] on h3 "DLVR/TEMB/229032" at bounding box center [181, 411] width 291 height 25
